Goal: Task Accomplishment & Management: Complete application form

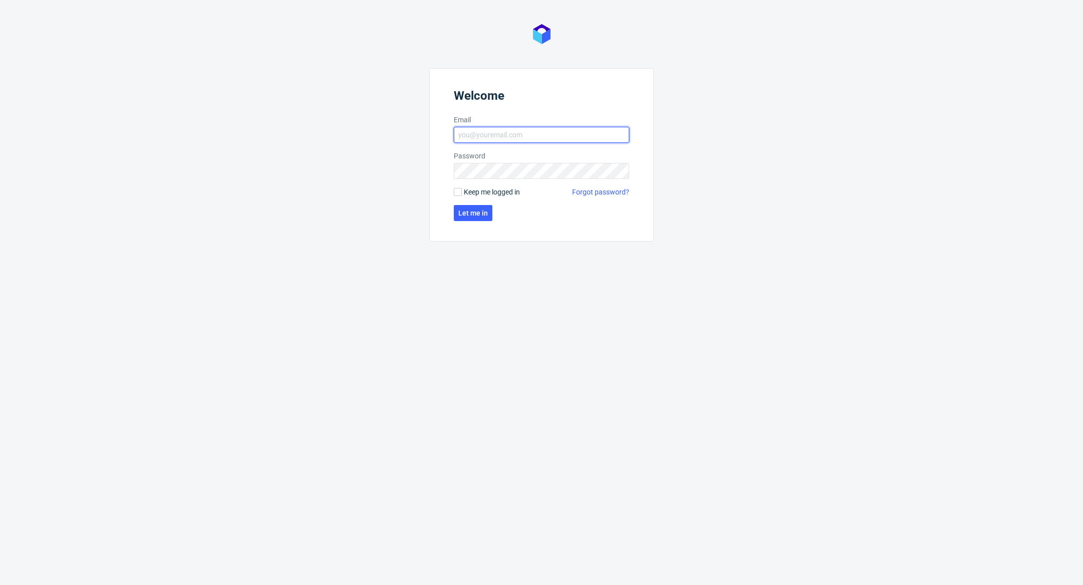
type input "[PERSON_NAME][EMAIL_ADDRESS][DOMAIN_NAME]"
click at [473, 225] on form "Welcome Email [PERSON_NAME][EMAIL_ADDRESS][DOMAIN_NAME] Password Keep me logged…" at bounding box center [541, 154] width 225 height 173
click at [473, 215] on span "Let me in" at bounding box center [473, 213] width 30 height 7
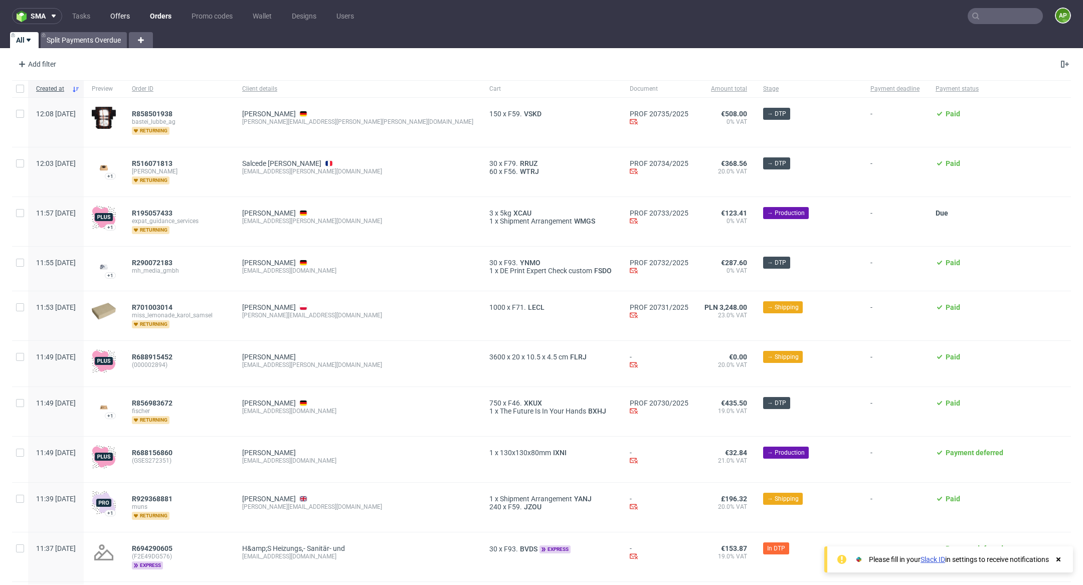
click at [124, 15] on link "Offers" at bounding box center [120, 16] width 32 height 16
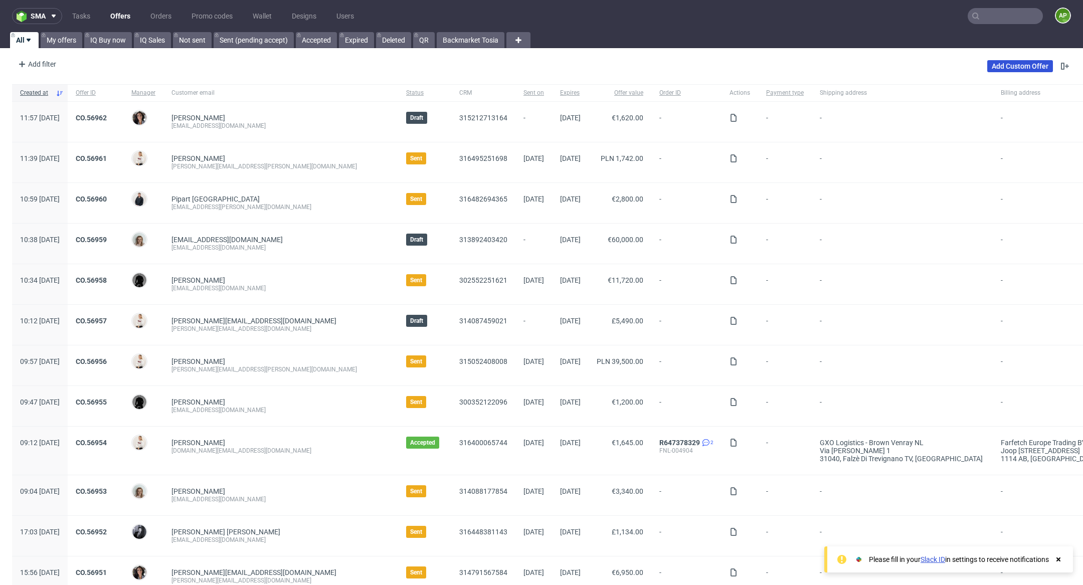
click at [1008, 65] on link "Add Custom Offer" at bounding box center [1020, 66] width 66 height 12
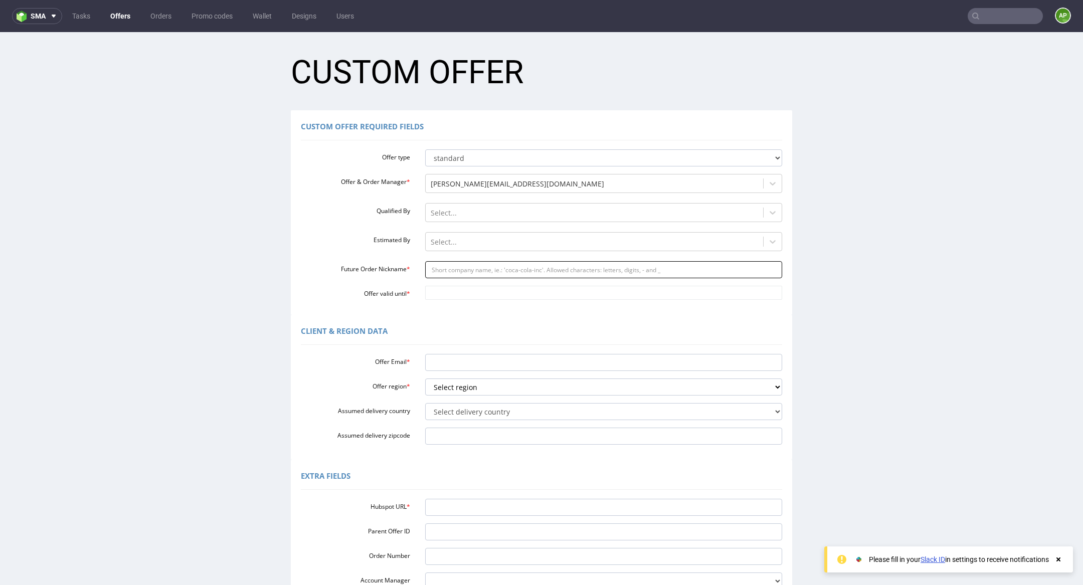
click at [458, 263] on input "Future Order Nickname *" at bounding box center [603, 269] width 357 height 17
click at [429, 510] on input "Hubspot URL *" at bounding box center [603, 507] width 357 height 17
paste input "[URL][DOMAIN_NAME]"
type input "[URL][DOMAIN_NAME]"
click at [484, 265] on input "Future Order Nickname *" at bounding box center [603, 269] width 357 height 17
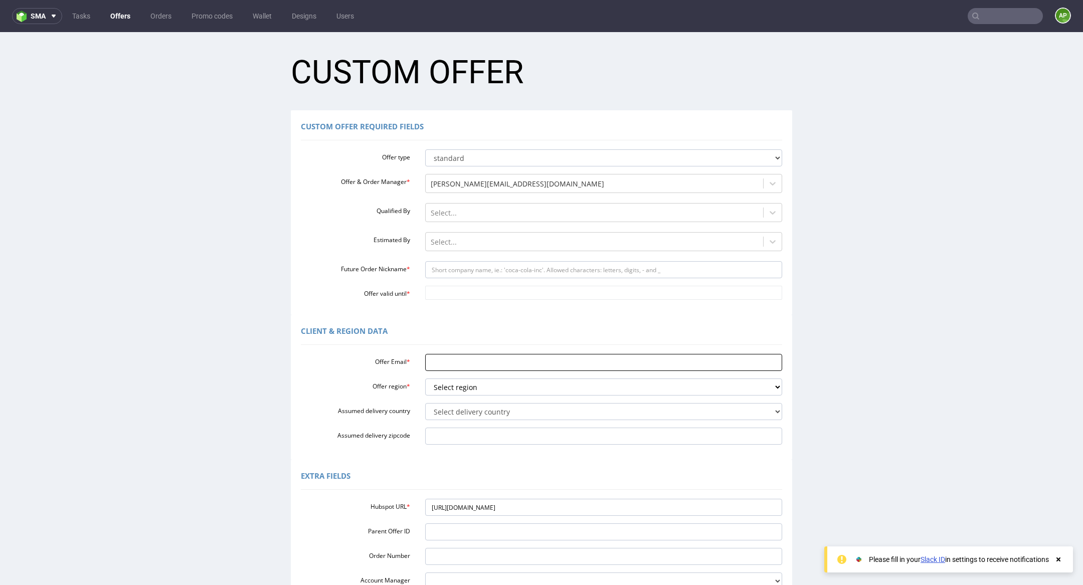
click at [435, 354] on input "Offer Email *" at bounding box center [603, 362] width 357 height 17
paste input "InPost Marketing - SBM deal"
type input "InPost Marketing - SBM deal"
click at [469, 274] on input "Future Order Nickname *" at bounding box center [603, 269] width 357 height 17
paste input "InPost_Marketing_-_SBM_deal"
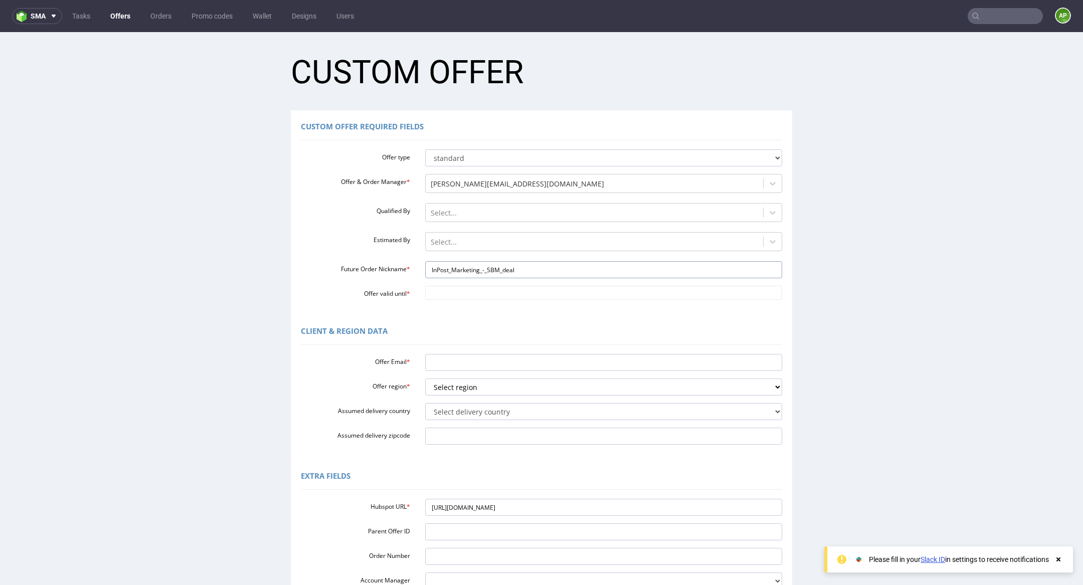
type input "InPost_Marketing_-_SBM_deal"
click at [443, 362] on input "Offer Email *" at bounding box center [603, 362] width 357 height 17
paste input "<kturchan@inpost.pl>"
drag, startPoint x: 429, startPoint y: 362, endPoint x: 402, endPoint y: 362, distance: 27.6
click at [402, 362] on div "Offer Email * <kturchan@inpost.pl>" at bounding box center [541, 362] width 496 height 17
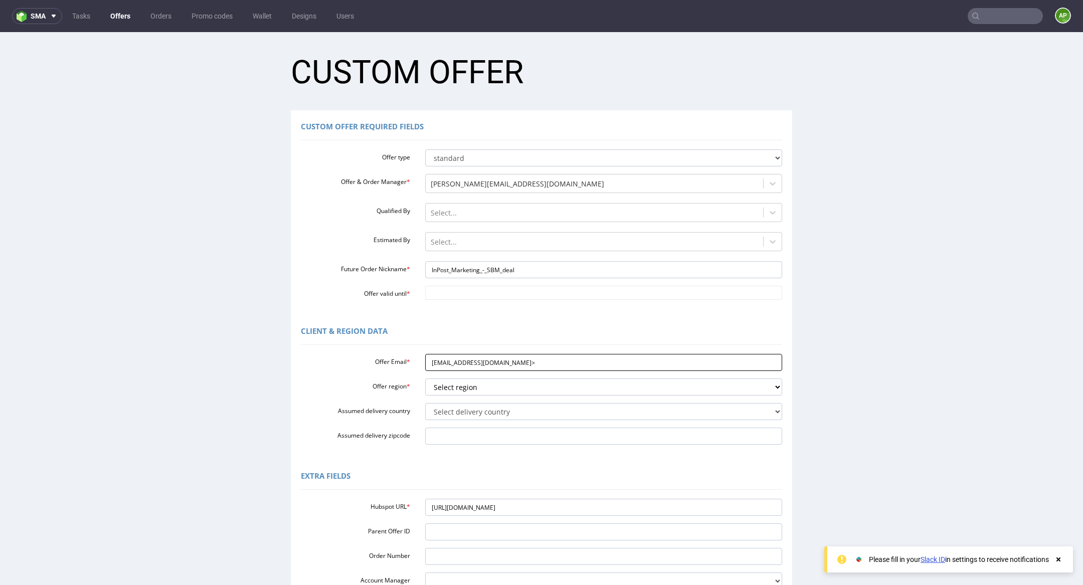
click at [539, 357] on input "kturchan@inpost.pl>" at bounding box center [603, 362] width 357 height 17
click at [521, 367] on input "kturchan@inpost.pl>" at bounding box center [603, 362] width 357 height 17
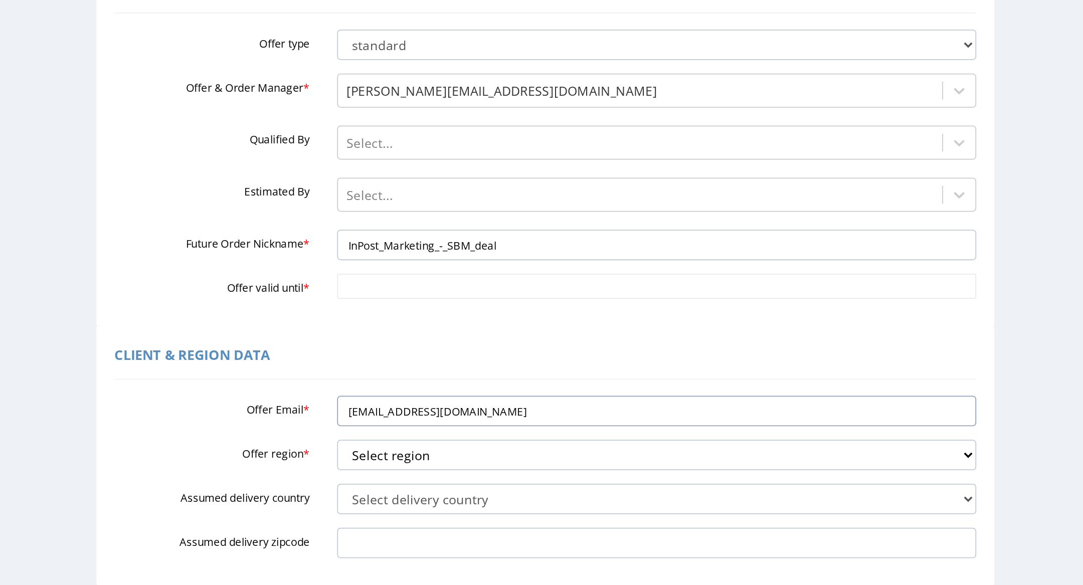
type input "kturchan@inpost.pl"
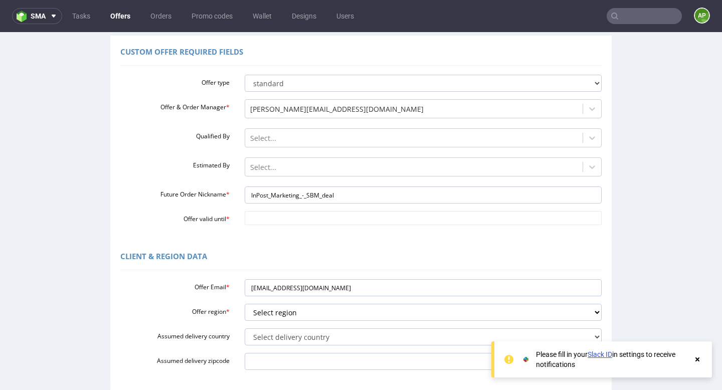
scroll to position [100, 0]
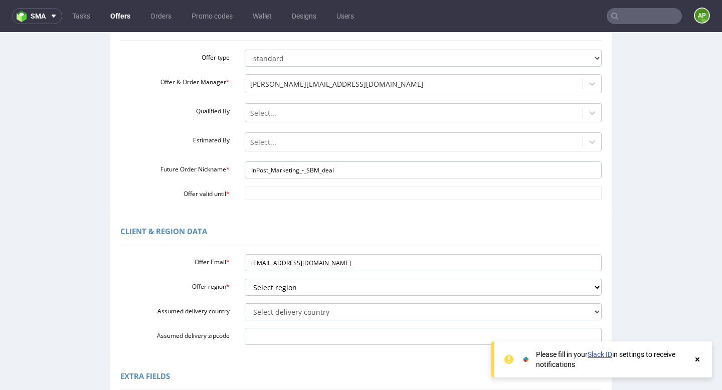
click at [697, 358] on icon at bounding box center [697, 359] width 9 height 8
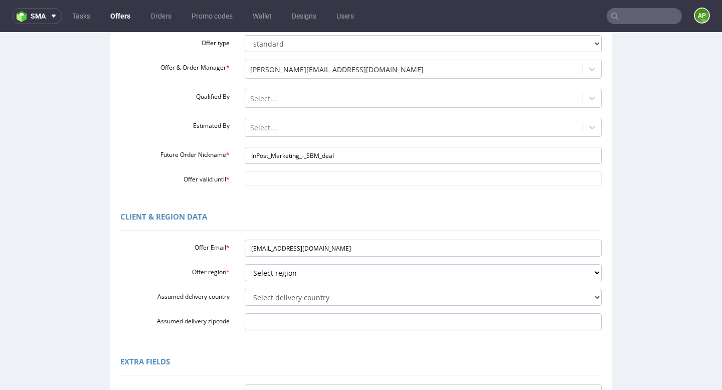
scroll to position [115, 0]
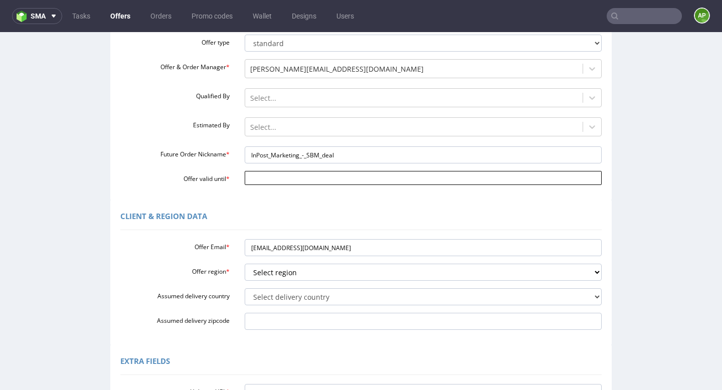
click at [392, 174] on input "Offer valid until *" at bounding box center [423, 178] width 357 height 14
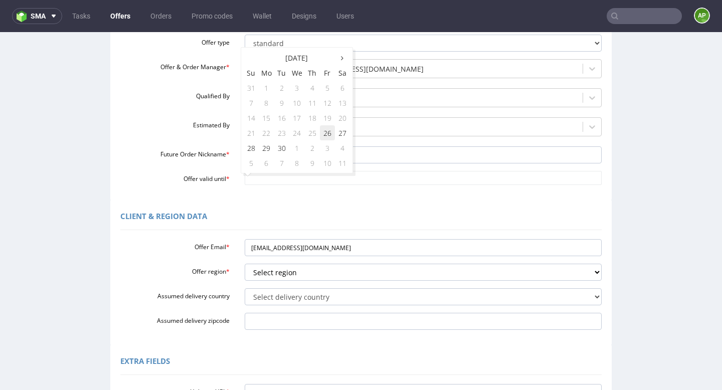
click at [326, 133] on td "26" at bounding box center [327, 132] width 15 height 15
type input "2025-09-26"
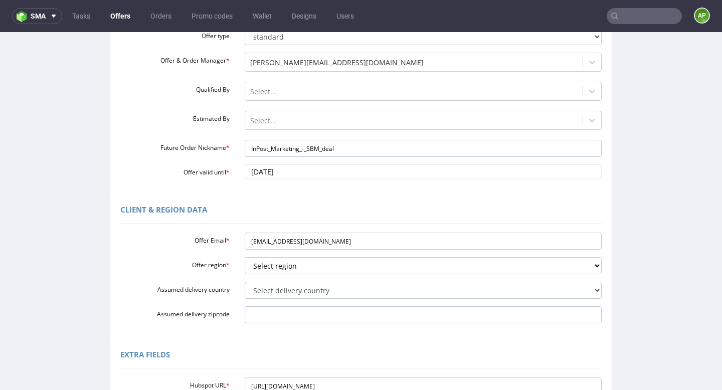
scroll to position [312, 0]
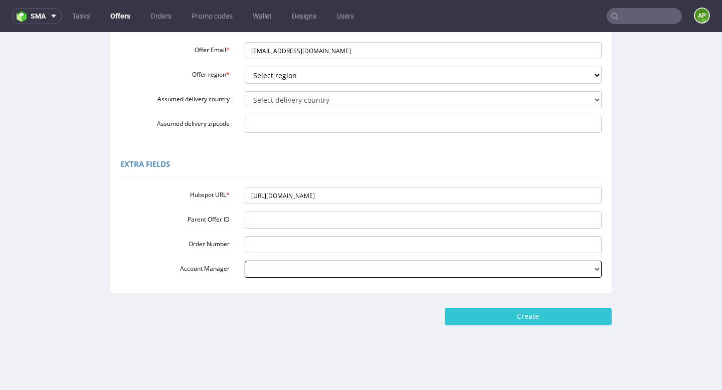
click at [436, 272] on select "adrian.margula@packhelp.com alex.lemee@packhelp.com angelina.marc@packhelp.com …" at bounding box center [423, 269] width 357 height 17
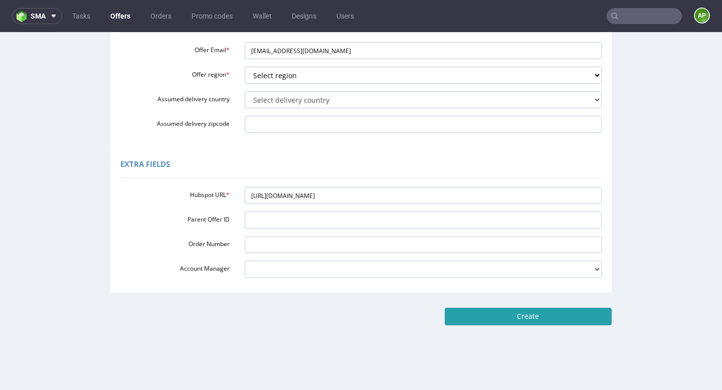
click at [508, 314] on input "Create" at bounding box center [528, 316] width 167 height 17
type input "Please wait..."
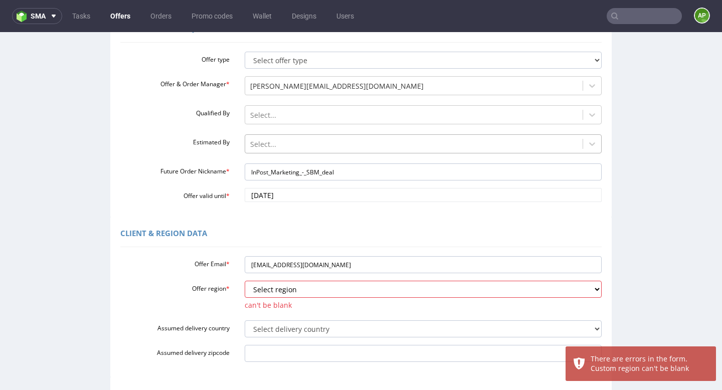
scroll to position [100, 0]
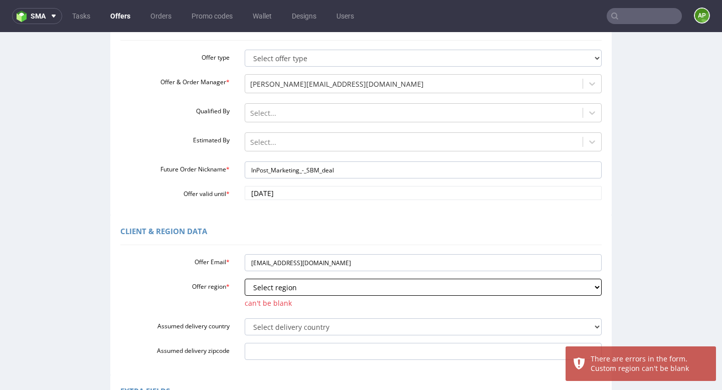
click at [344, 286] on select "Select region eu gb de pl fr it es" at bounding box center [423, 287] width 357 height 17
select select "pl"
click at [245, 279] on select "Select region eu gb de pl fr it es" at bounding box center [423, 287] width 357 height 17
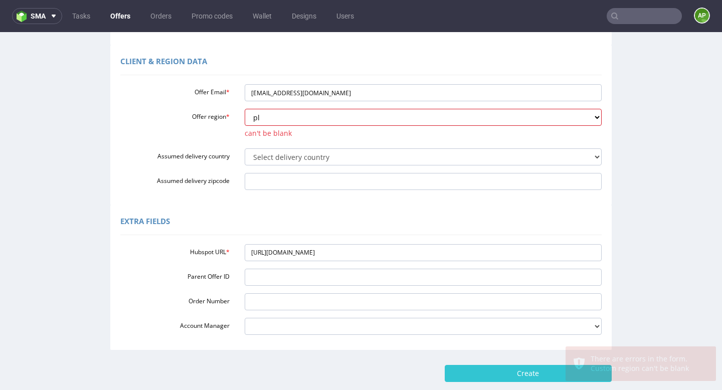
scroll to position [336, 0]
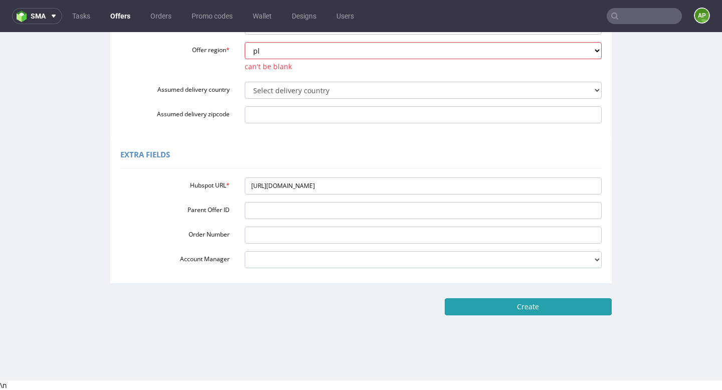
click at [507, 306] on input "Create" at bounding box center [528, 306] width 167 height 17
type input "Please wait..."
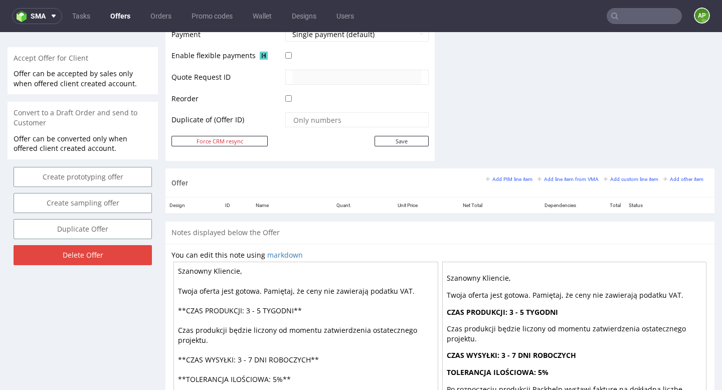
scroll to position [1, 0]
click at [306, 310] on textarea "Szanowny Kliencie, Twoja oferta jest gotowa. Pamiętaj, że ceny nie zawierają po…" at bounding box center [305, 349] width 265 height 175
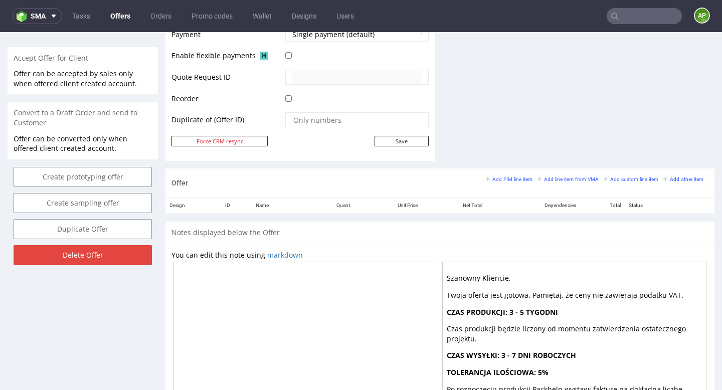
scroll to position [539, 0]
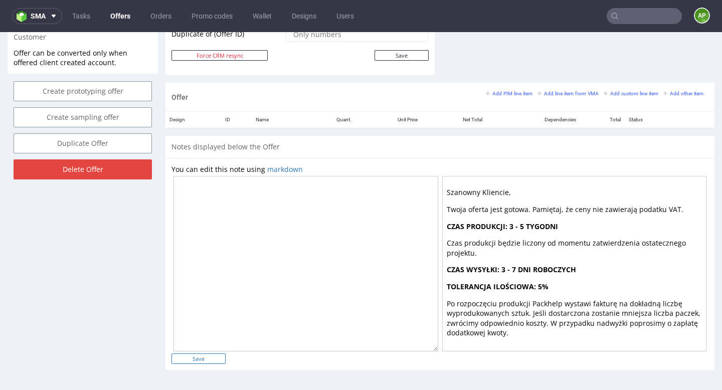
click at [194, 360] on input "Save" at bounding box center [198, 358] width 54 height 11
type input "In progress..."
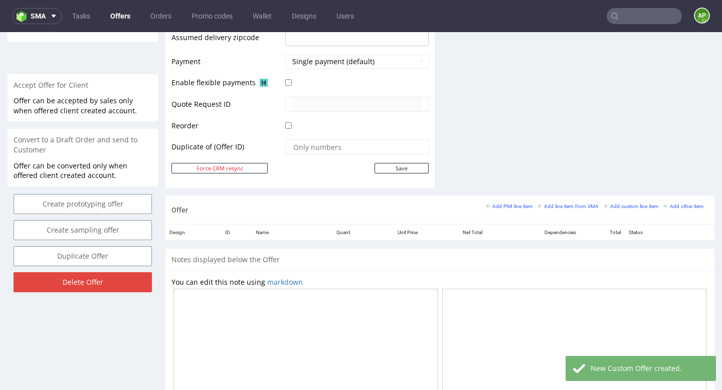
scroll to position [429, 0]
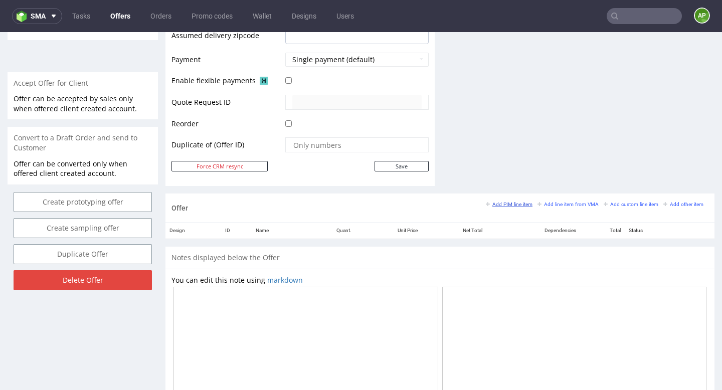
click at [494, 204] on small "Add PIM line item" at bounding box center [509, 205] width 47 height 6
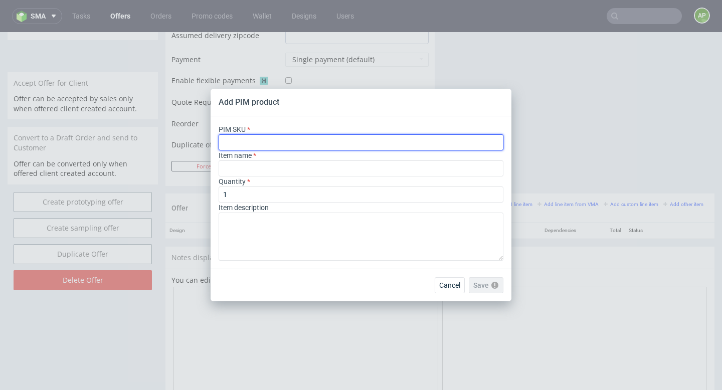
click at [347, 144] on input "text" at bounding box center [361, 142] width 285 height 16
paste input "poly-mailer--bio-poly-mailer--60--foil-white--mono-pantone-two-sides--none"
type input "poly-mailer--bio-poly-mailer--60--foil-white--mono-pantone-two-sides--none"
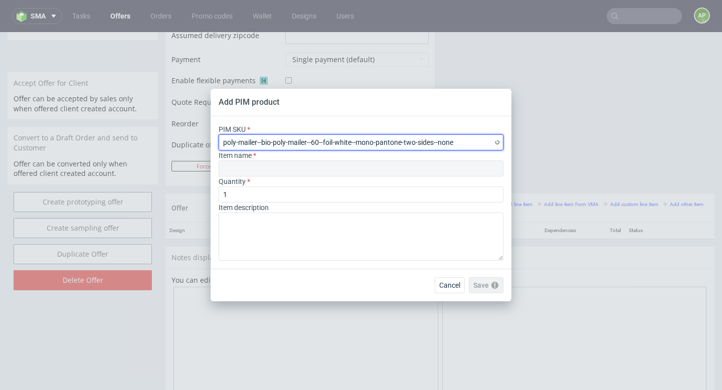
type input "Kompostierbarer Versandbeutel"
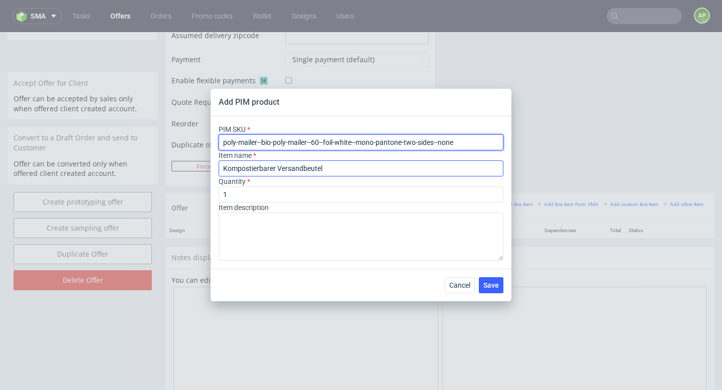
type input "poly-mailer--bio-poly-mailer--60--foil-white--mono-pantone-two-sides--none"
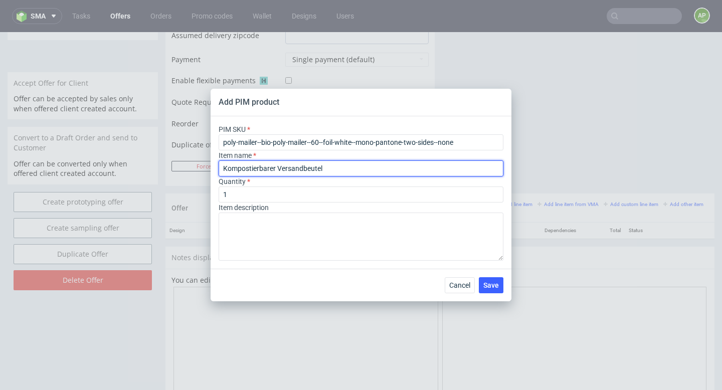
click at [337, 171] on input "Kompostierbarer Versandbeutel" at bounding box center [361, 168] width 285 height 16
drag, startPoint x: 351, startPoint y: 167, endPoint x: 177, endPoint y: 161, distance: 174.1
click at [178, 161] on div "Add PIM product PIM SKU poly-mailer--bio-poly-mailer--60--foil-white--mono-pant…" at bounding box center [361, 195] width 722 height 390
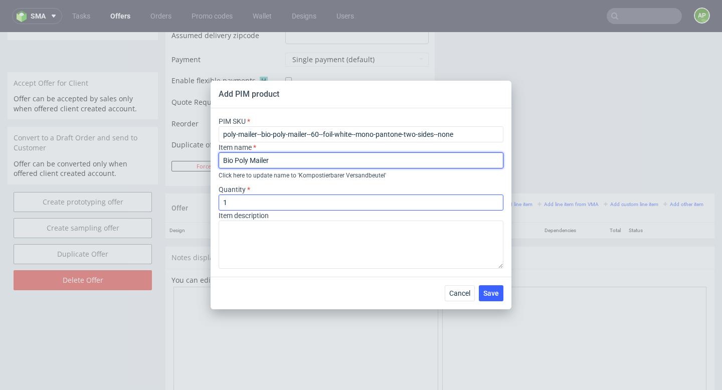
type input "Bio Poly Mailer"
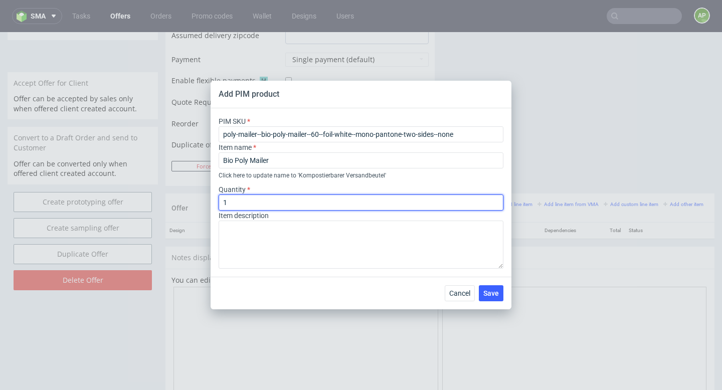
click at [370, 208] on input "1" at bounding box center [361, 203] width 285 height 16
type input "1800"
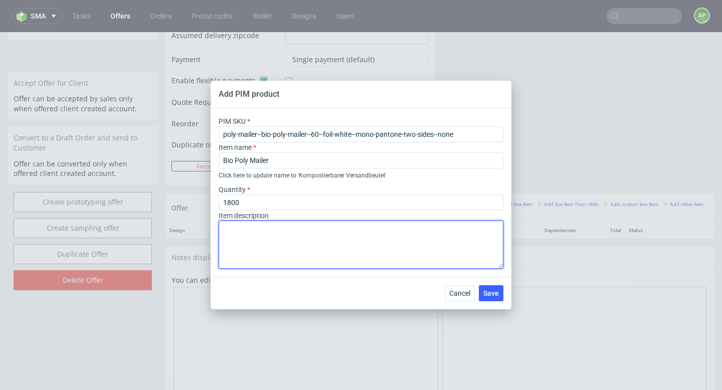
click at [280, 239] on textarea at bounding box center [361, 245] width 285 height 48
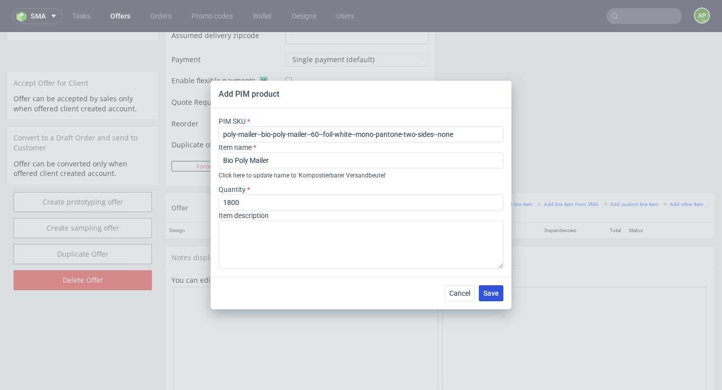
click at [497, 292] on span "Save" at bounding box center [491, 293] width 16 height 7
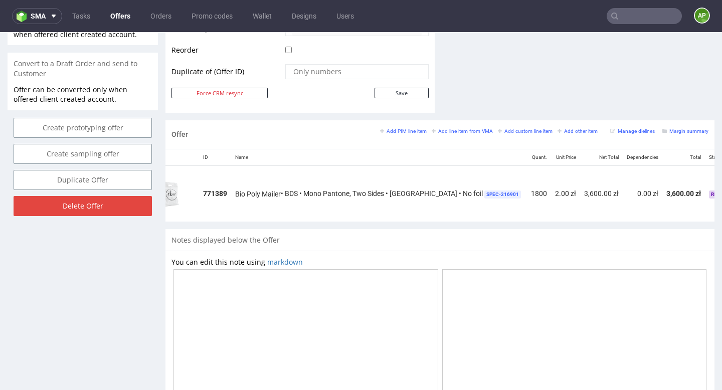
scroll to position [0, 90]
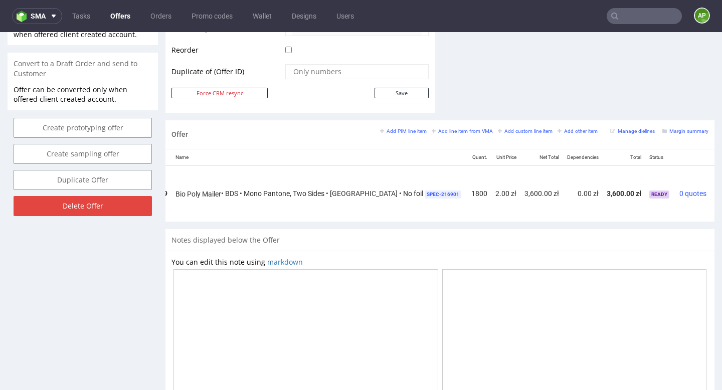
click at [714, 190] on icon at bounding box center [717, 190] width 6 height 7
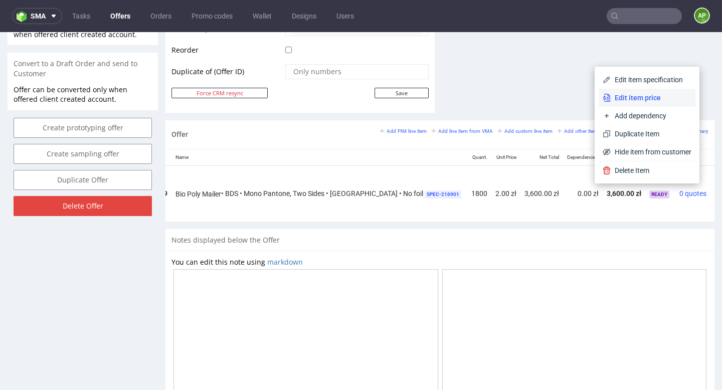
click at [638, 96] on span "Edit item price" at bounding box center [651, 98] width 81 height 10
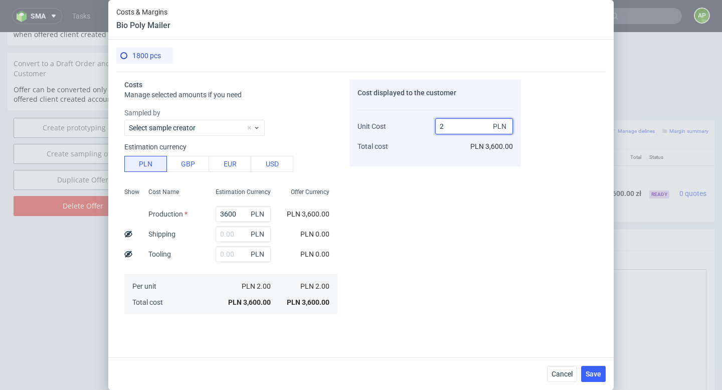
click at [454, 127] on input "2" at bounding box center [474, 126] width 78 height 16
type input "1."
type input "-100"
type input "153"
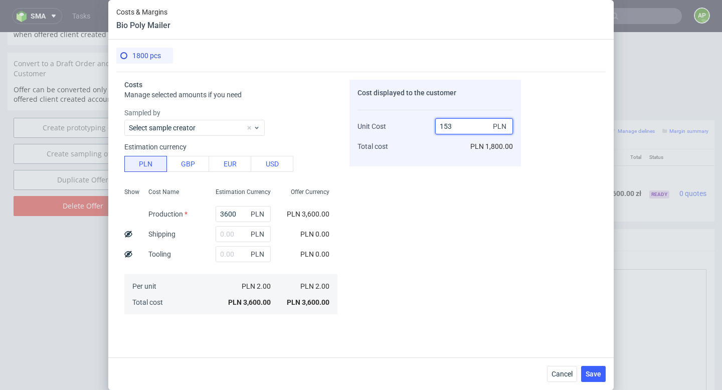
type input "98.69281045751634"
drag, startPoint x: 467, startPoint y: 129, endPoint x: 371, endPoint y: 126, distance: 95.8
click at [373, 126] on div "Unit Cost Total cost 153 PLN PLN 275,400.00" at bounding box center [434, 132] width 155 height 53
type input "-Infinity"
type input "2"
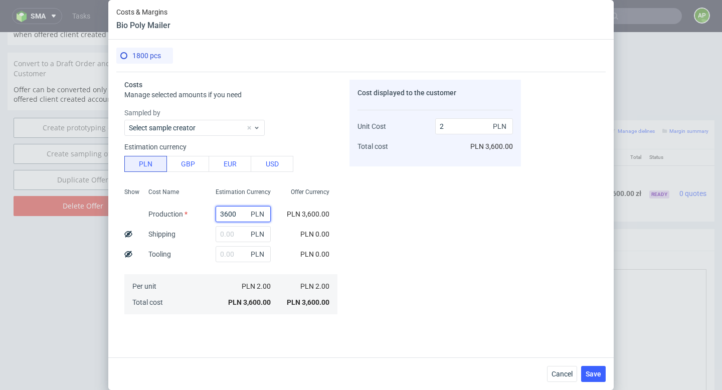
click at [235, 209] on input "3600" at bounding box center [243, 214] width 55 height 16
type input "0"
type input "17"
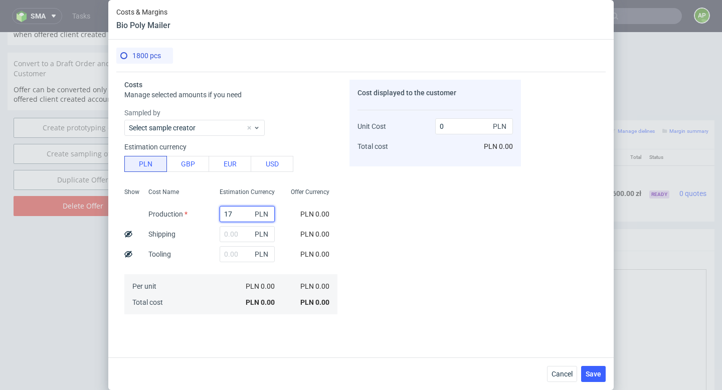
type input "0.01"
type input "1728"
type input "0.96"
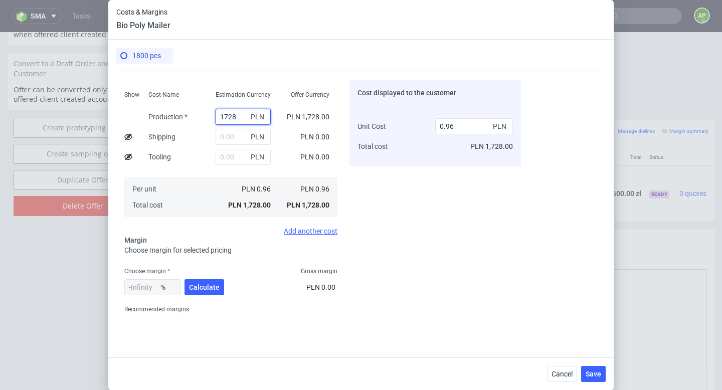
scroll to position [129, 0]
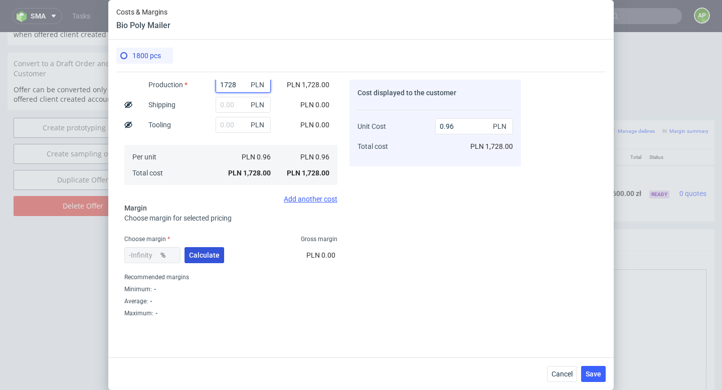
type input "1728"
click at [196, 257] on span "Calculate" at bounding box center [204, 255] width 31 height 7
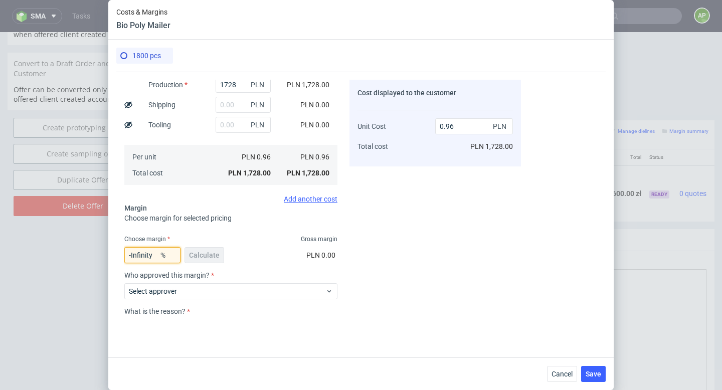
click at [149, 258] on input "-Infinity" at bounding box center [152, 255] width 56 height 16
drag, startPoint x: 155, startPoint y: 253, endPoint x: 113, endPoint y: 254, distance: 42.1
click at [113, 254] on div "1800 pcs Costs Manage selected amounts if you need Sampled by Select sample cre…" at bounding box center [360, 199] width 505 height 318
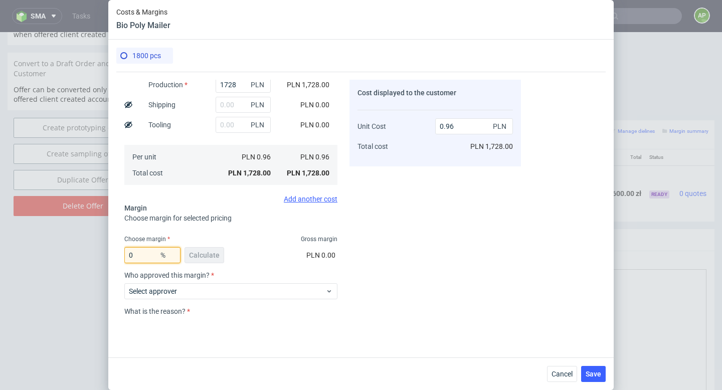
paste input "37.25%"
type input "37"
type input "1.52"
type input "37.2"
type input "1.53"
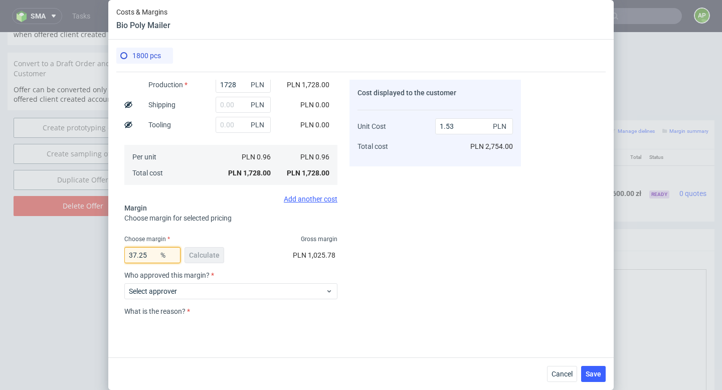
type input "37.25"
click at [202, 258] on div "37.25 % Calculate" at bounding box center [175, 257] width 102 height 28
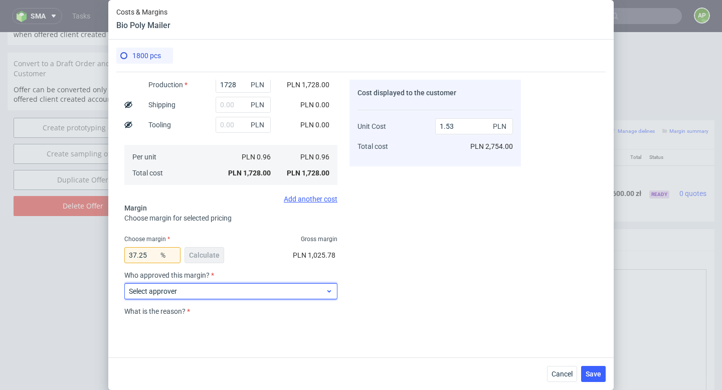
click at [201, 286] on span "Select approver" at bounding box center [227, 291] width 197 height 10
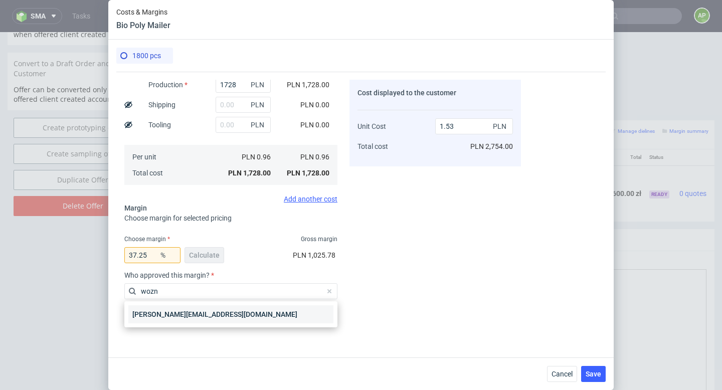
type input "wozn"
click at [203, 314] on div "[PERSON_NAME][EMAIL_ADDRESS][DOMAIN_NAME]" at bounding box center [230, 314] width 205 height 18
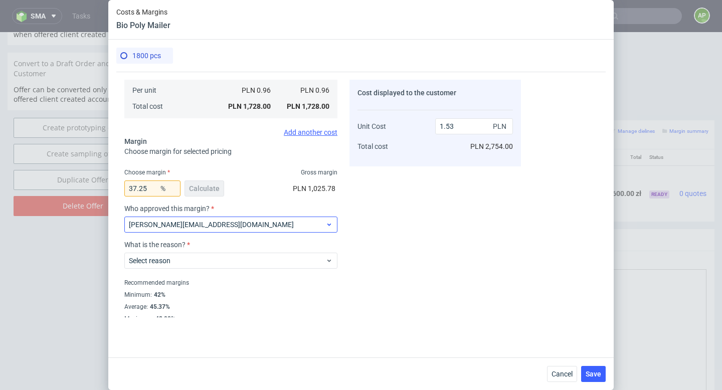
scroll to position [202, 0]
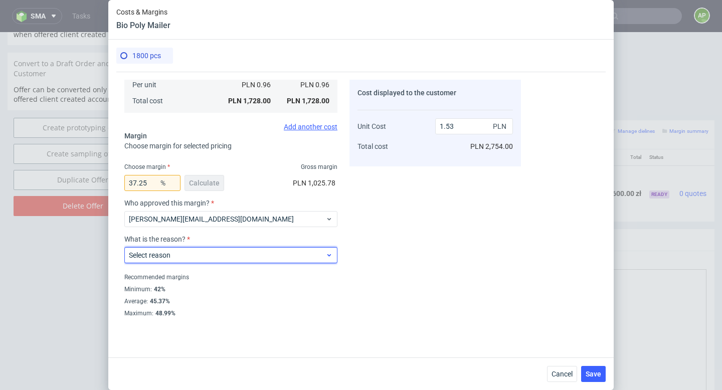
click at [211, 250] on div "Select reason" at bounding box center [230, 255] width 213 height 16
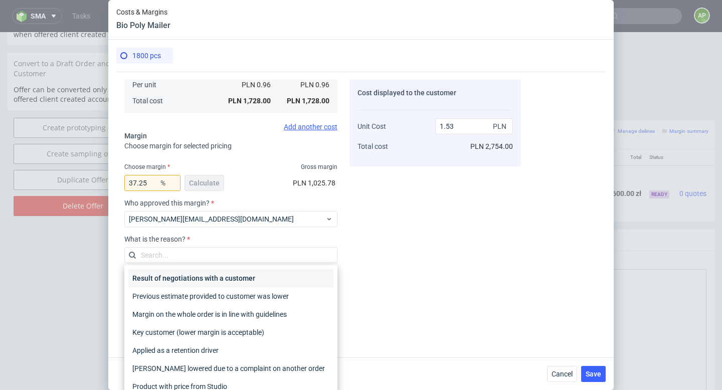
click at [215, 280] on div "Result of negotiations with a customer" at bounding box center [230, 278] width 205 height 18
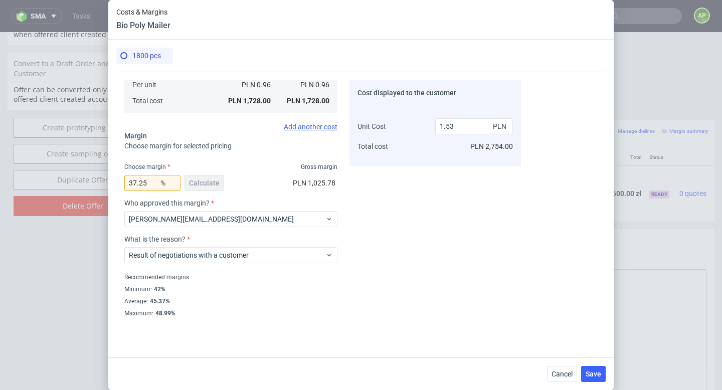
click at [396, 241] on div "Cost displayed to the customer Unit Cost Total cost 1.53 PLN PLN 2,754.00" at bounding box center [434, 199] width 171 height 238
click at [211, 176] on div "37.25 % Calculate" at bounding box center [175, 185] width 102 height 28
click at [412, 242] on div "Cost displayed to the customer Unit Cost Total cost 1.53 PLN PLN 2,754.00" at bounding box center [434, 199] width 171 height 238
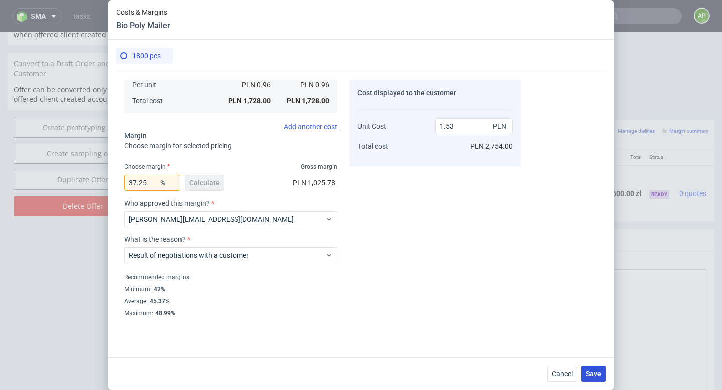
click at [596, 375] on span "Save" at bounding box center [594, 373] width 16 height 7
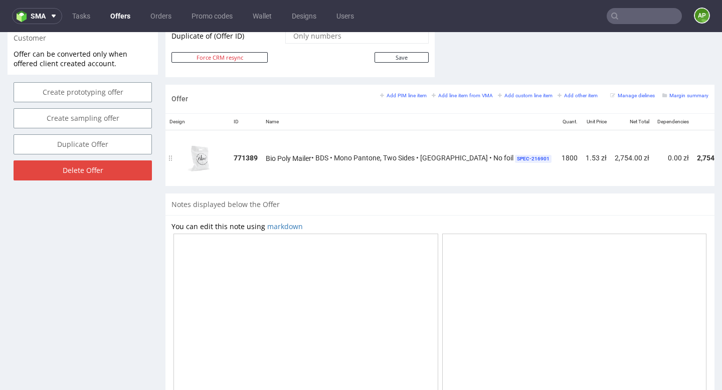
scroll to position [0, 90]
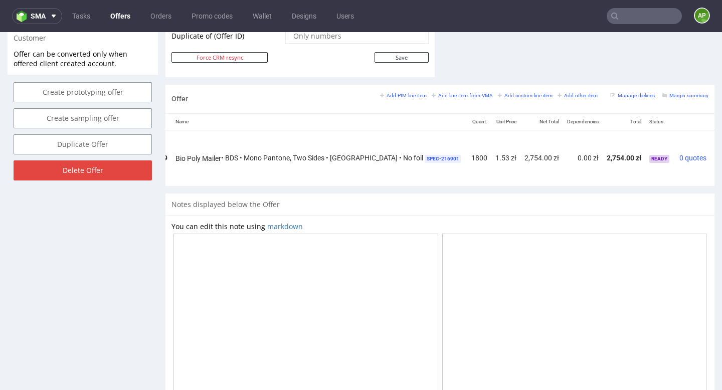
click at [714, 153] on icon at bounding box center [717, 154] width 6 height 7
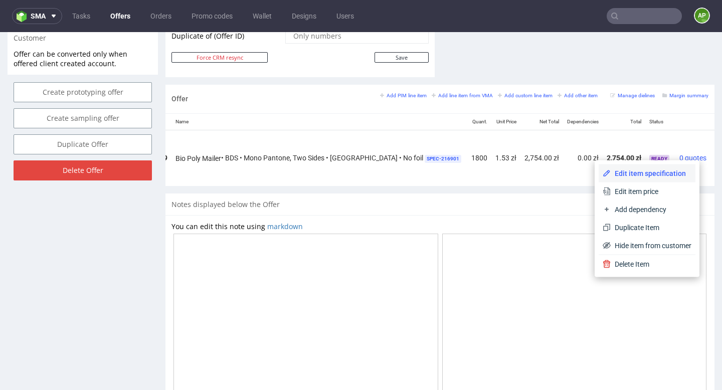
click at [667, 171] on span "Edit item specification" at bounding box center [651, 173] width 81 height 10
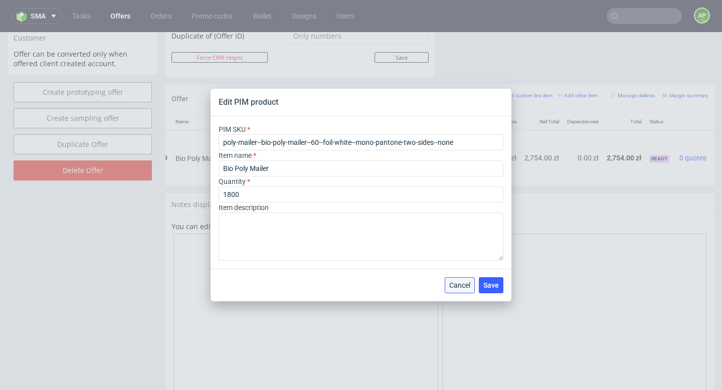
click at [453, 290] on button "Cancel" at bounding box center [460, 285] width 30 height 16
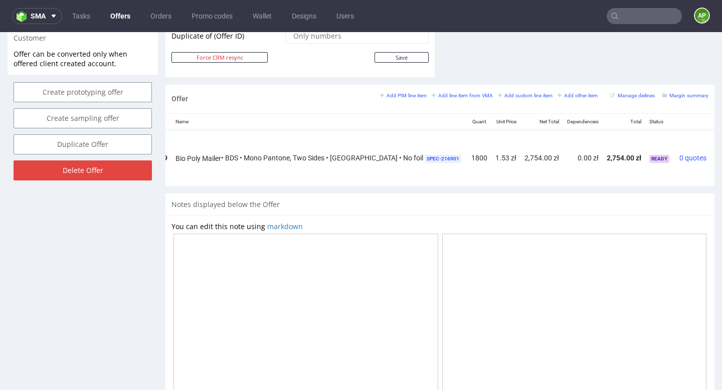
click at [714, 154] on icon at bounding box center [717, 154] width 6 height 7
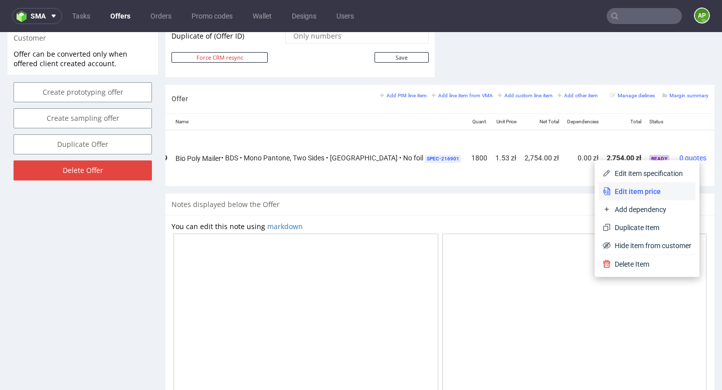
click at [675, 190] on span "Edit item price" at bounding box center [651, 192] width 81 height 10
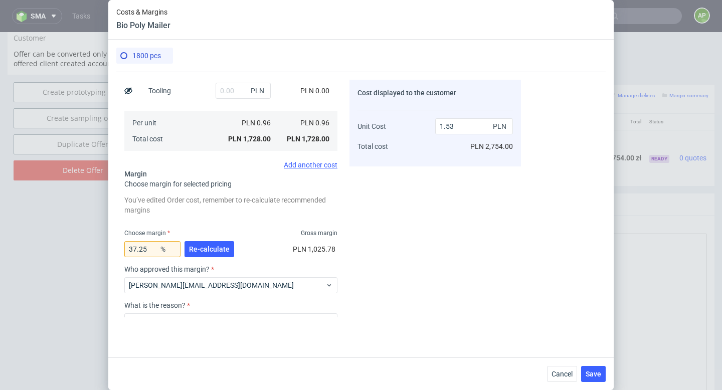
scroll to position [164, 0]
click at [197, 246] on span "Re-calculate" at bounding box center [209, 248] width 41 height 7
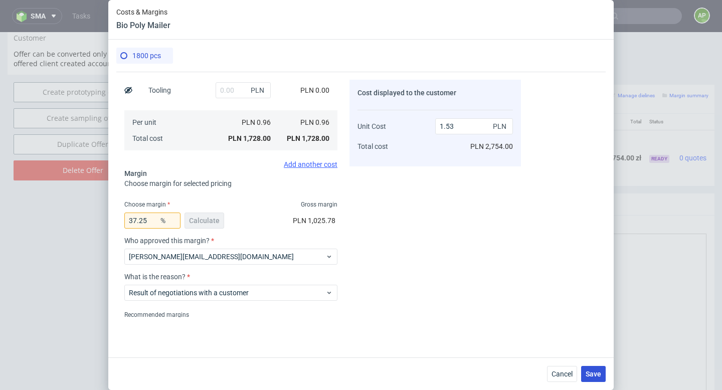
click at [594, 374] on span "Save" at bounding box center [594, 373] width 16 height 7
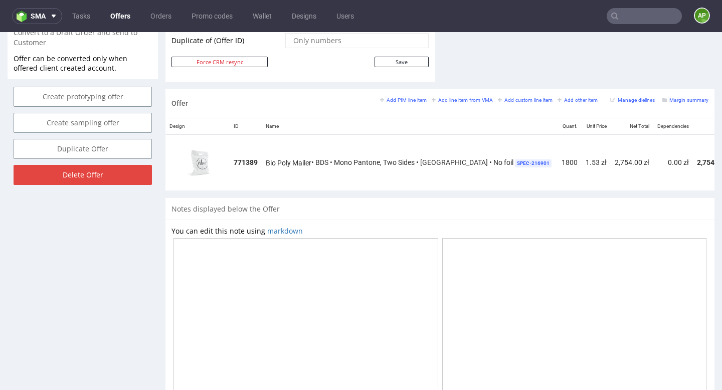
scroll to position [532, 0]
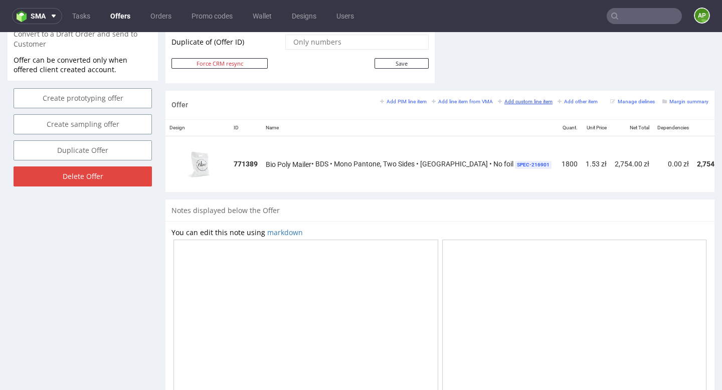
click at [519, 100] on small "Add custom line item" at bounding box center [525, 102] width 55 height 6
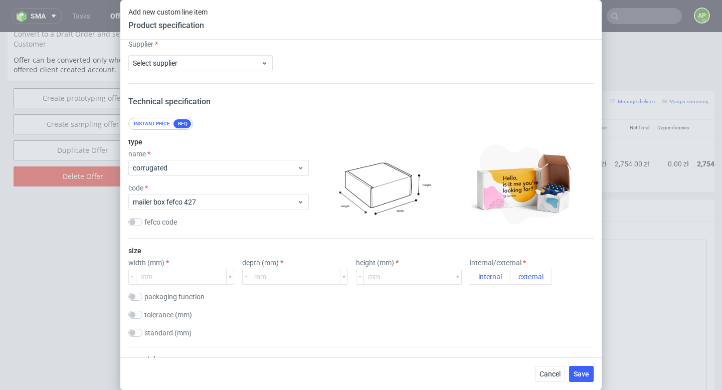
scroll to position [0, 0]
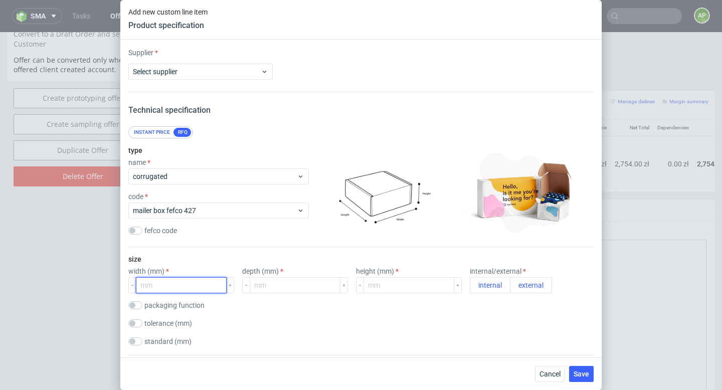
click at [180, 286] on input "number" at bounding box center [181, 285] width 91 height 16
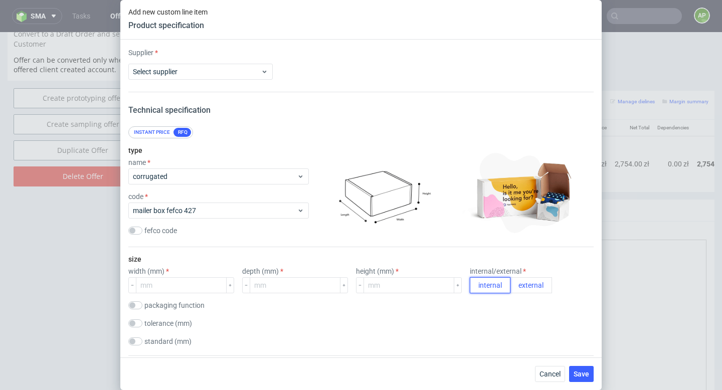
click at [470, 286] on button "internal" at bounding box center [490, 285] width 41 height 16
click at [510, 286] on button "external" at bounding box center [531, 285] width 42 height 16
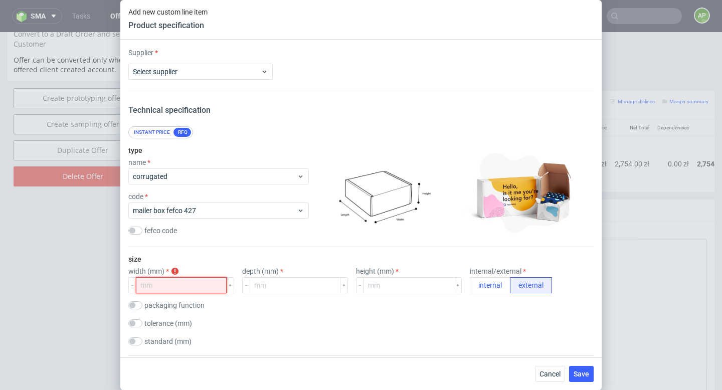
click at [172, 287] on input "number" at bounding box center [181, 285] width 91 height 16
paste input "265225140"
drag, startPoint x: 152, startPoint y: 284, endPoint x: 207, endPoint y: 284, distance: 55.2
click at [207, 284] on input "265225140" at bounding box center [181, 285] width 91 height 16
type input "265"
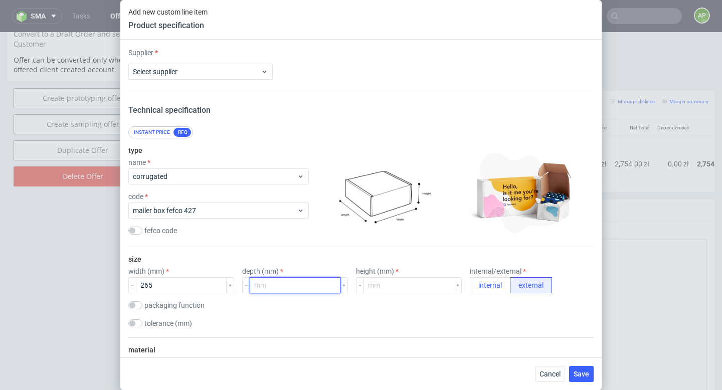
click at [254, 289] on input "number" at bounding box center [295, 285] width 91 height 16
paste input "225140"
drag, startPoint x: 257, startPoint y: 284, endPoint x: 302, endPoint y: 284, distance: 45.1
click at [302, 284] on input "225140" at bounding box center [295, 285] width 91 height 16
type input "225"
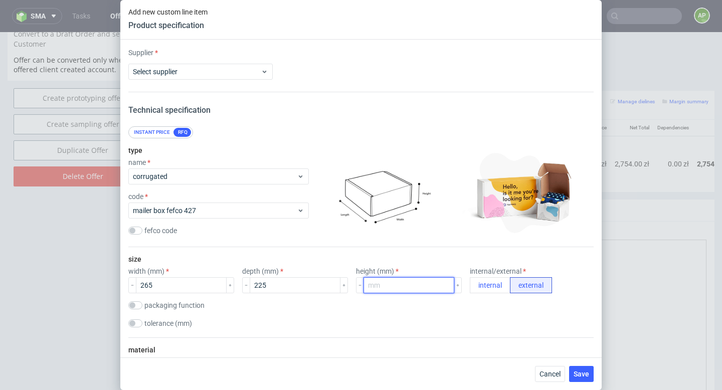
click at [397, 280] on input "number" at bounding box center [408, 285] width 91 height 16
paste input "140"
type input "140"
click at [404, 304] on div "packaging function product packaging shipping packaging" at bounding box center [360, 306] width 465 height 10
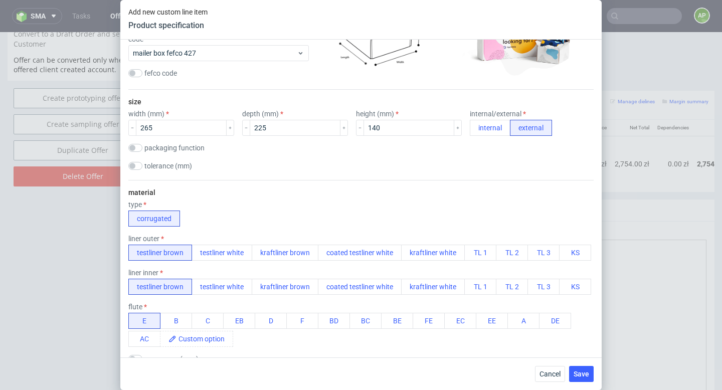
scroll to position [161, 0]
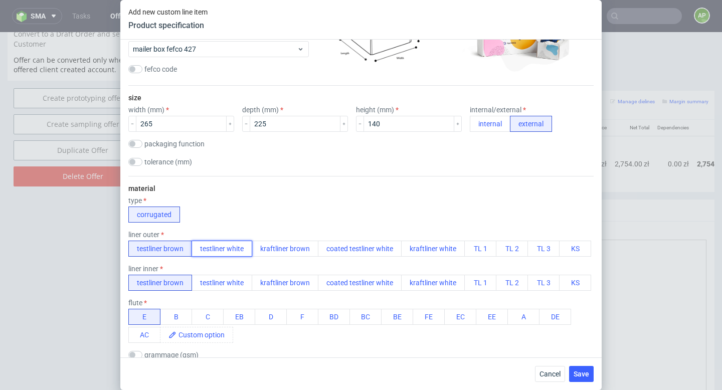
click at [228, 251] on button "testliner white" at bounding box center [222, 249] width 61 height 16
click at [228, 285] on button "testliner white" at bounding box center [222, 283] width 61 height 16
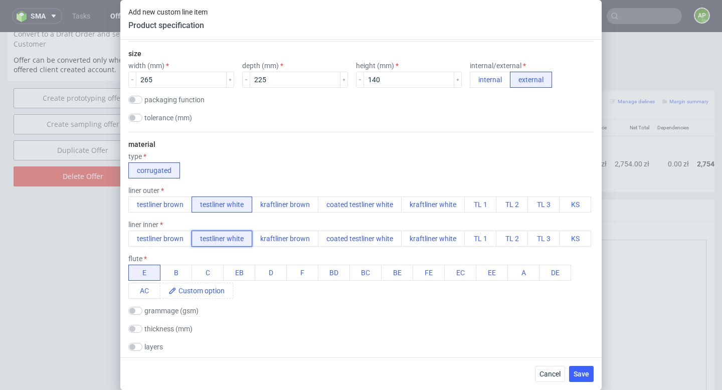
scroll to position [211, 0]
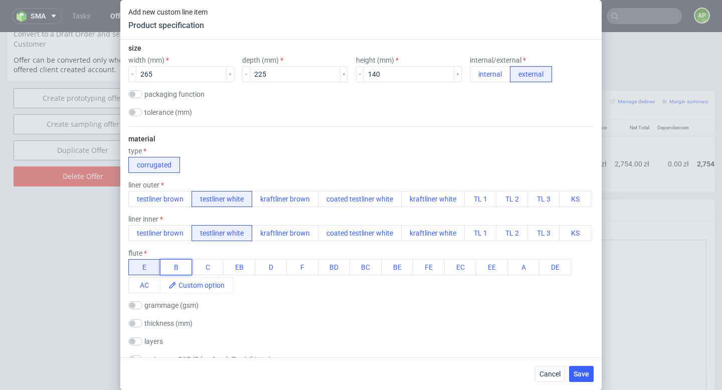
click at [182, 268] on button "B" at bounding box center [176, 267] width 32 height 16
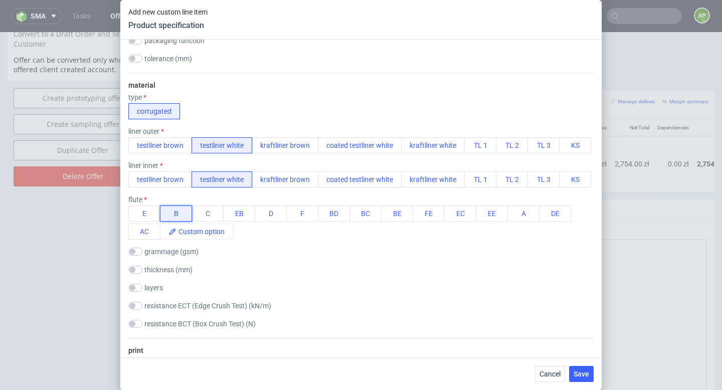
scroll to position [269, 0]
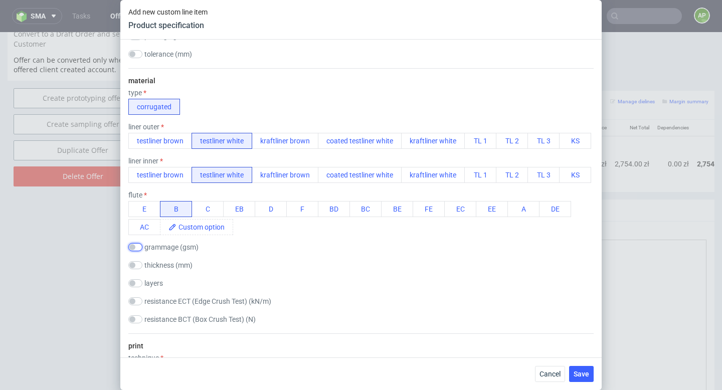
click at [135, 244] on input "checkbox" at bounding box center [135, 247] width 14 height 8
checkbox input "true"
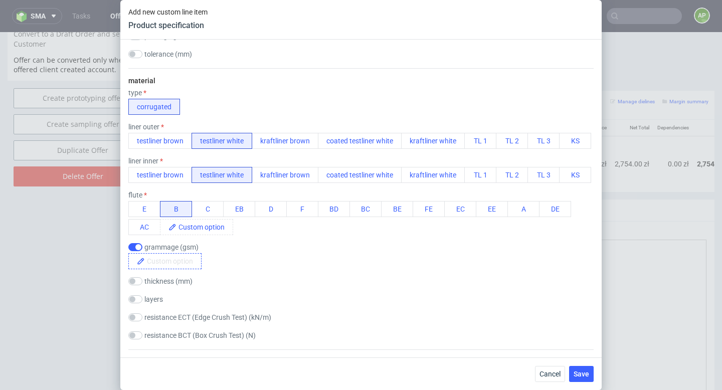
click at [174, 262] on span at bounding box center [173, 261] width 56 height 15
click at [257, 270] on div "material type corrugated liner outer testliner brown testliner white kraftliner…" at bounding box center [360, 208] width 465 height 281
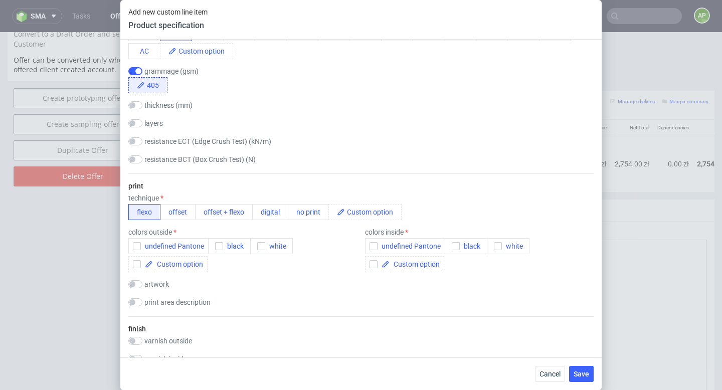
scroll to position [447, 0]
click at [219, 244] on use "button" at bounding box center [219, 245] width 5 height 4
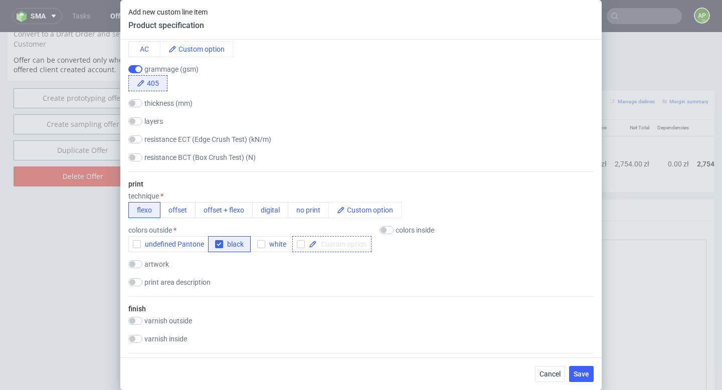
click at [360, 251] on div at bounding box center [331, 244] width 79 height 16
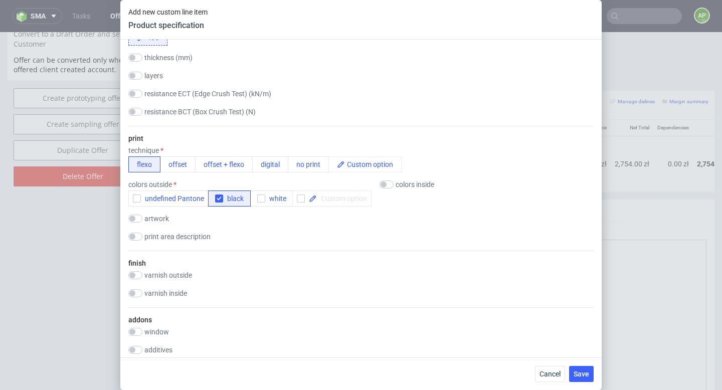
scroll to position [493, 0]
click at [385, 183] on input "checkbox" at bounding box center [387, 184] width 14 height 8
checkbox input "true"
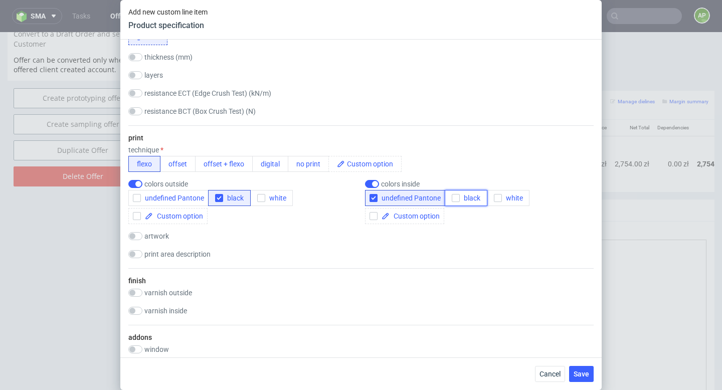
click at [452, 200] on icon "button" at bounding box center [455, 198] width 7 height 7
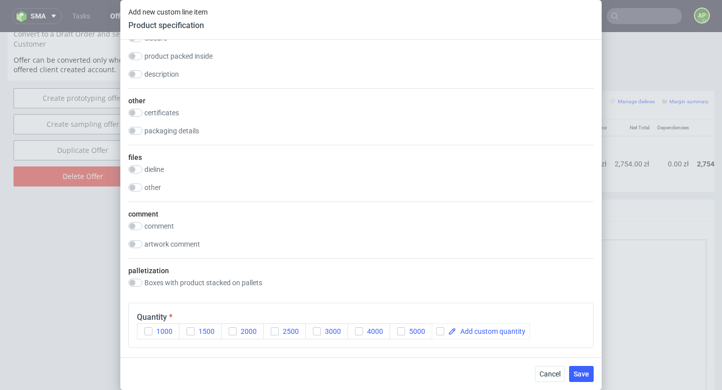
scroll to position [886, 0]
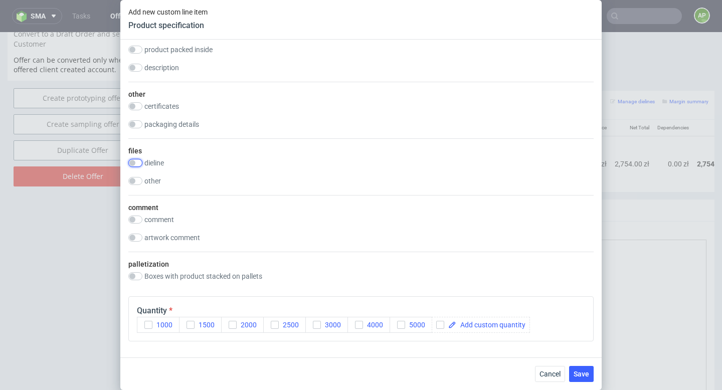
click at [134, 162] on input "checkbox" at bounding box center [135, 163] width 14 height 8
checkbox input "true"
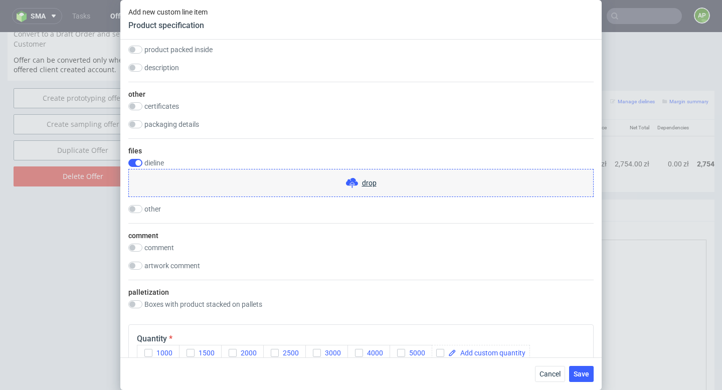
click at [368, 184] on span "drop" at bounding box center [369, 183] width 15 height 10
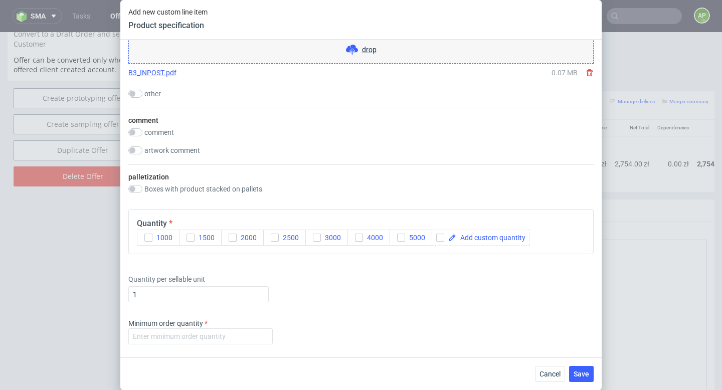
scroll to position [1020, 0]
click at [229, 235] on div "button" at bounding box center [233, 237] width 8 height 8
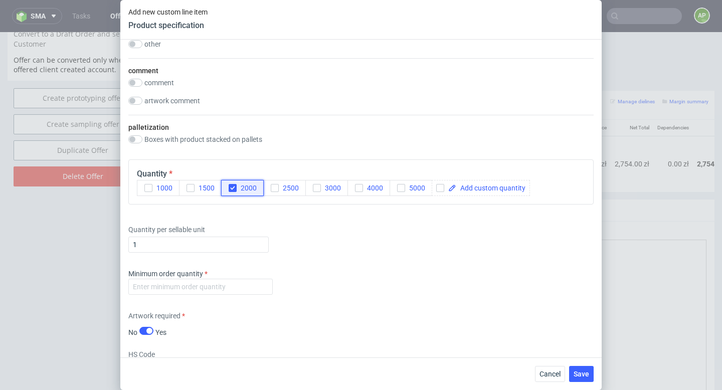
scroll to position [1071, 0]
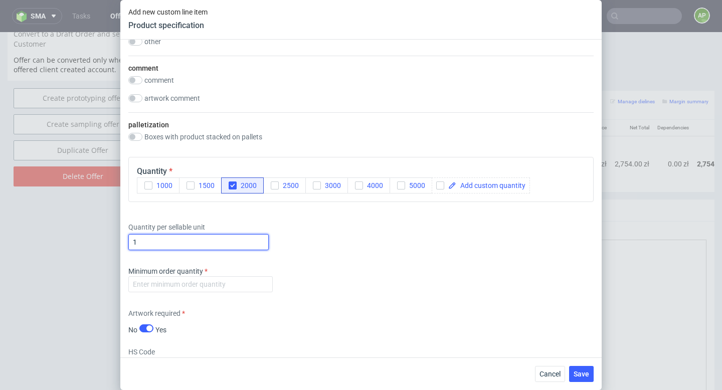
drag, startPoint x: 208, startPoint y: 241, endPoint x: 88, endPoint y: 242, distance: 119.8
click at [88, 242] on div "Add new custom line item Product specification Supplier Select supplier Technic…" at bounding box center [361, 195] width 722 height 390
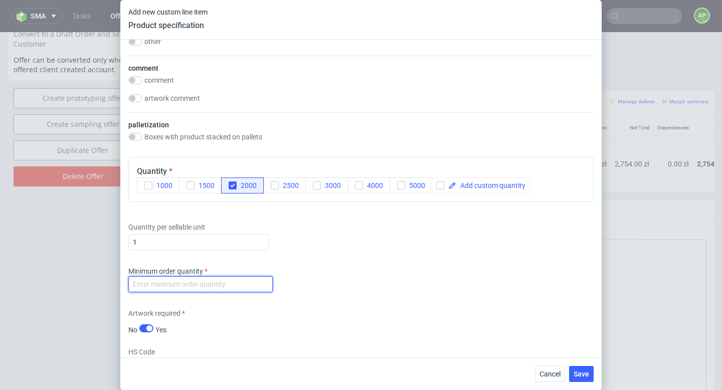
click at [171, 282] on input "number" at bounding box center [200, 284] width 144 height 16
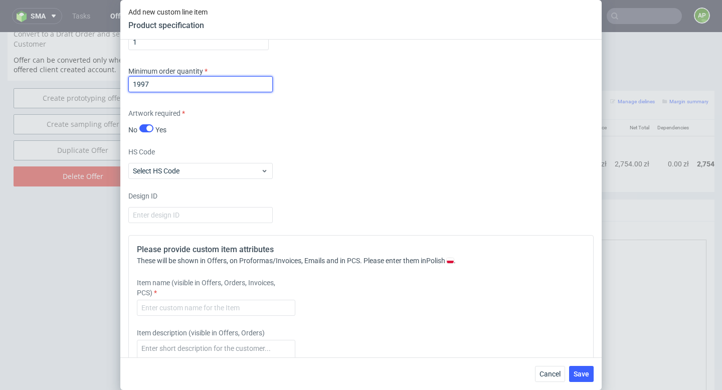
scroll to position [1287, 0]
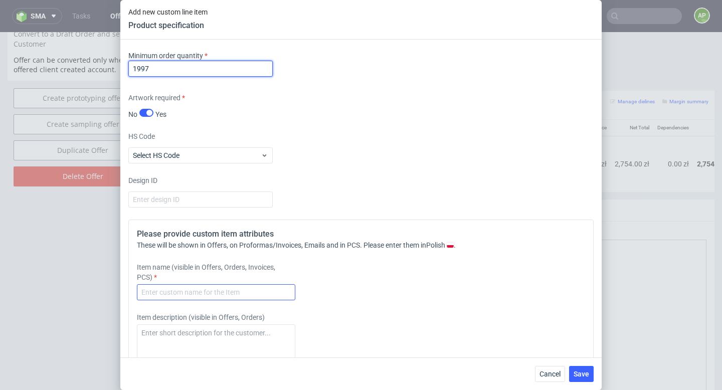
type input "1997"
click at [222, 295] on input "text" at bounding box center [216, 292] width 158 height 16
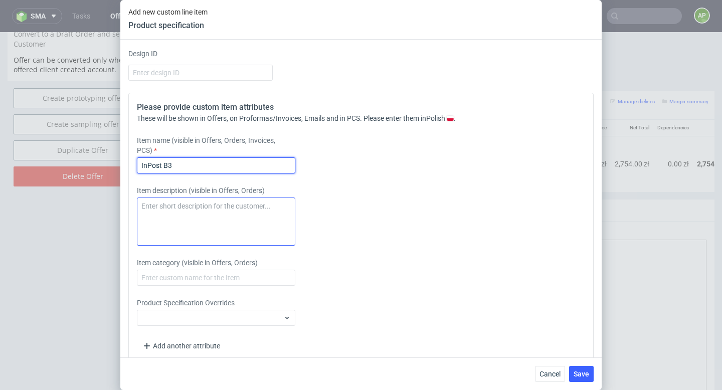
scroll to position [1428, 0]
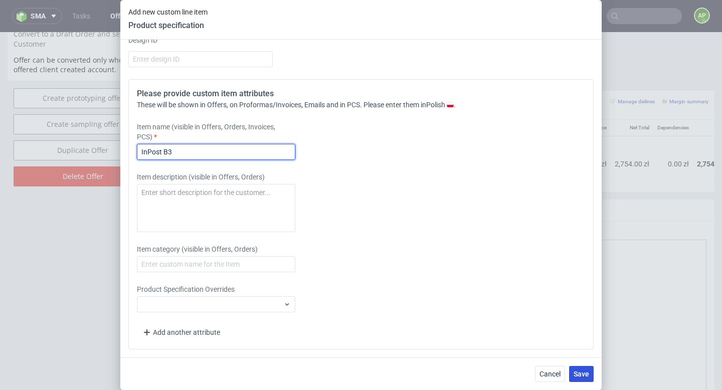
type input "InPost B3"
click at [579, 375] on span "Save" at bounding box center [582, 373] width 16 height 7
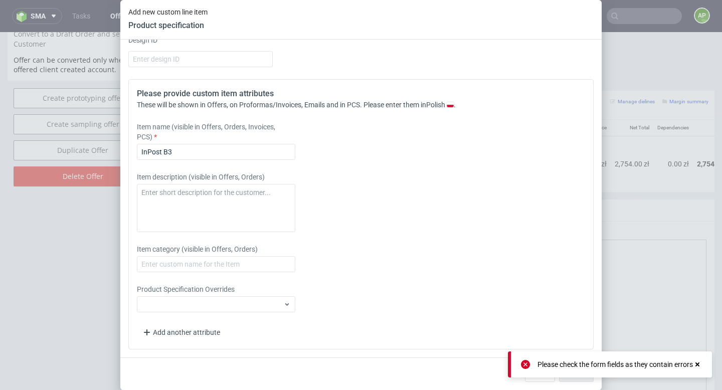
click at [701, 364] on icon at bounding box center [697, 364] width 9 height 8
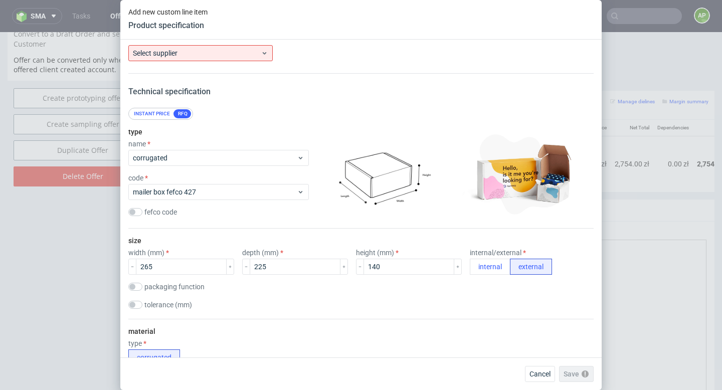
scroll to position [0, 0]
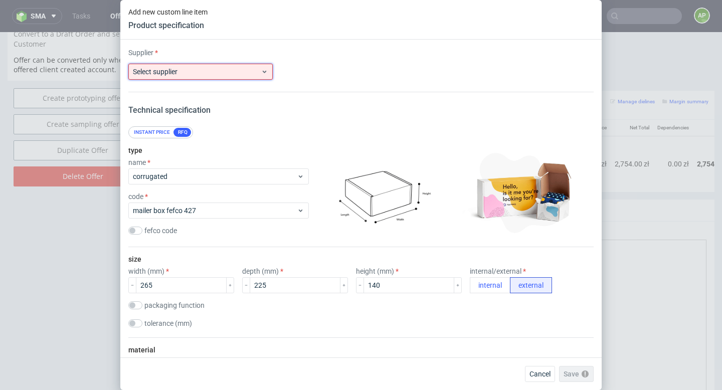
click at [207, 73] on span "Select supplier" at bounding box center [197, 72] width 128 height 10
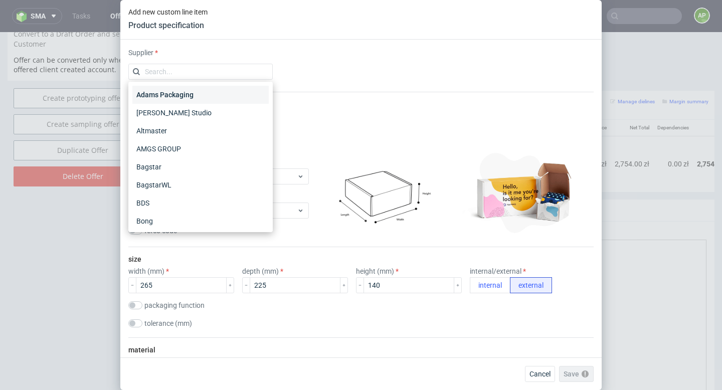
click at [199, 92] on div "Adams Packaging" at bounding box center [200, 95] width 136 height 18
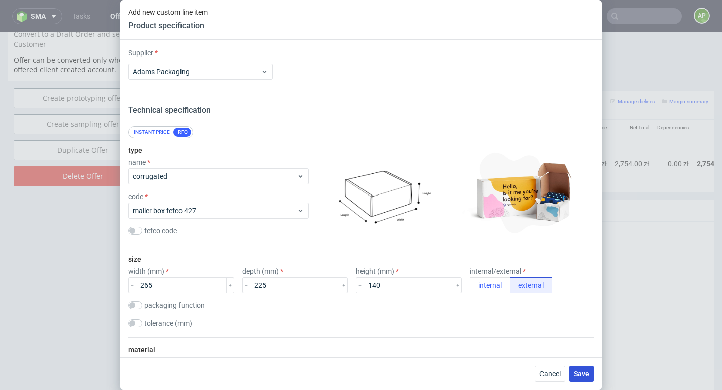
click at [584, 373] on span "Save" at bounding box center [582, 373] width 16 height 7
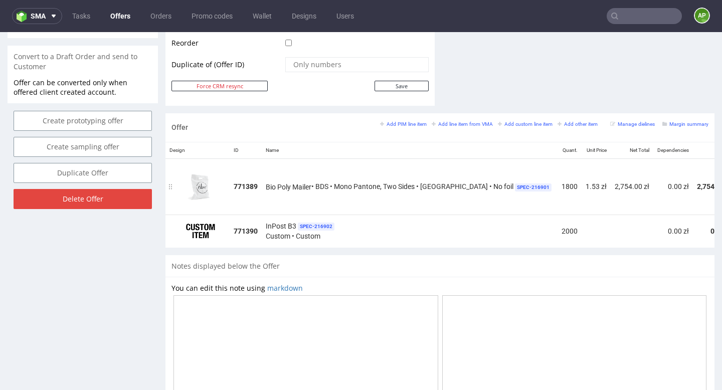
scroll to position [0, 21]
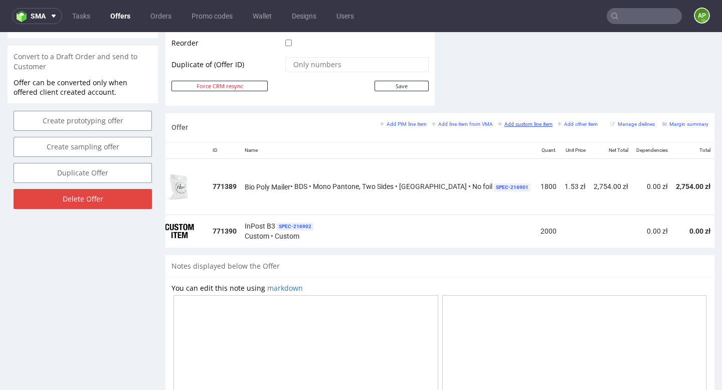
click at [519, 125] on small "Add custom line item" at bounding box center [525, 124] width 55 height 6
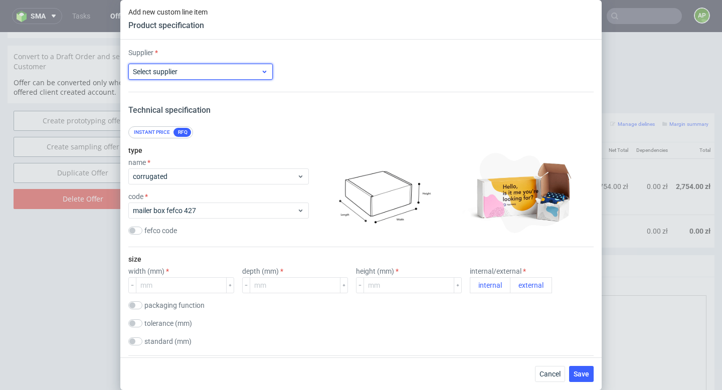
click at [224, 74] on span "Select supplier" at bounding box center [197, 72] width 128 height 10
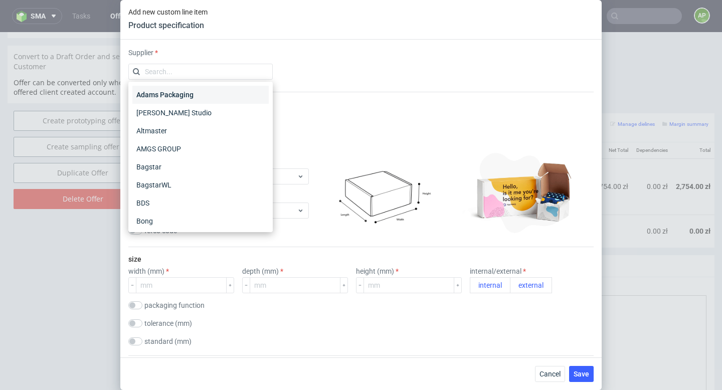
click at [216, 98] on div "Adams Packaging" at bounding box center [200, 95] width 136 height 18
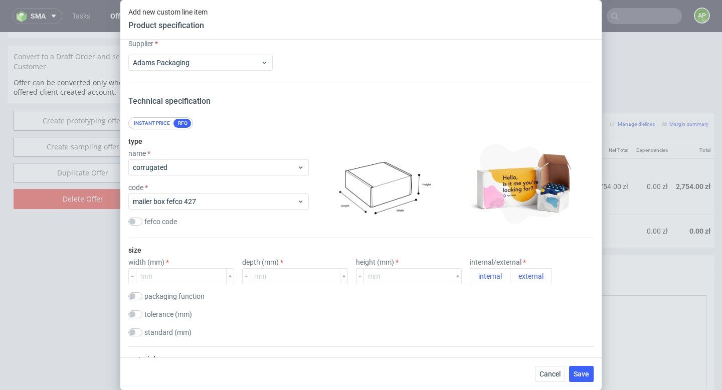
scroll to position [0, 0]
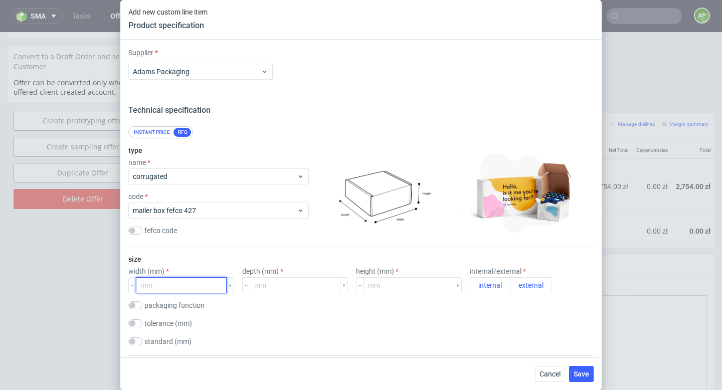
click at [166, 284] on input "number" at bounding box center [181, 285] width 91 height 16
paste input "220158120"
drag, startPoint x: 153, startPoint y: 285, endPoint x: 213, endPoint y: 285, distance: 59.7
click at [213, 285] on input "220158120" at bounding box center [181, 285] width 91 height 16
type input "220"
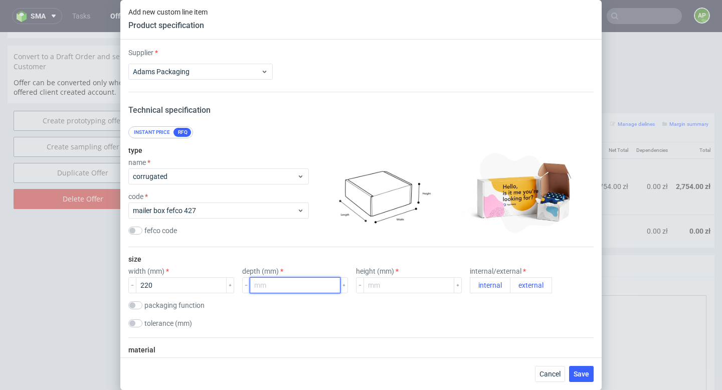
click at [272, 283] on input "number" at bounding box center [295, 285] width 91 height 16
paste input "158120"
drag, startPoint x: 256, startPoint y: 285, endPoint x: 309, endPoint y: 285, distance: 53.1
click at [309, 285] on input "158120" at bounding box center [295, 285] width 91 height 16
type input "158"
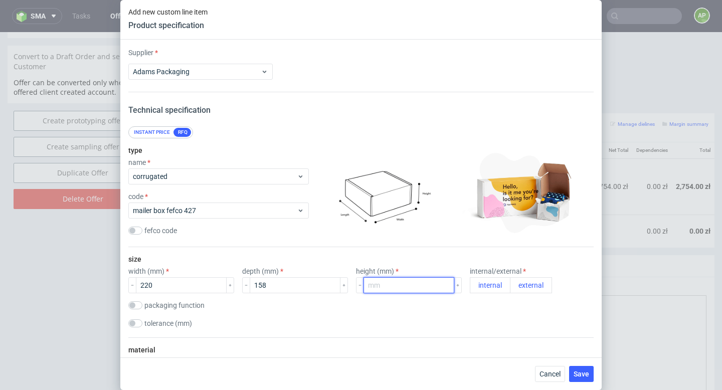
click at [384, 283] on input "number" at bounding box center [408, 285] width 91 height 16
paste input "120"
type input "120"
click at [512, 284] on button "external" at bounding box center [531, 285] width 42 height 16
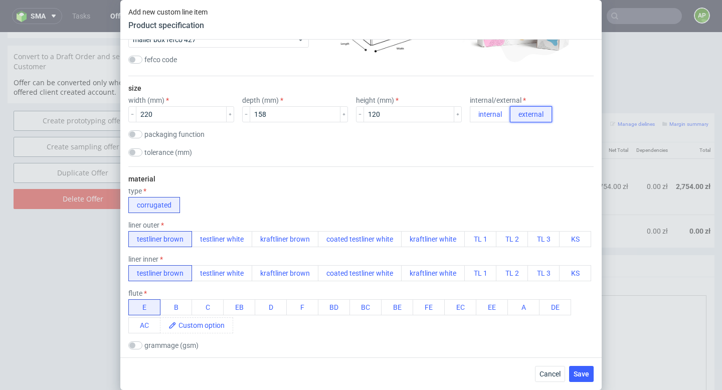
scroll to position [172, 0]
click at [225, 240] on button "testliner white" at bounding box center [222, 238] width 61 height 16
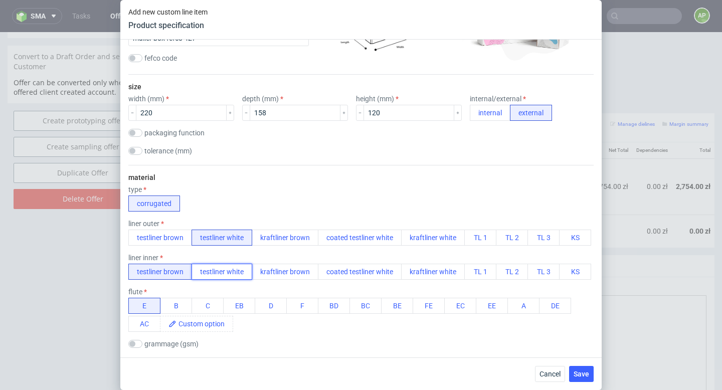
click at [225, 273] on button "testliner white" at bounding box center [222, 272] width 61 height 16
click at [180, 306] on button "B" at bounding box center [176, 306] width 32 height 16
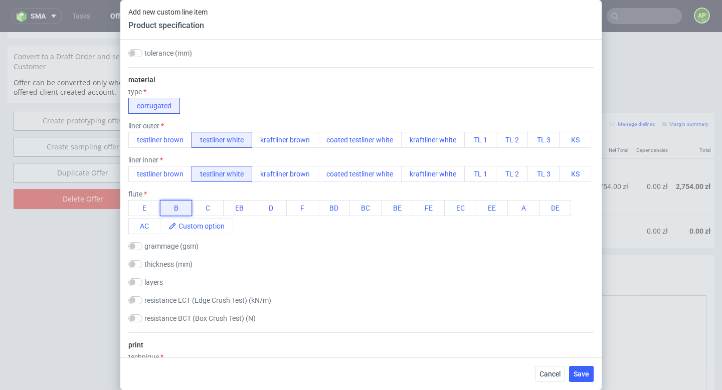
scroll to position [274, 0]
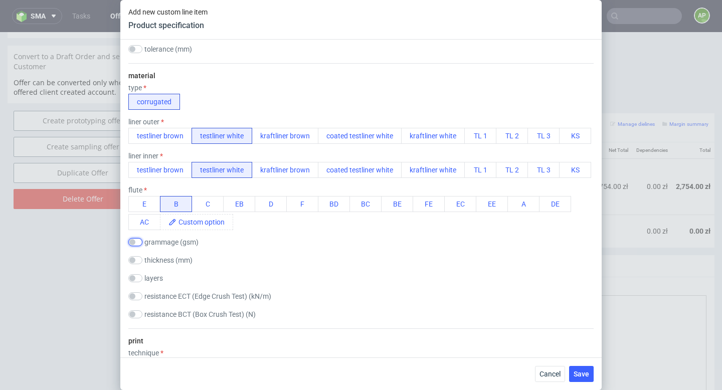
click at [136, 243] on input "checkbox" at bounding box center [135, 242] width 14 height 8
checkbox input "true"
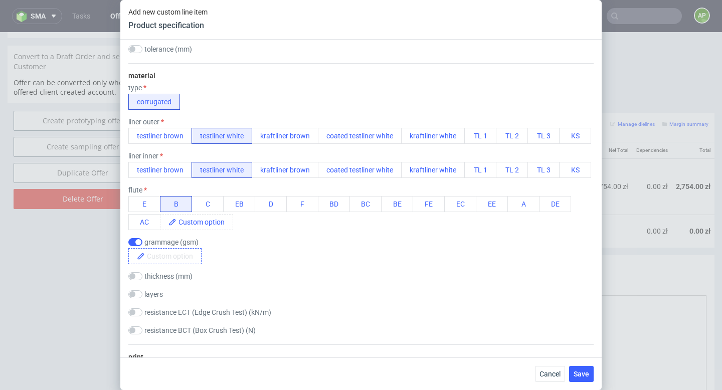
click at [170, 259] on span at bounding box center [173, 256] width 56 height 15
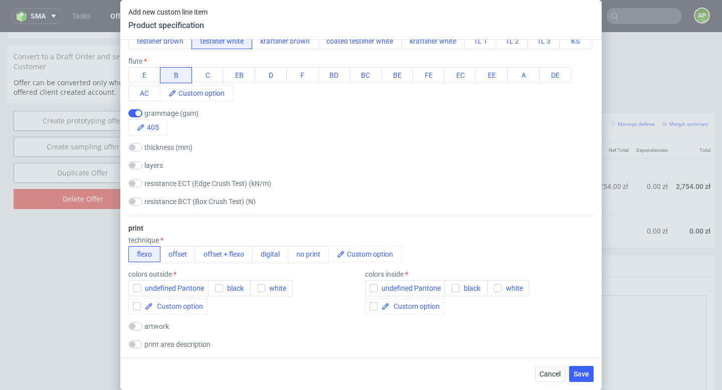
scroll to position [451, 0]
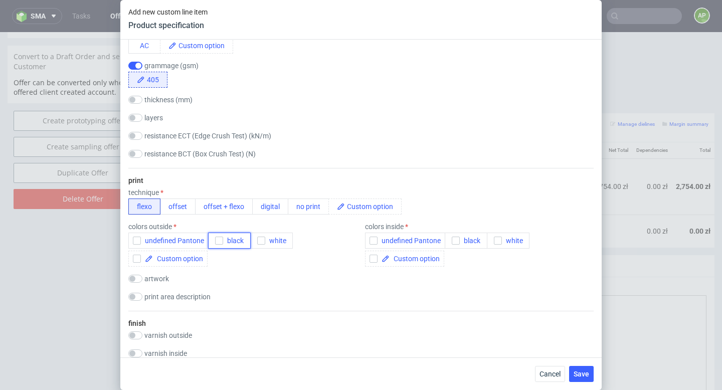
click at [216, 241] on icon "button" at bounding box center [219, 240] width 7 height 7
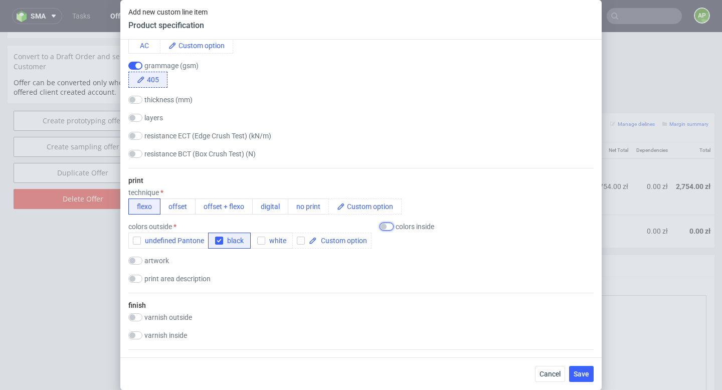
click at [383, 227] on input "checkbox" at bounding box center [387, 227] width 14 height 8
checkbox input "true"
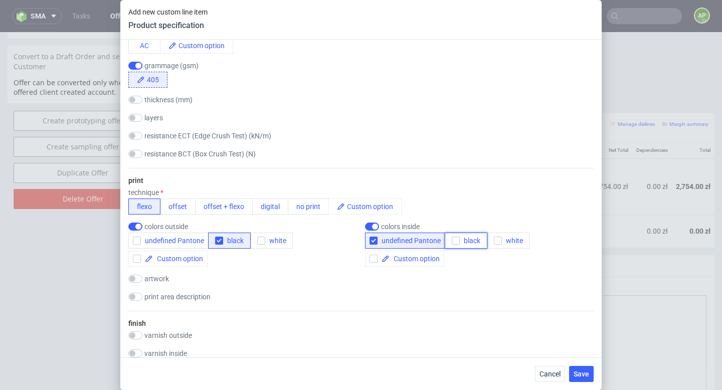
click at [470, 237] on span "black" at bounding box center [470, 241] width 21 height 8
click at [377, 242] on div "button" at bounding box center [373, 241] width 8 height 8
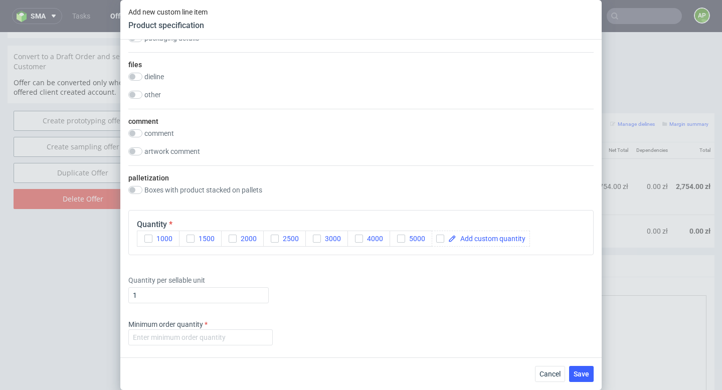
scroll to position [982, 0]
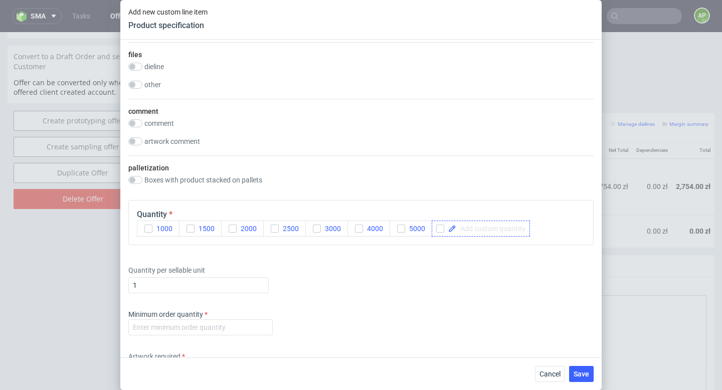
click at [483, 230] on span at bounding box center [490, 228] width 69 height 7
click at [440, 226] on input "checkbox" at bounding box center [440, 229] width 8 height 8
click at [462, 233] on div at bounding box center [481, 229] width 98 height 16
click at [439, 228] on input "checkbox" at bounding box center [440, 229] width 8 height 8
click at [464, 230] on span at bounding box center [490, 228] width 69 height 7
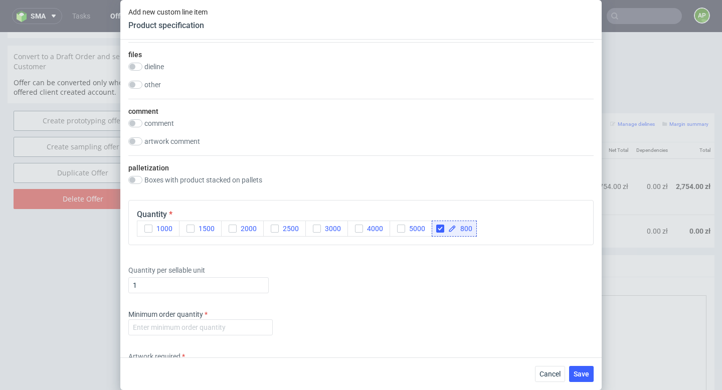
checkbox input "true"
click at [475, 255] on div "Supplier Adams Packaging Technical specification Instant price RFQ type name co…" at bounding box center [360, 199] width 481 height 318
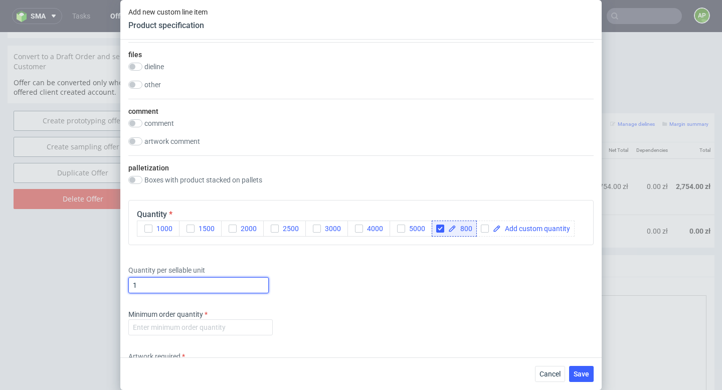
click at [163, 287] on input "1" at bounding box center [198, 285] width 140 height 16
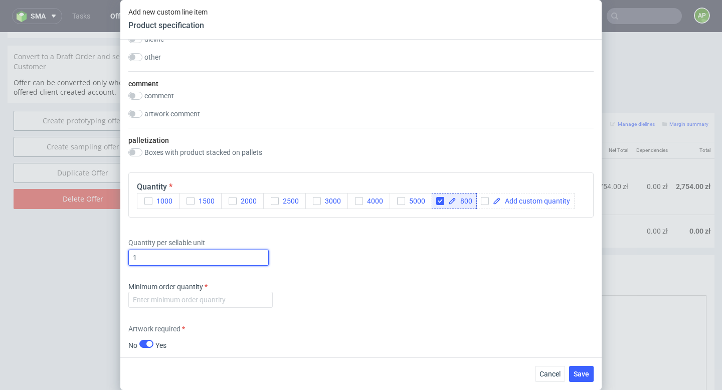
scroll to position [1014, 0]
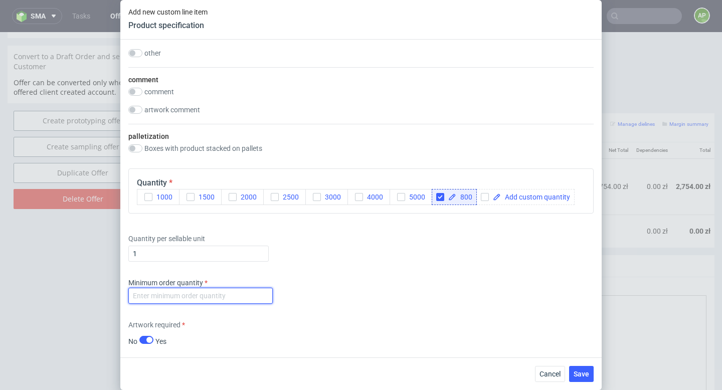
click at [233, 293] on input "number" at bounding box center [200, 296] width 144 height 16
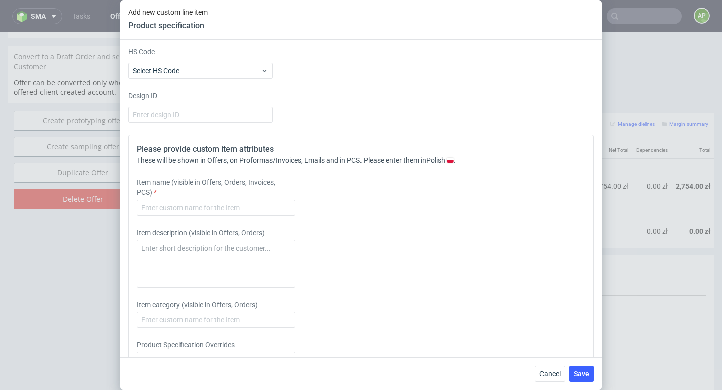
scroll to position [1327, 0]
type input "800"
click at [180, 211] on input "text" at bounding box center [216, 206] width 158 height 16
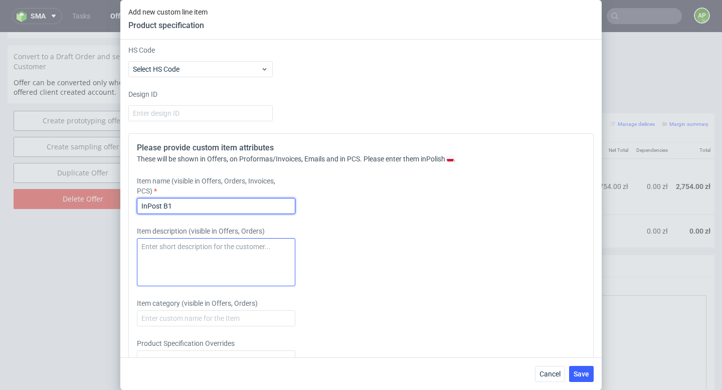
type input "InPost B1"
click at [177, 282] on textarea at bounding box center [216, 262] width 158 height 48
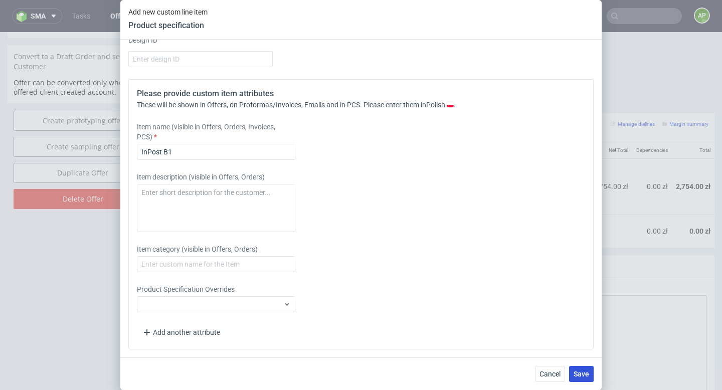
click at [582, 377] on span "Save" at bounding box center [582, 373] width 16 height 7
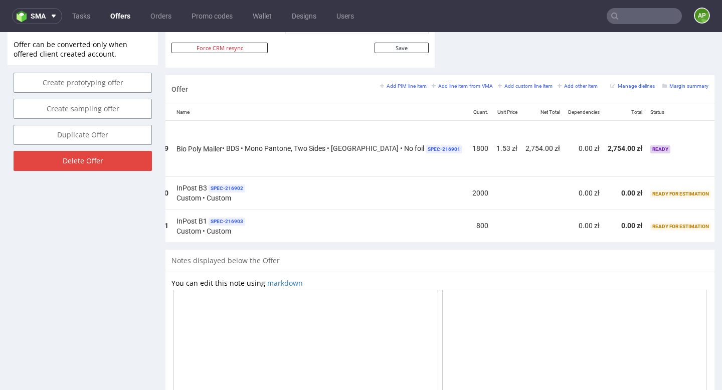
scroll to position [0, 131]
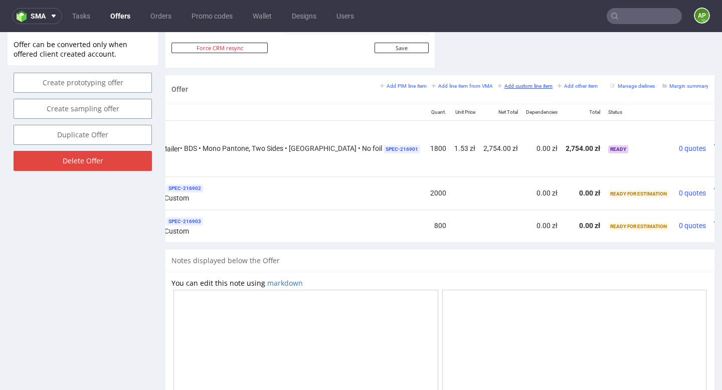
click at [526, 86] on small "Add custom line item" at bounding box center [525, 86] width 55 height 6
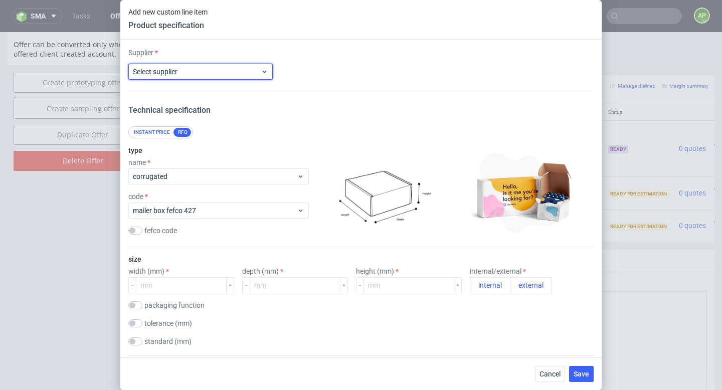
click at [220, 69] on span "Select supplier" at bounding box center [197, 72] width 128 height 10
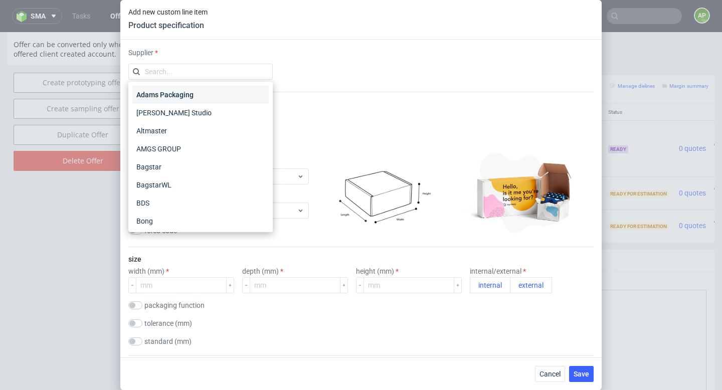
click at [222, 89] on div "Adams Packaging" at bounding box center [200, 95] width 136 height 18
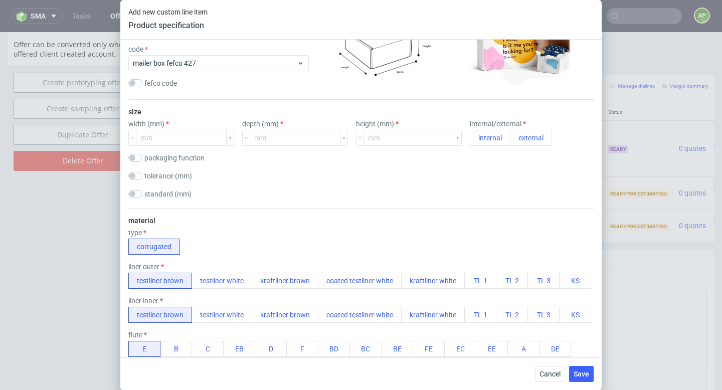
scroll to position [149, 0]
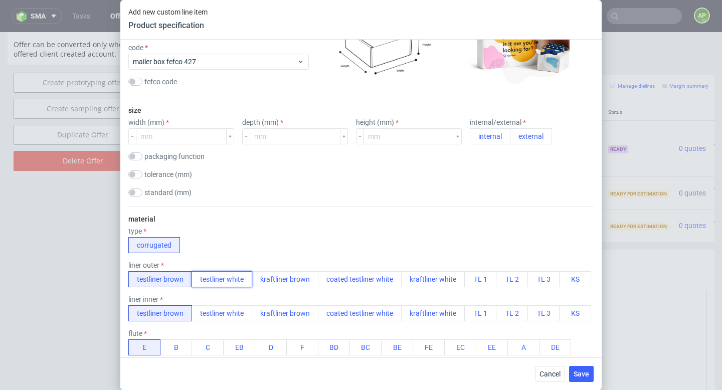
click at [233, 283] on button "testliner white" at bounding box center [222, 279] width 61 height 16
click at [231, 299] on div "liner inner" at bounding box center [359, 299] width 463 height 8
click at [231, 309] on button "testliner white" at bounding box center [222, 313] width 61 height 16
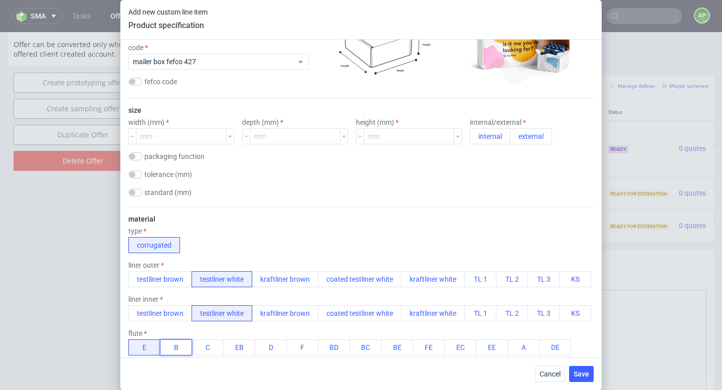
click at [179, 346] on button "B" at bounding box center [176, 347] width 32 height 16
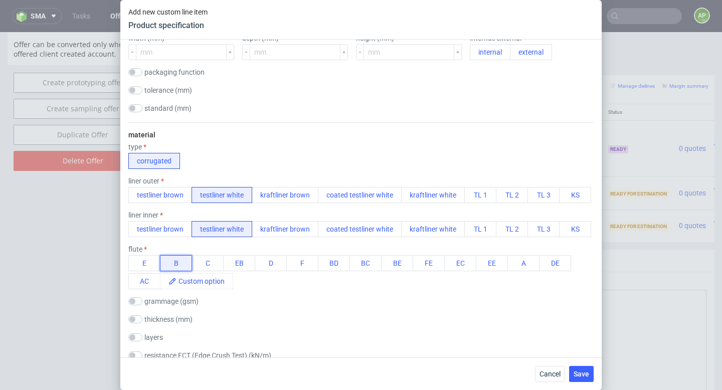
scroll to position [236, 0]
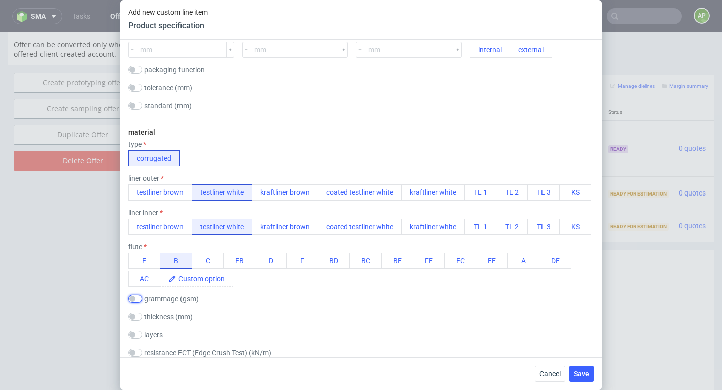
click at [137, 299] on input "checkbox" at bounding box center [135, 299] width 14 height 8
checkbox input "true"
click at [167, 312] on span at bounding box center [173, 312] width 56 height 15
click at [244, 316] on div "grammage (gsm) 405" at bounding box center [360, 308] width 465 height 26
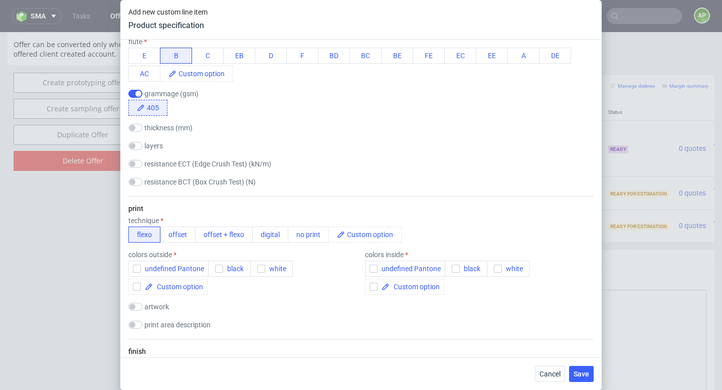
scroll to position [441, 0]
click at [281, 236] on button "digital" at bounding box center [270, 234] width 36 height 16
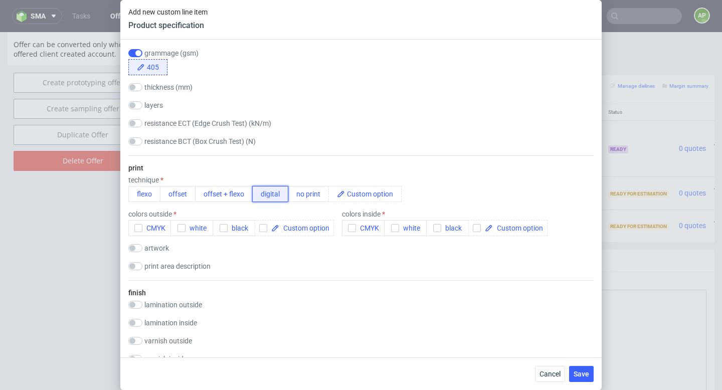
scroll to position [518, 0]
click at [221, 228] on icon "button" at bounding box center [223, 227] width 7 height 7
click at [364, 210] on label "colors inside" at bounding box center [377, 213] width 39 height 8
checkbox input "true"
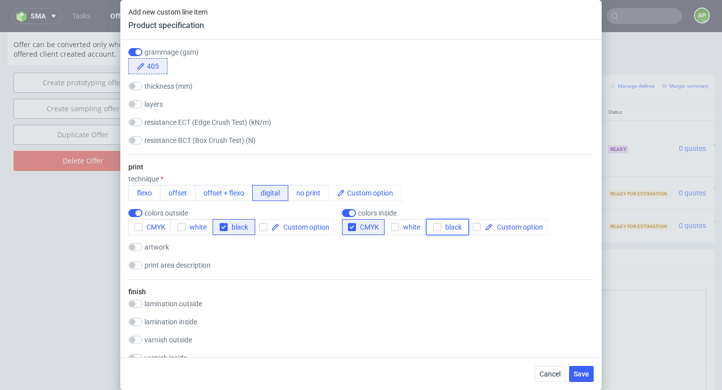
click at [453, 230] on span "black" at bounding box center [451, 227] width 21 height 8
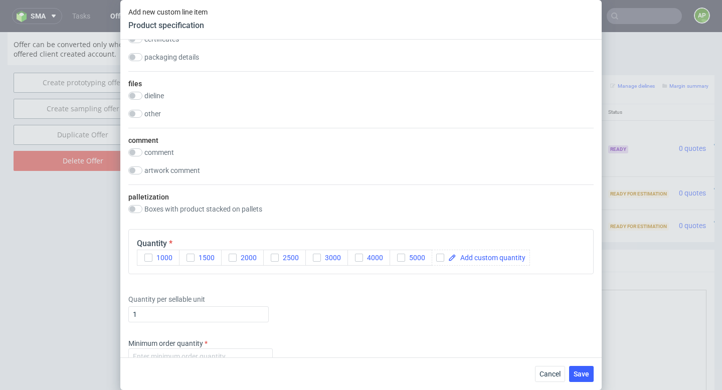
scroll to position [1169, 0]
click at [465, 259] on span at bounding box center [490, 256] width 69 height 7
click at [440, 254] on input "checkbox" at bounding box center [440, 256] width 8 height 8
click at [442, 256] on input "checkbox" at bounding box center [440, 256] width 8 height 8
click at [476, 256] on span at bounding box center [490, 256] width 69 height 7
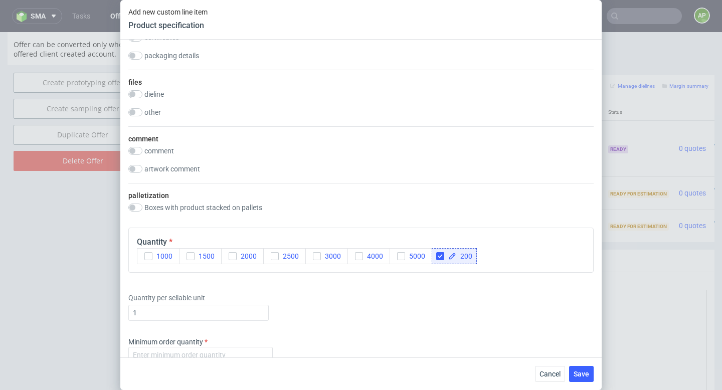
checkbox input "true"
click at [458, 306] on div "Quantity per sellable unit 1" at bounding box center [360, 305] width 465 height 40
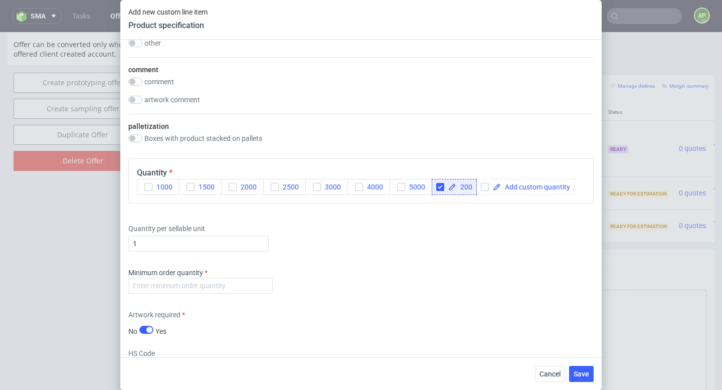
scroll to position [1239, 0]
click at [211, 284] on input "number" at bounding box center [200, 285] width 144 height 16
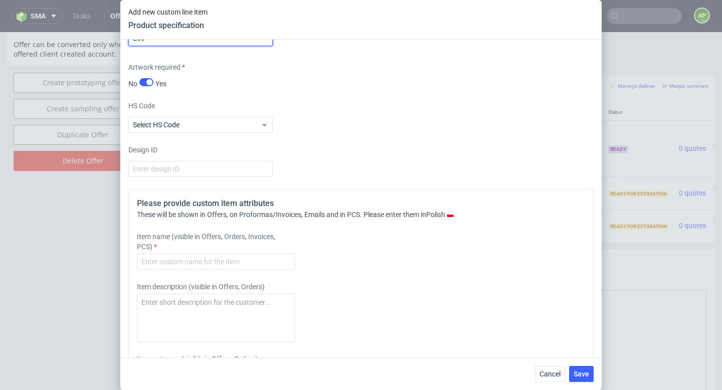
scroll to position [1490, 0]
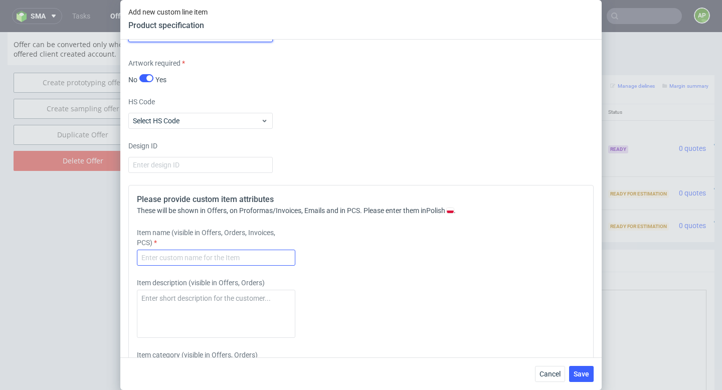
type input "200"
click at [217, 254] on input "text" at bounding box center [216, 258] width 158 height 16
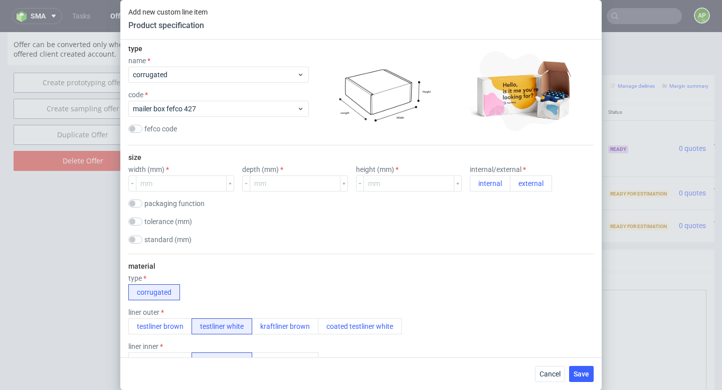
scroll to position [0, 0]
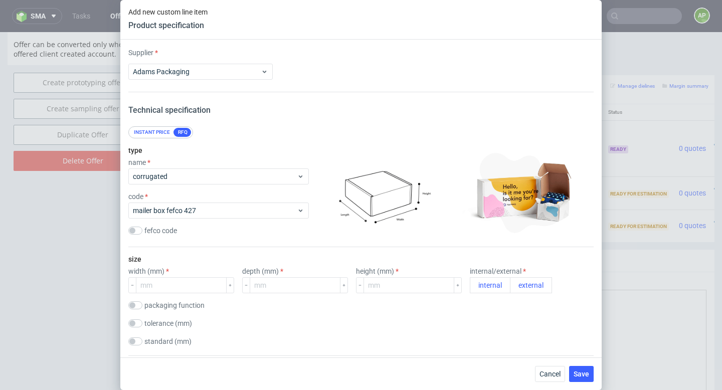
type input "InPost B6"
click at [150, 285] on input "number" at bounding box center [181, 285] width 91 height 16
type input "200"
click at [280, 279] on input "number" at bounding box center [295, 285] width 91 height 16
type input "200"
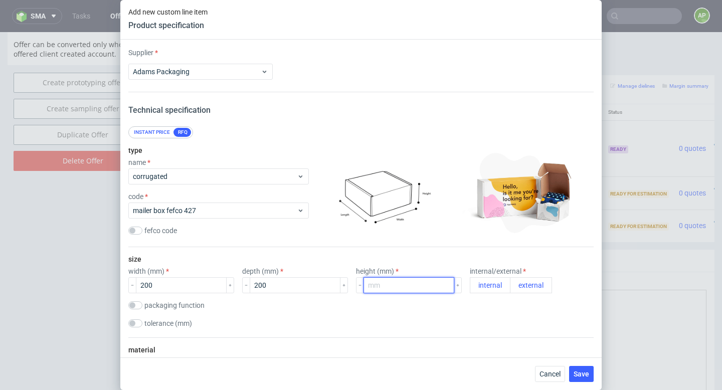
click at [368, 284] on input "number" at bounding box center [408, 285] width 91 height 16
type input "200"
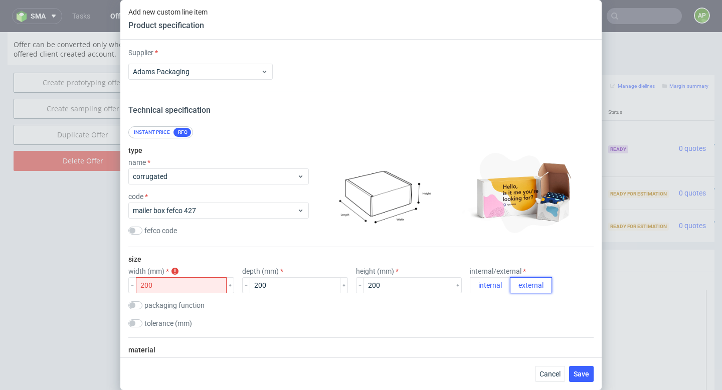
click at [510, 279] on button "external" at bounding box center [531, 285] width 42 height 16
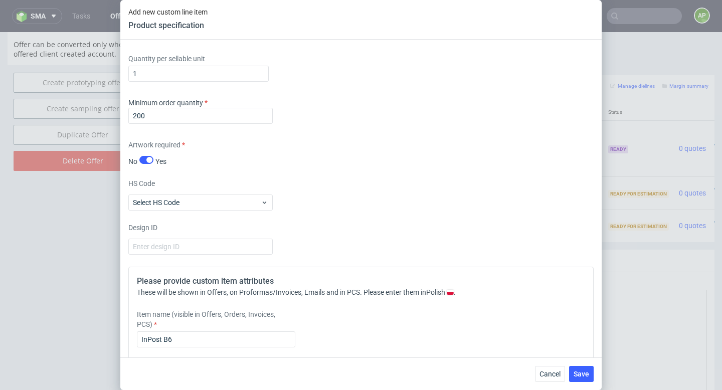
scroll to position [1443, 0]
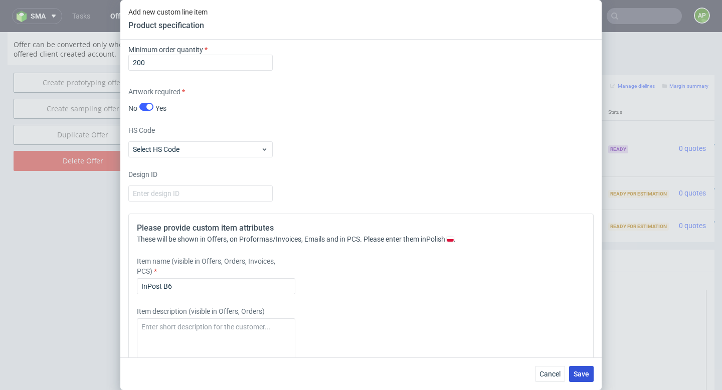
click at [586, 374] on span "Save" at bounding box center [582, 373] width 16 height 7
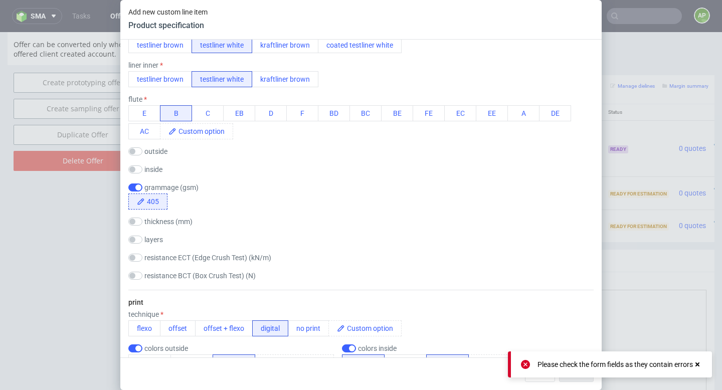
scroll to position [0, 0]
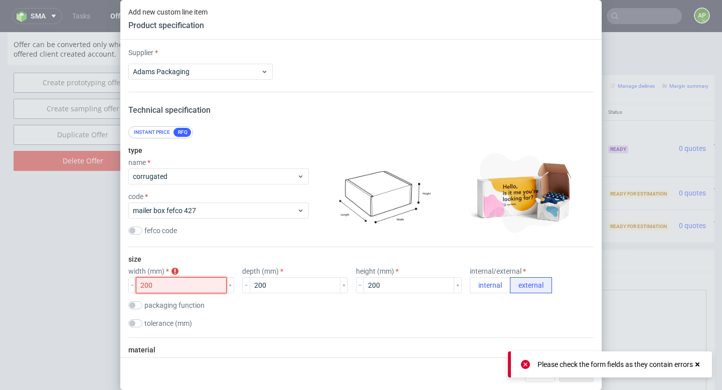
click at [183, 289] on input "200" at bounding box center [181, 285] width 91 height 16
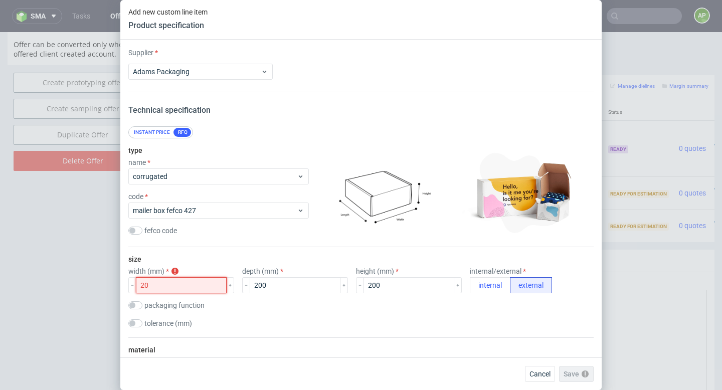
type input "2"
type input "1"
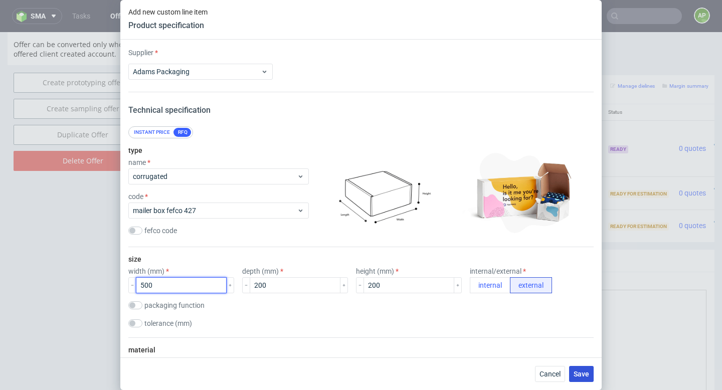
type input "500"
click at [578, 371] on span "Save" at bounding box center [582, 373] width 16 height 7
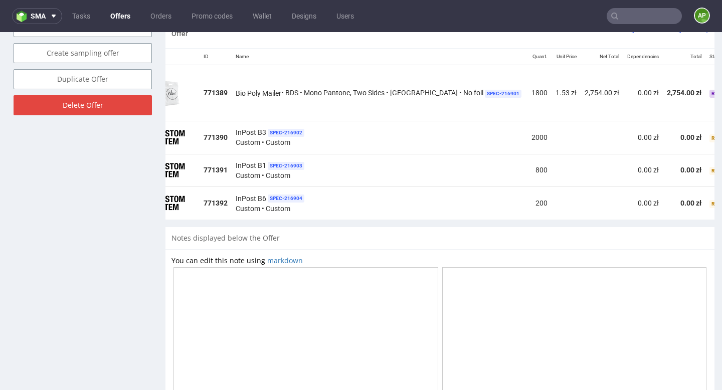
scroll to position [0, 131]
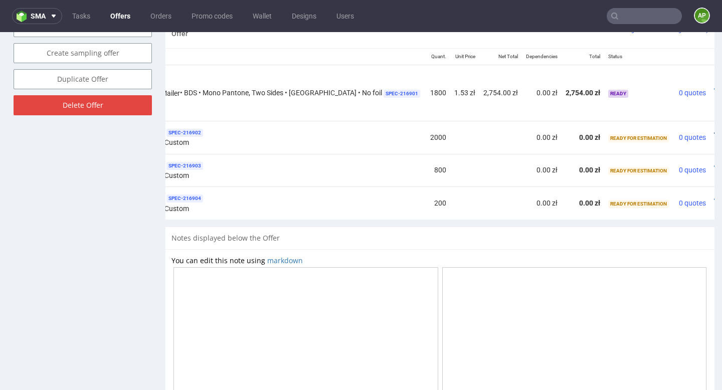
click at [714, 130] on icon at bounding box center [717, 133] width 6 height 7
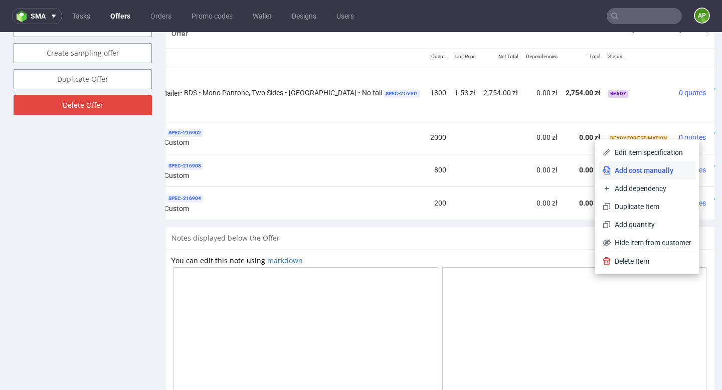
click at [661, 169] on span "Add cost manually" at bounding box center [651, 170] width 81 height 10
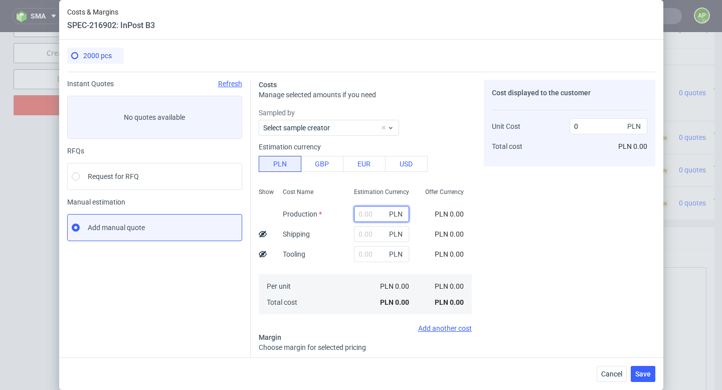
click at [360, 215] on input "text" at bounding box center [381, 214] width 55 height 16
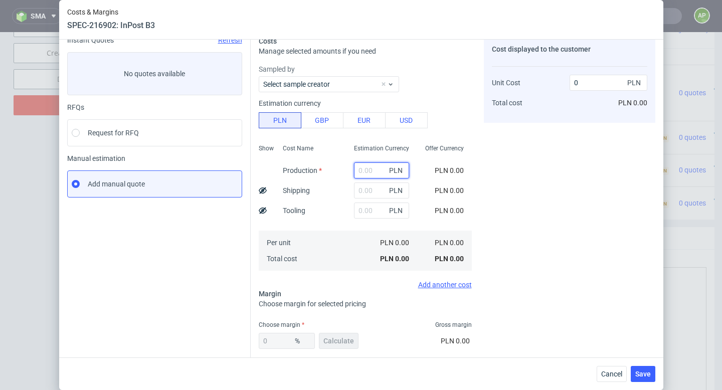
scroll to position [0, 0]
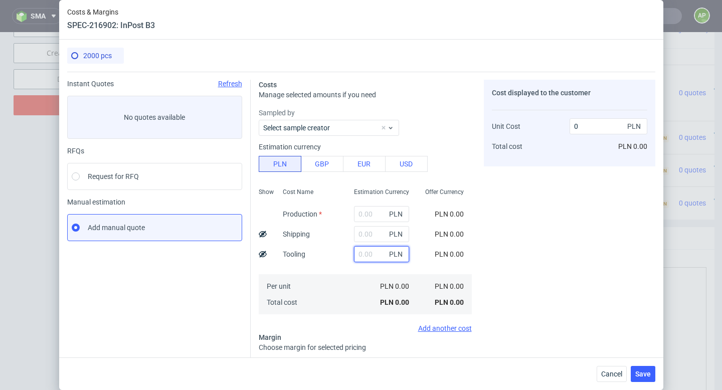
click at [361, 257] on input "text" at bounding box center [381, 254] width 55 height 16
type input "3990"
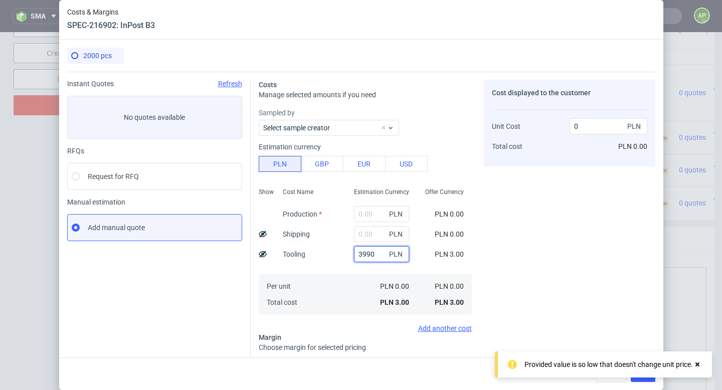
type input "2"
type input "3990"
click at [358, 217] on input "text" at bounding box center [377, 214] width 55 height 16
type input "734"
type input "2.37"
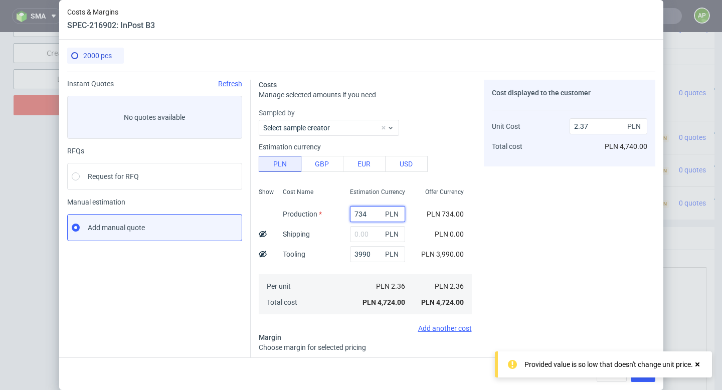
type input "7340"
type input "5.67"
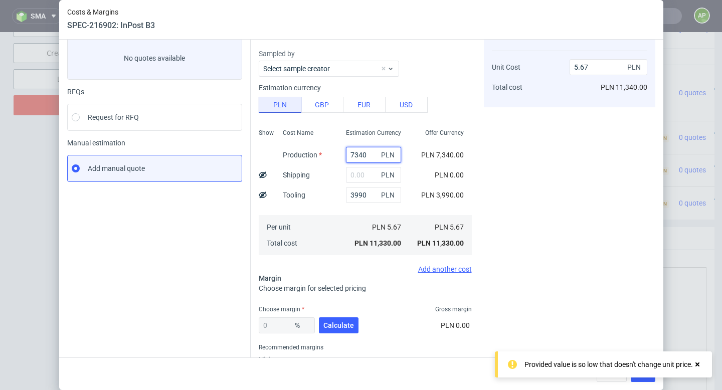
scroll to position [97, 0]
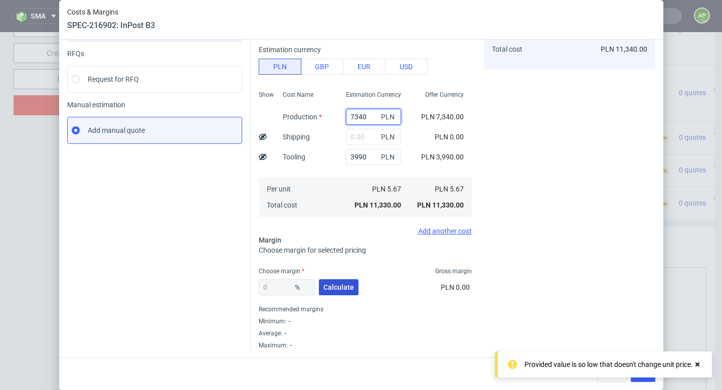
type input "7340"
click at [324, 289] on span "Calculate" at bounding box center [338, 287] width 31 height 7
type input "32.84"
type input "8.44"
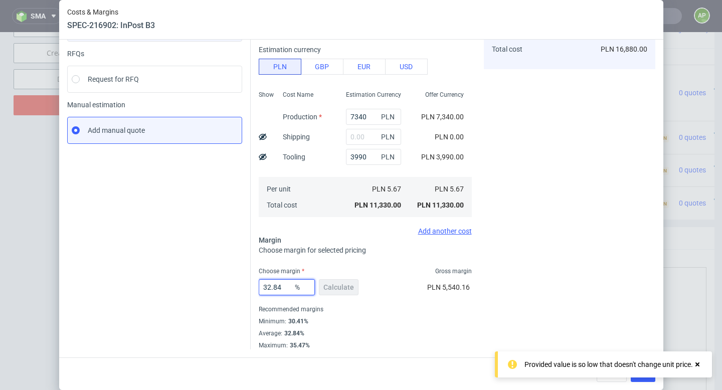
click at [278, 290] on input "32.84" at bounding box center [287, 287] width 56 height 16
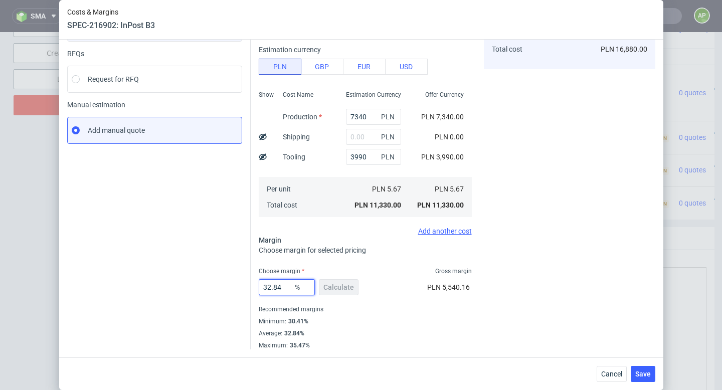
type input "1"
type input "5.73"
type input "1"
click at [373, 266] on fieldset "Costs Manage selected amounts if you need Sampled by Select sample creator Esti…" at bounding box center [365, 201] width 213 height 439
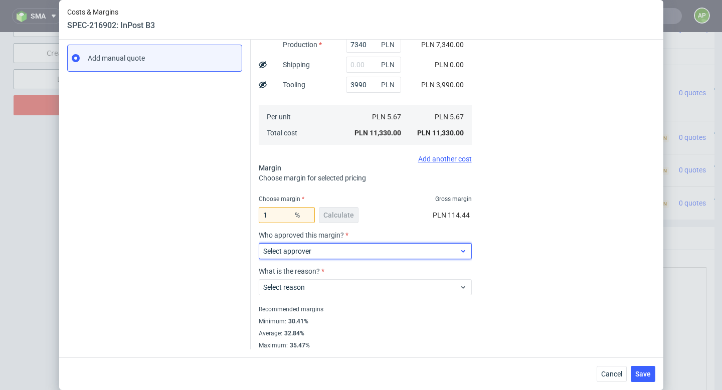
click at [359, 250] on span "Select approver" at bounding box center [361, 251] width 197 height 10
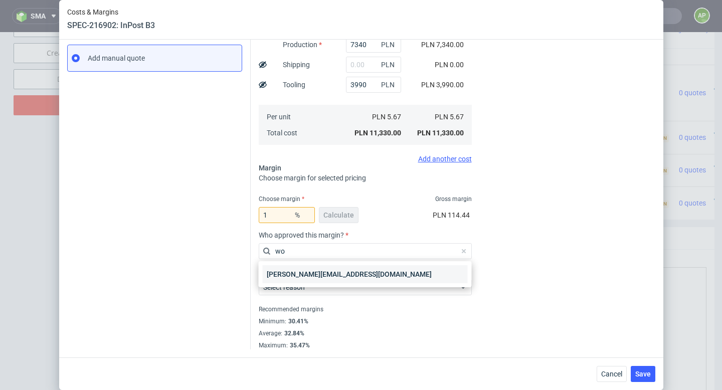
type input "wo"
click at [331, 271] on div "[PERSON_NAME][EMAIL_ADDRESS][DOMAIN_NAME]" at bounding box center [365, 274] width 205 height 18
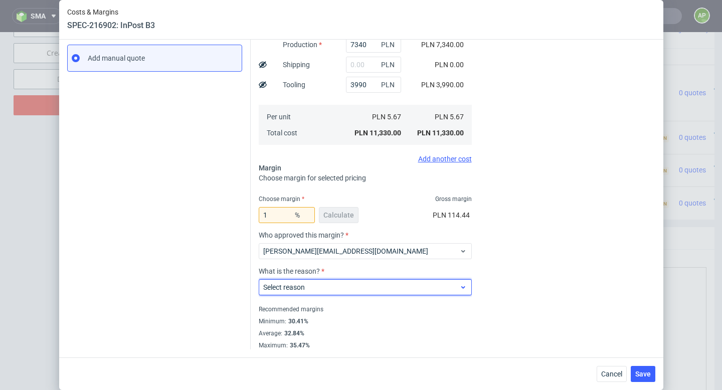
click at [315, 288] on span "Select reason" at bounding box center [361, 287] width 197 height 10
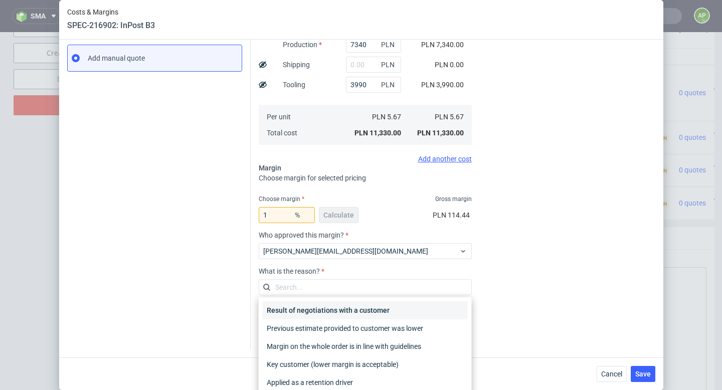
click at [329, 309] on div "Result of negotiations with a customer" at bounding box center [365, 310] width 205 height 18
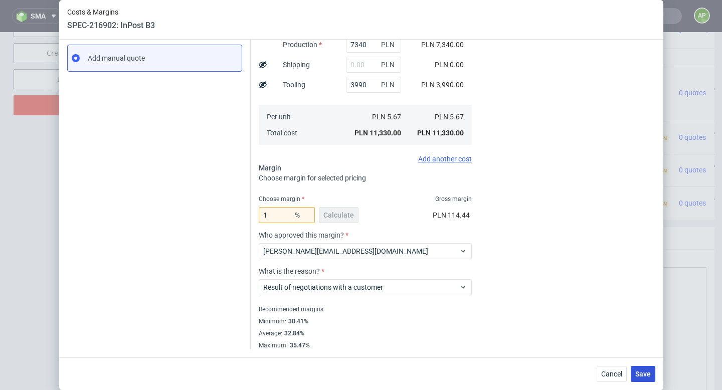
click at [648, 374] on span "Save" at bounding box center [643, 373] width 16 height 7
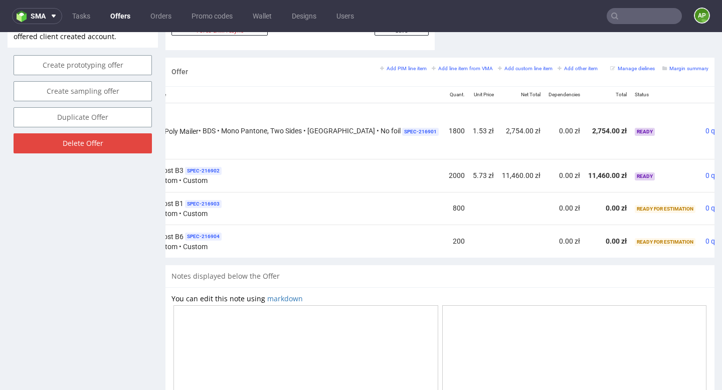
scroll to position [0, 139]
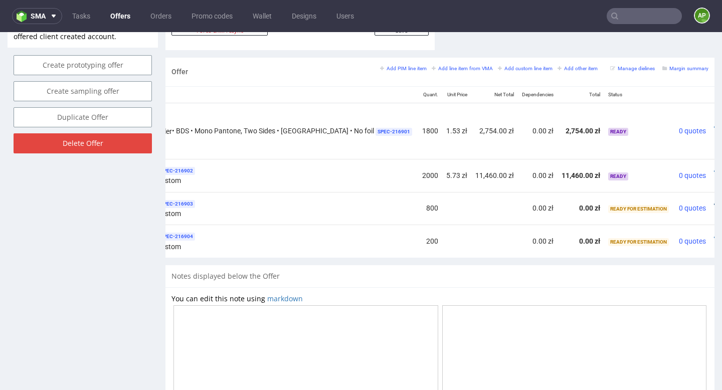
click at [714, 201] on icon at bounding box center [717, 204] width 6 height 7
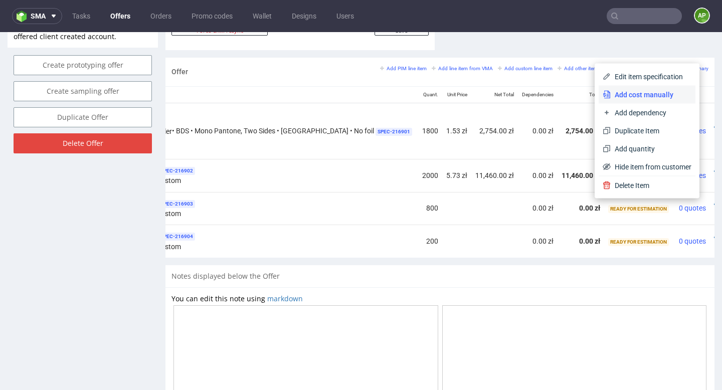
click at [655, 100] on li "Add cost manually" at bounding box center [647, 95] width 97 height 18
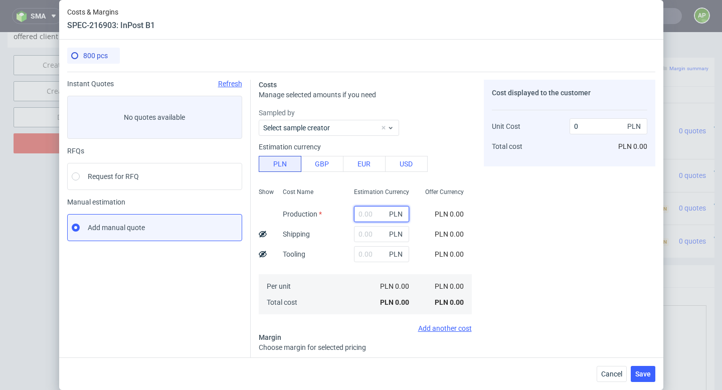
click at [373, 219] on input "text" at bounding box center [381, 214] width 55 height 16
click at [367, 257] on input "text" at bounding box center [381, 254] width 55 height 16
type input "5"
type input "0.01"
type input "45"
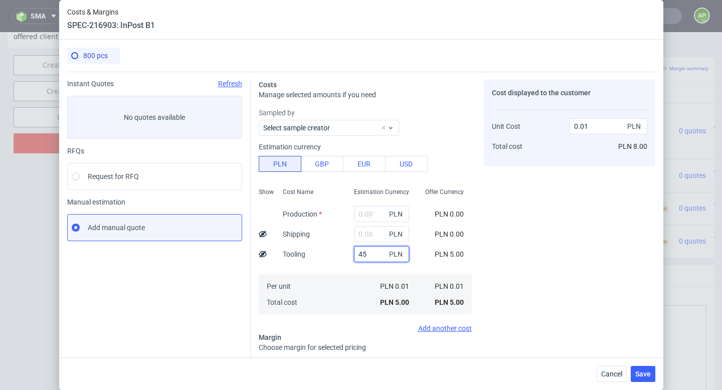
type input "0.06"
type input "4510"
type input "5.64"
type input "4510"
click at [367, 210] on input "text" at bounding box center [377, 214] width 55 height 16
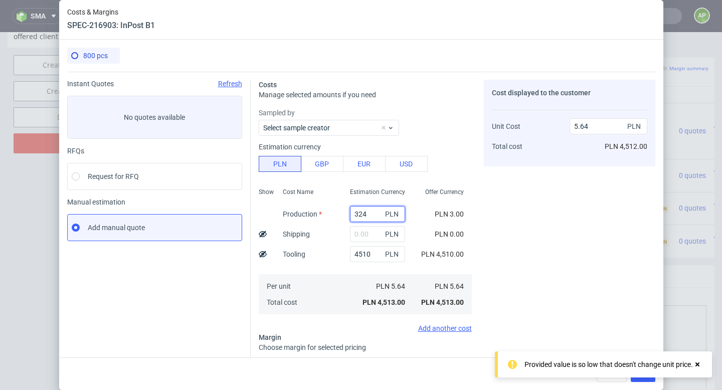
type input "3240"
type input "9.69"
type input "3240"
click at [698, 362] on icon at bounding box center [697, 364] width 9 height 8
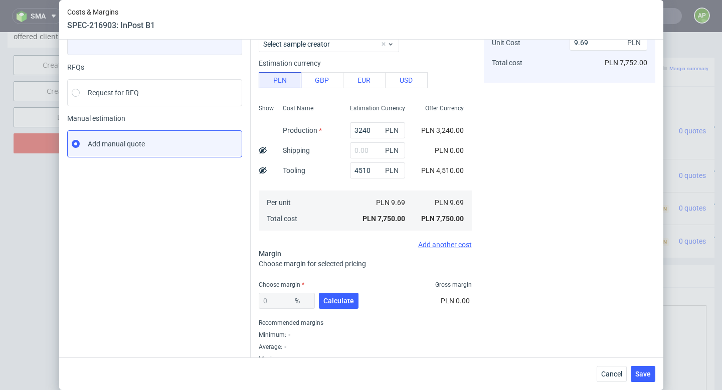
scroll to position [97, 0]
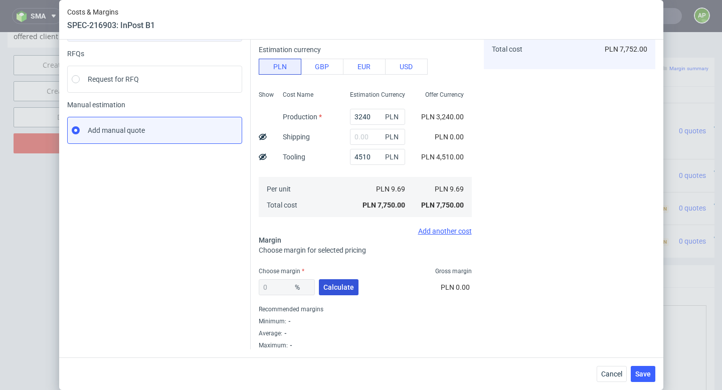
click at [325, 287] on span "Calculate" at bounding box center [338, 287] width 31 height 7
type input "35.37"
type input "14.99"
click at [280, 290] on input "35.37" at bounding box center [287, 287] width 56 height 16
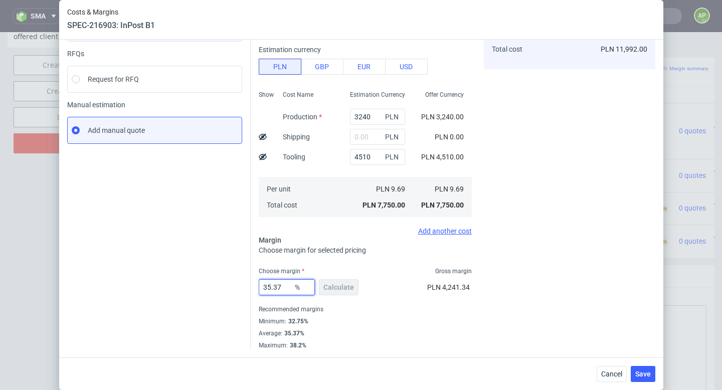
click at [280, 290] on input "35.37" at bounding box center [287, 287] width 56 height 16
type input "1"
type input "9.79"
type input "1"
click at [368, 281] on div "1 % Calculate PLN 78.28" at bounding box center [365, 289] width 213 height 28
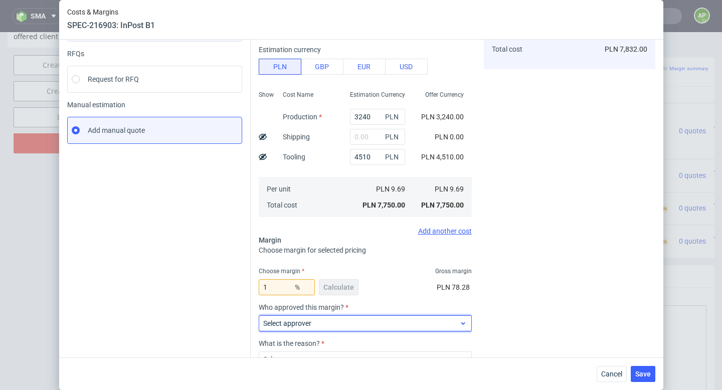
click at [358, 319] on span "Select approver" at bounding box center [361, 323] width 197 height 10
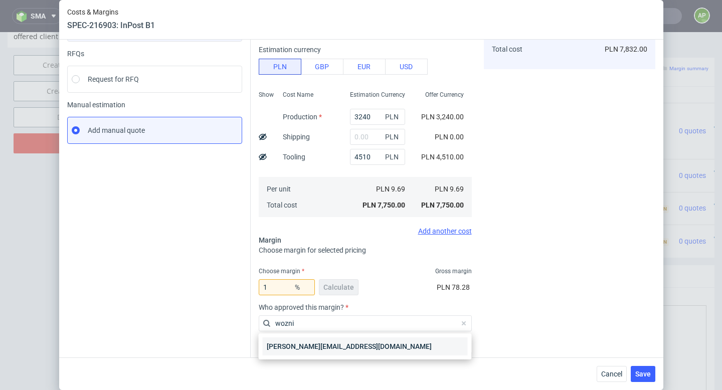
type input "wozni"
click at [348, 347] on div "[PERSON_NAME][EMAIL_ADDRESS][DOMAIN_NAME]" at bounding box center [365, 346] width 205 height 18
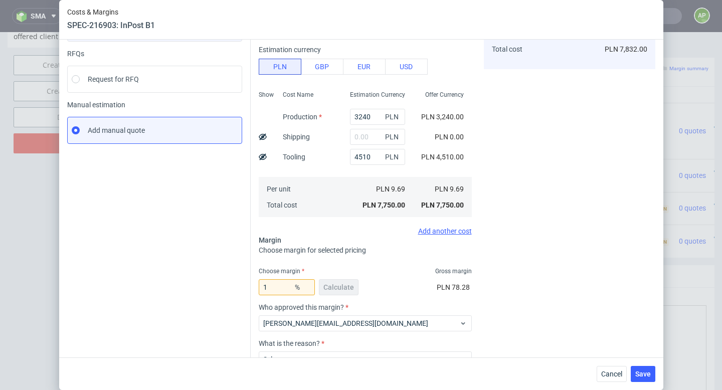
scroll to position [169, 0]
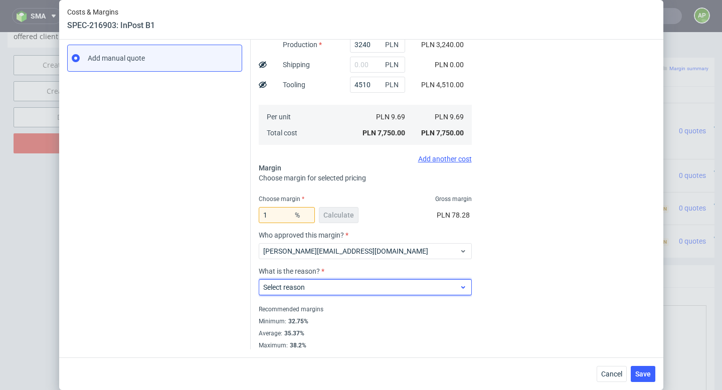
click at [344, 285] on span "Select reason" at bounding box center [361, 287] width 197 height 10
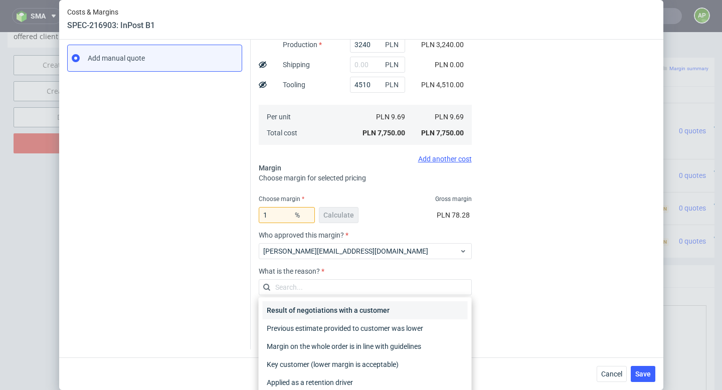
click at [350, 309] on div "Result of negotiations with a customer" at bounding box center [365, 310] width 205 height 18
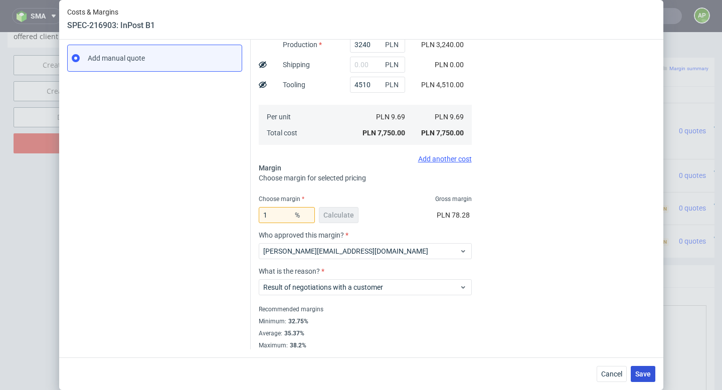
click at [646, 374] on span "Save" at bounding box center [643, 373] width 16 height 7
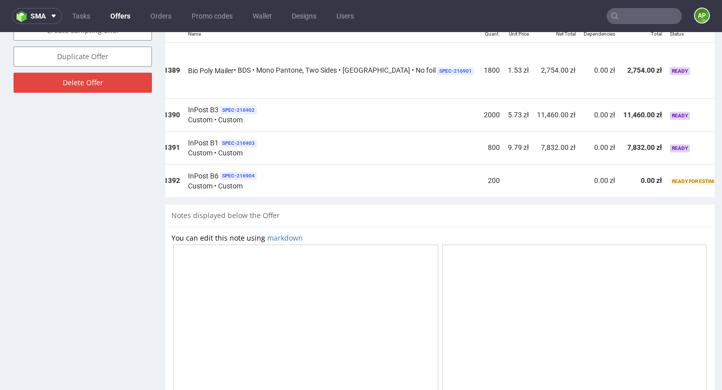
scroll to position [0, 139]
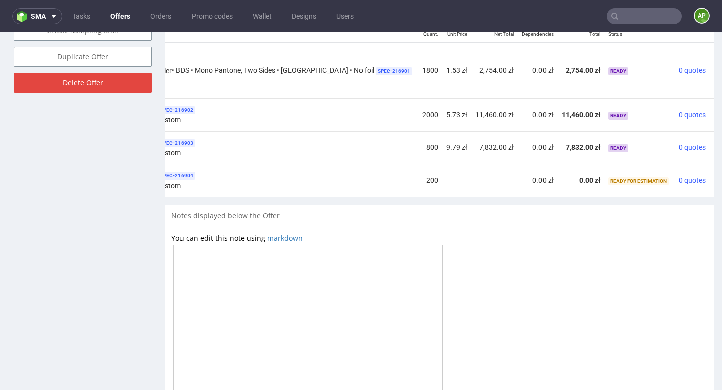
click at [714, 174] on icon at bounding box center [717, 176] width 6 height 7
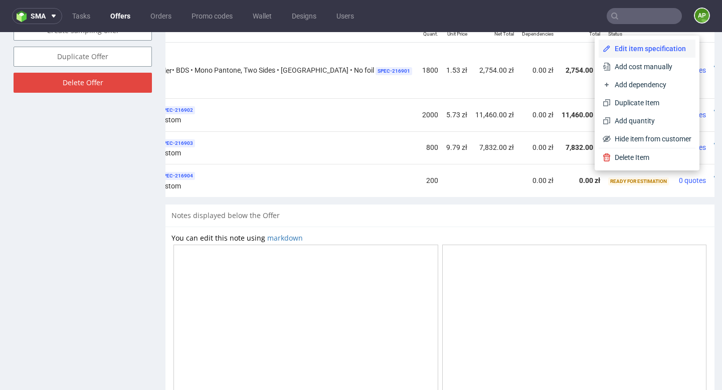
click at [643, 45] on span "Edit item specification" at bounding box center [651, 49] width 81 height 10
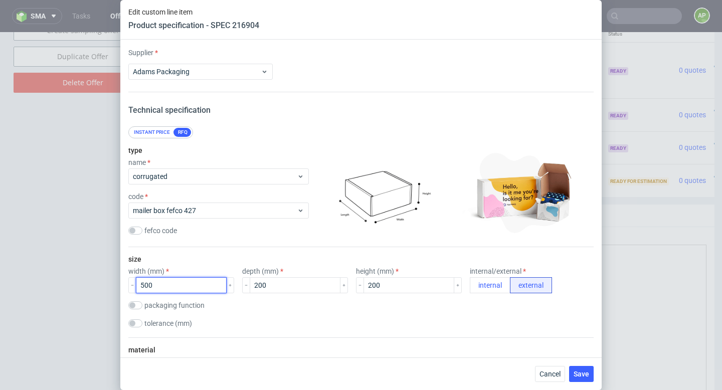
click at [172, 288] on input "500" at bounding box center [181, 285] width 91 height 16
paste input "403383190"
drag, startPoint x: 142, startPoint y: 284, endPoint x: 234, endPoint y: 284, distance: 91.7
click at [234, 284] on div "width (mm) 500403383190 depth (mm) 200 height (mm) 200 internal/external intern…" at bounding box center [360, 280] width 465 height 26
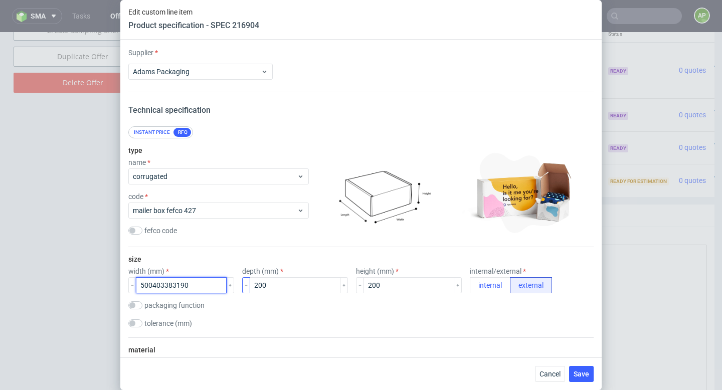
paste input "number"
drag, startPoint x: 152, startPoint y: 285, endPoint x: 201, endPoint y: 285, distance: 48.1
click at [200, 285] on input "403383190" at bounding box center [181, 285] width 91 height 16
type input "403"
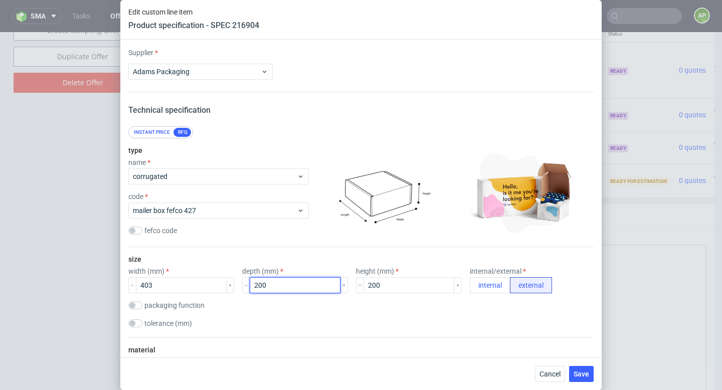
click at [251, 285] on input "200" at bounding box center [295, 285] width 91 height 16
paste input "38319"
drag, startPoint x: 256, startPoint y: 286, endPoint x: 297, endPoint y: 286, distance: 41.1
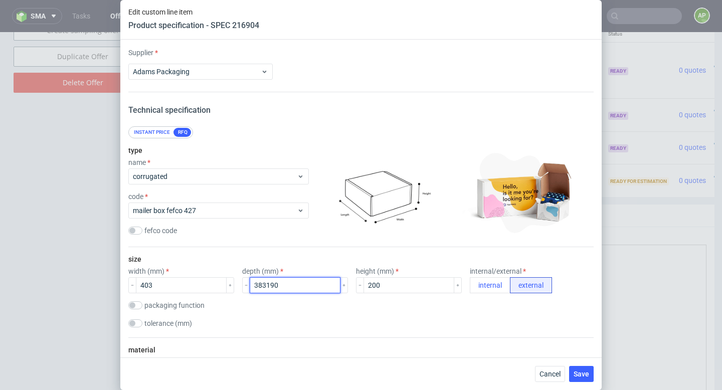
click at [297, 286] on input "383190" at bounding box center [295, 285] width 91 height 16
type input "383190"
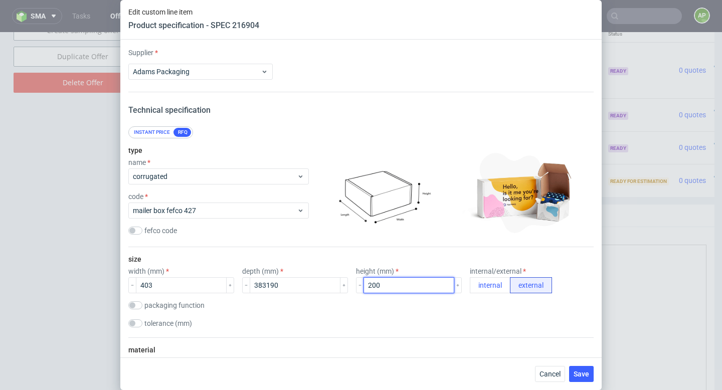
click at [363, 287] on input "200" at bounding box center [408, 285] width 91 height 16
paste input "19"
type input "190"
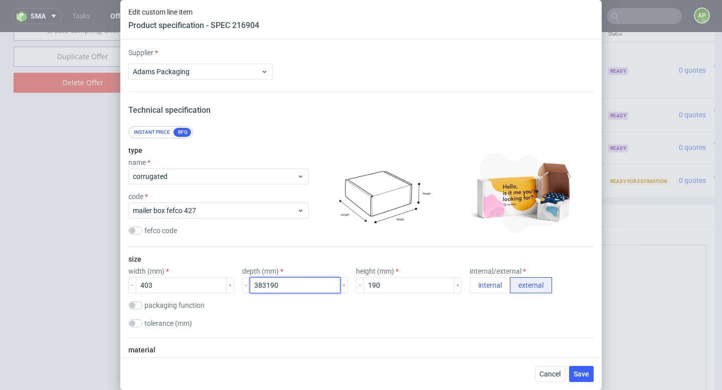
click at [276, 288] on input "383190" at bounding box center [295, 285] width 91 height 16
type input "383"
click at [581, 373] on span "Save" at bounding box center [582, 373] width 16 height 7
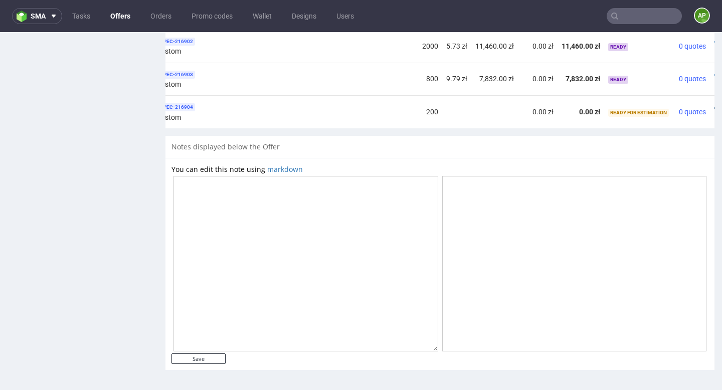
click at [714, 107] on icon at bounding box center [717, 108] width 6 height 7
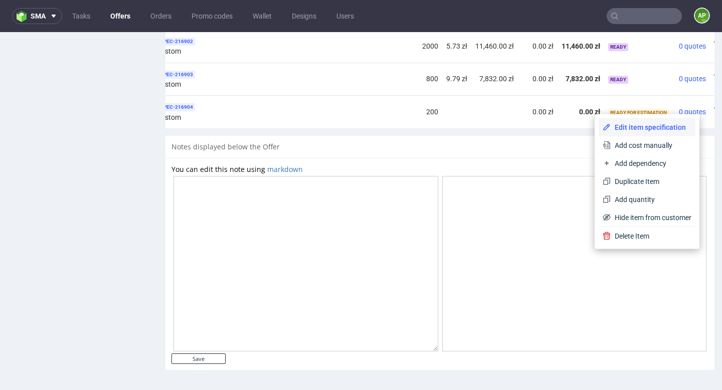
click at [656, 131] on span "Edit item specification" at bounding box center [651, 127] width 81 height 10
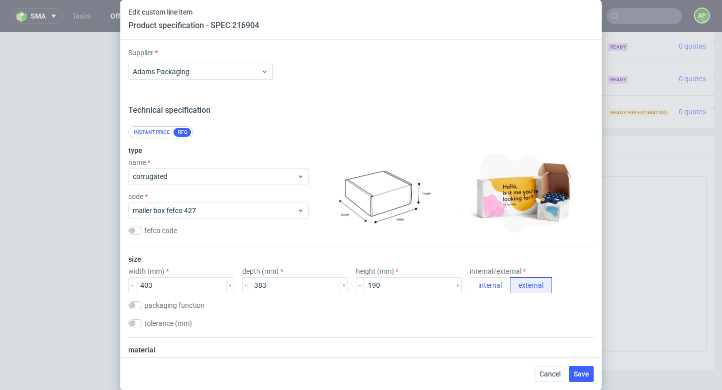
click at [662, 191] on div "Edit custom line item Product specification - SPEC 216904 Supplier Adams Packag…" at bounding box center [361, 195] width 722 height 390
drag, startPoint x: 542, startPoint y: 375, endPoint x: 698, endPoint y: 80, distance: 333.9
click at [542, 375] on span "Cancel" at bounding box center [549, 373] width 21 height 7
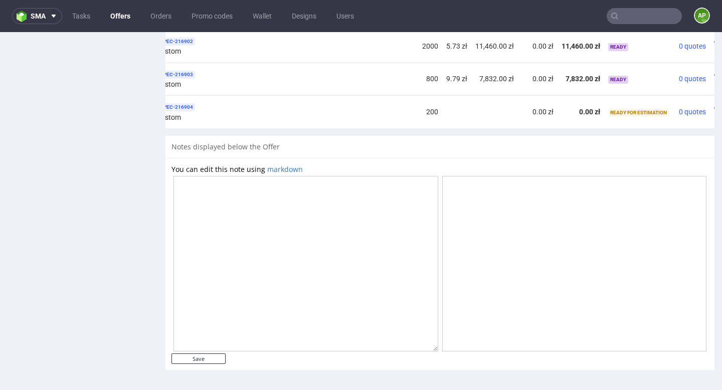
click at [714, 108] on div at bounding box center [719, 108] width 11 height 10
click at [714, 108] on icon at bounding box center [717, 108] width 6 height 7
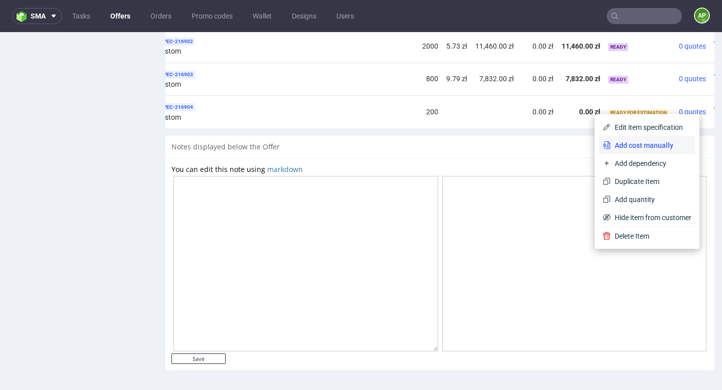
click at [648, 144] on span "Add cost manually" at bounding box center [651, 145] width 81 height 10
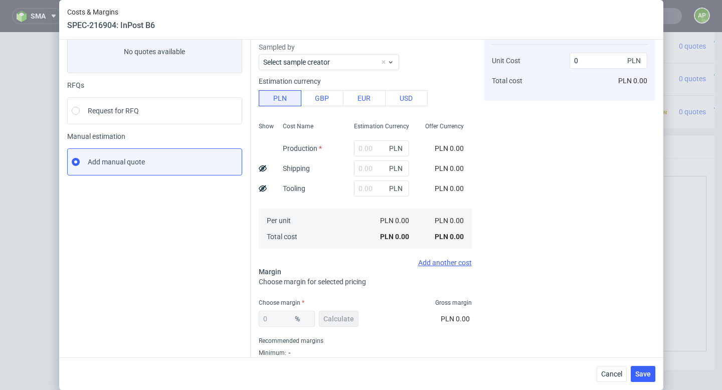
scroll to position [66, 0]
click at [382, 147] on input "text" at bounding box center [381, 148] width 55 height 16
type input "4420"
type input "22.1"
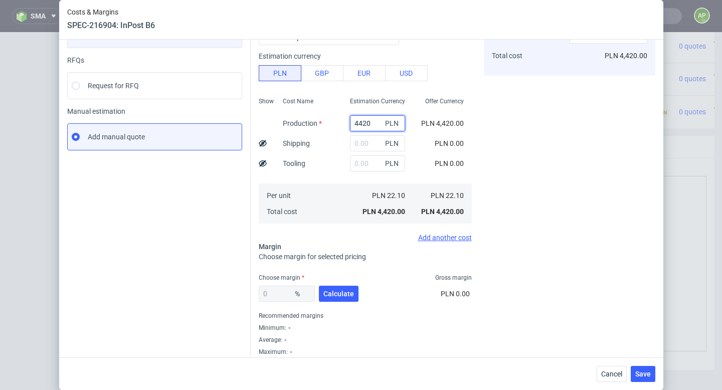
scroll to position [97, 0]
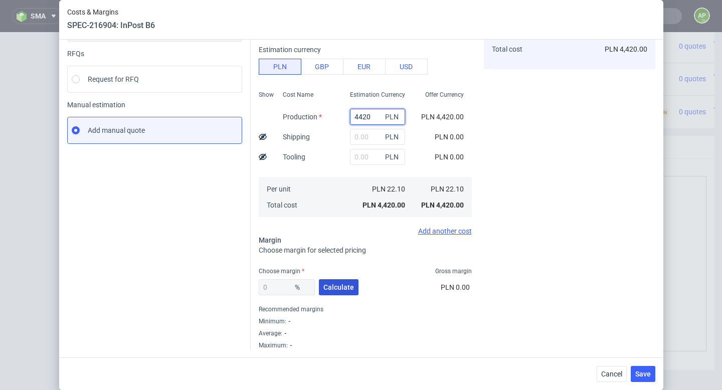
type input "4420"
click at [343, 284] on span "Calculate" at bounding box center [338, 287] width 31 height 7
type input "39.11"
type input "36.29"
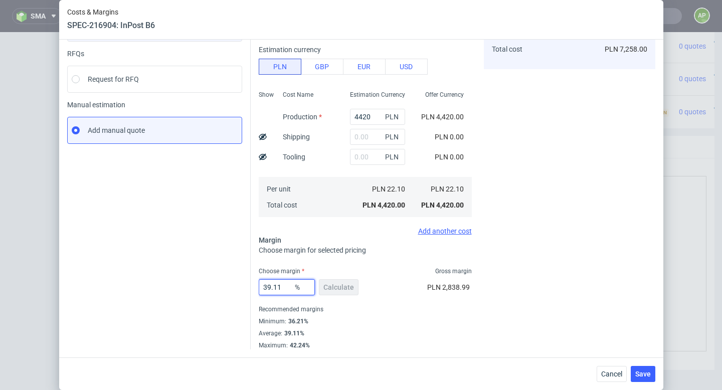
click at [275, 289] on input "39.11" at bounding box center [287, 287] width 56 height 16
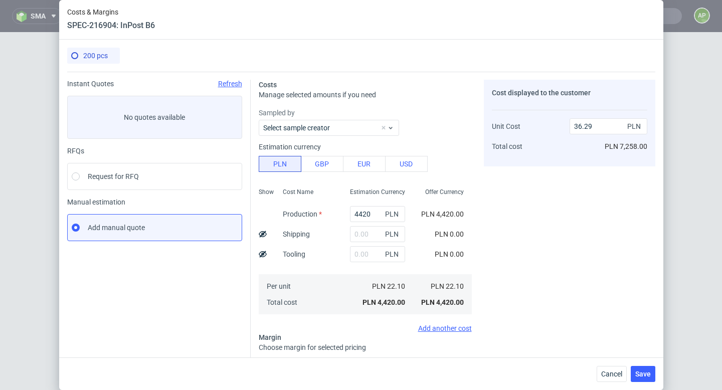
type input "1"
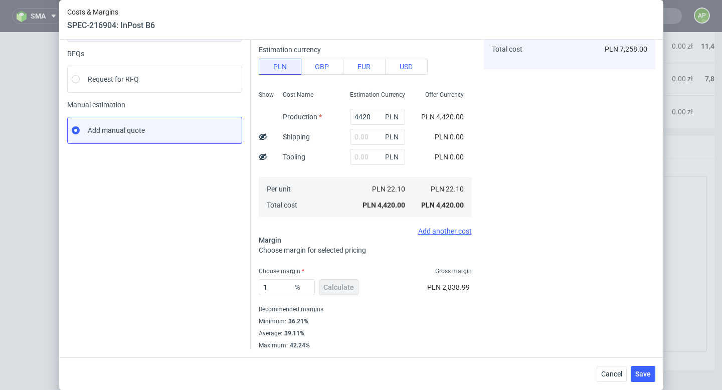
scroll to position [0, 139]
type input "22.32"
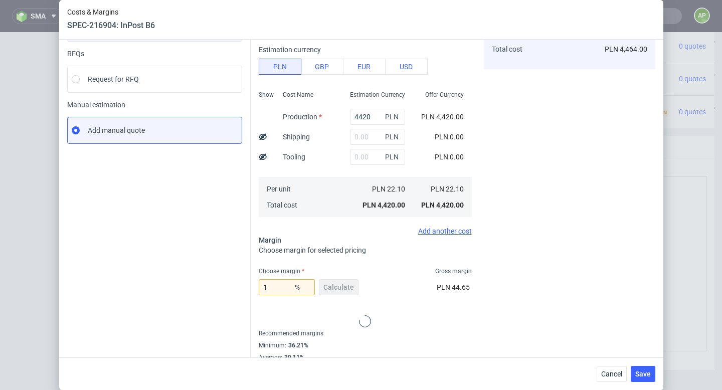
type input "1"
click at [381, 299] on div "1 % Calculate PLN 44.65" at bounding box center [365, 289] width 213 height 28
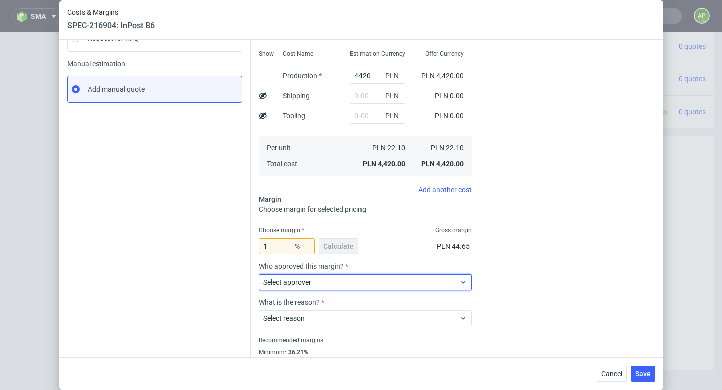
click at [365, 281] on span "Select approver" at bounding box center [361, 282] width 197 height 10
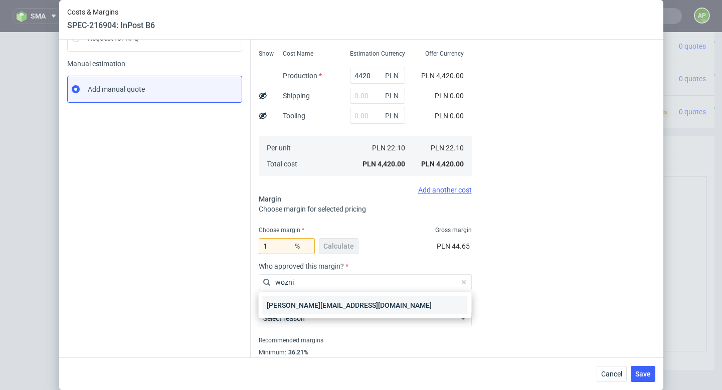
type input "wozni"
click at [339, 301] on div "maciej.wozniczko@packhelp.com" at bounding box center [365, 305] width 205 height 18
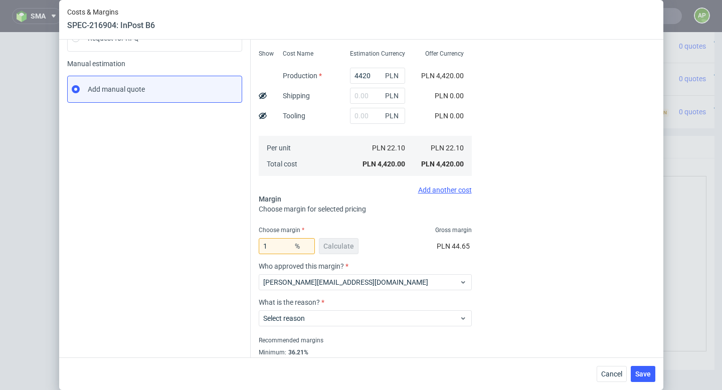
scroll to position [169, 0]
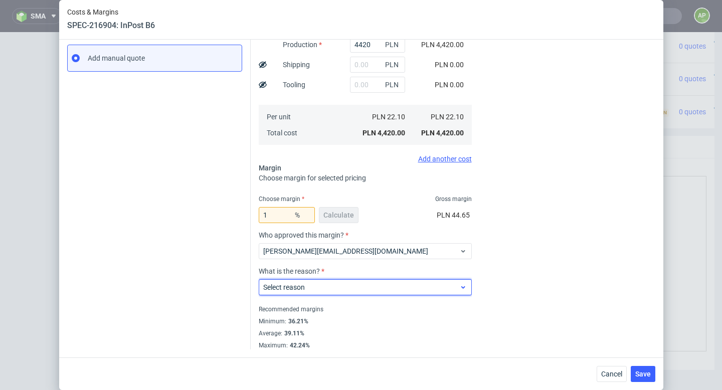
click at [381, 284] on span "Select reason" at bounding box center [361, 287] width 197 height 10
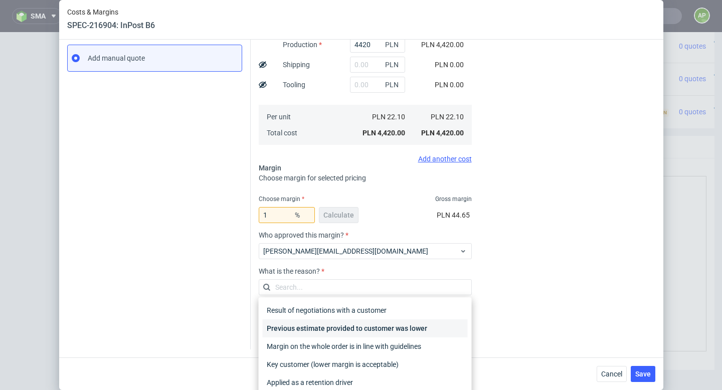
type input "w"
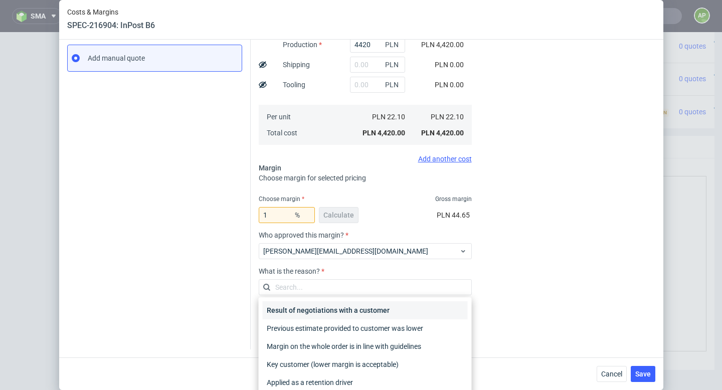
click at [324, 311] on div "Result of negotiations with a customer" at bounding box center [365, 310] width 205 height 18
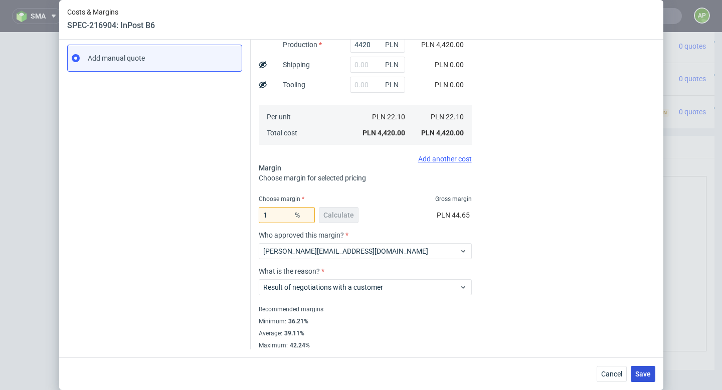
click at [644, 371] on span "Save" at bounding box center [643, 373] width 16 height 7
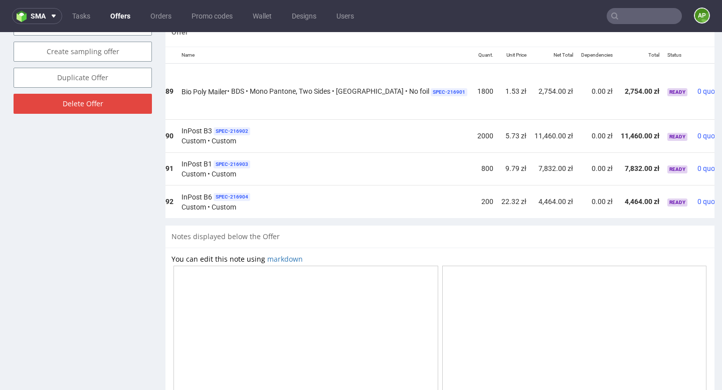
scroll to position [0, 101]
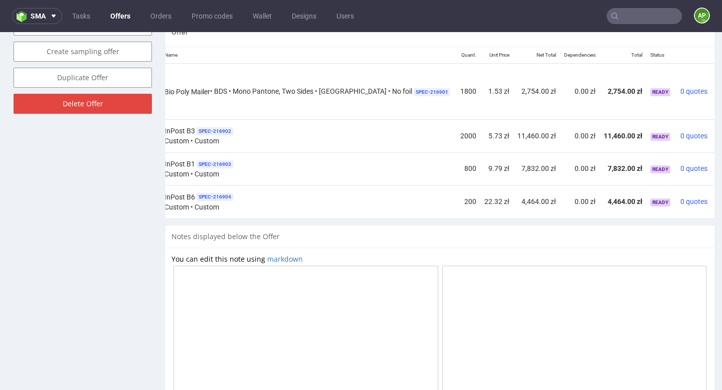
click at [715, 88] on icon at bounding box center [718, 87] width 6 height 7
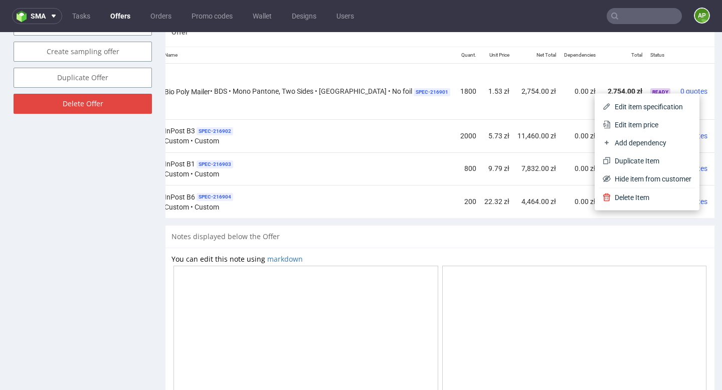
click at [594, 240] on div "Notes displayed below the Offer" at bounding box center [439, 237] width 549 height 22
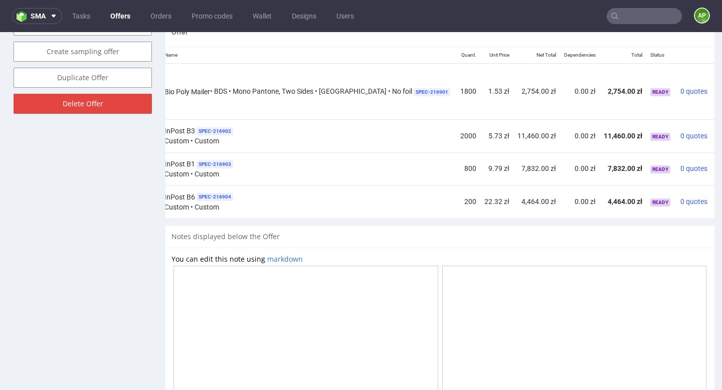
click at [715, 130] on icon at bounding box center [718, 131] width 6 height 7
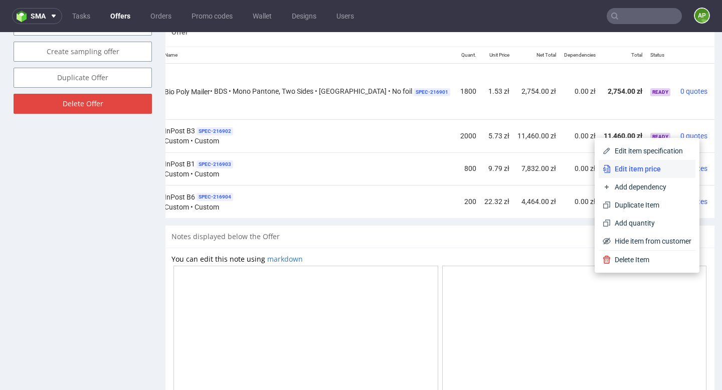
click at [672, 167] on span "Edit item price" at bounding box center [651, 169] width 81 height 10
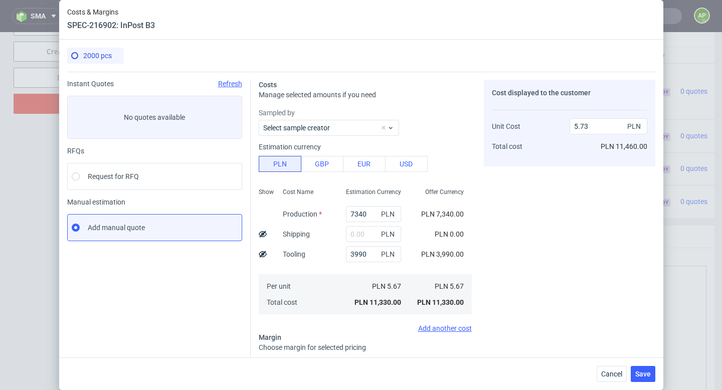
scroll to position [169, 0]
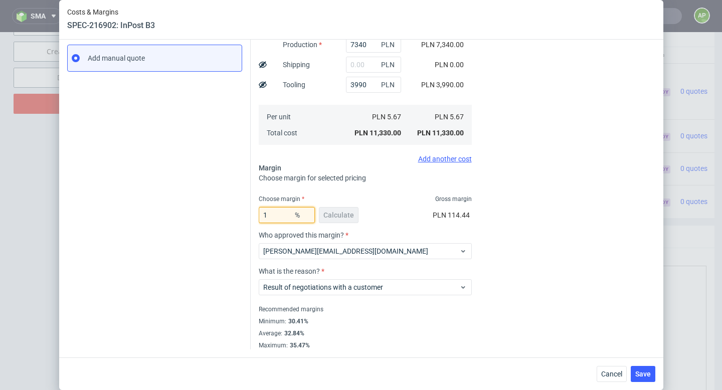
click at [272, 219] on input "1" at bounding box center [287, 215] width 56 height 16
type input "NaN"
type input "5.67"
type input "22.3"
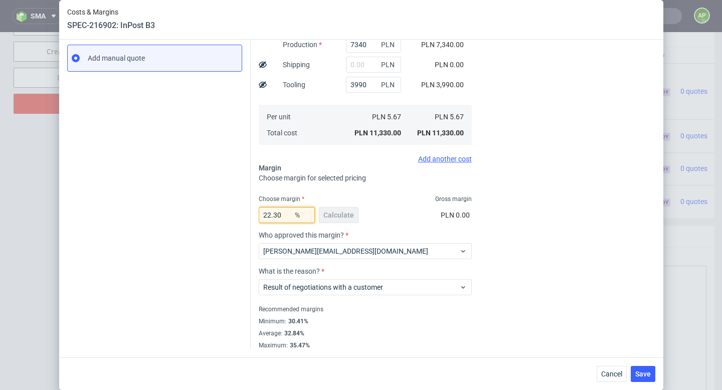
type input "7.3"
type input "22.3"
click at [383, 220] on div "22.3 % Calculate PLN 3,251.72" at bounding box center [365, 217] width 213 height 28
click at [638, 378] on button "Save" at bounding box center [643, 374] width 25 height 16
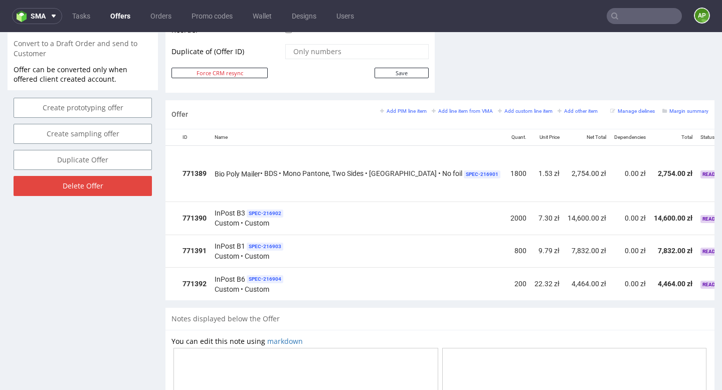
scroll to position [0, 101]
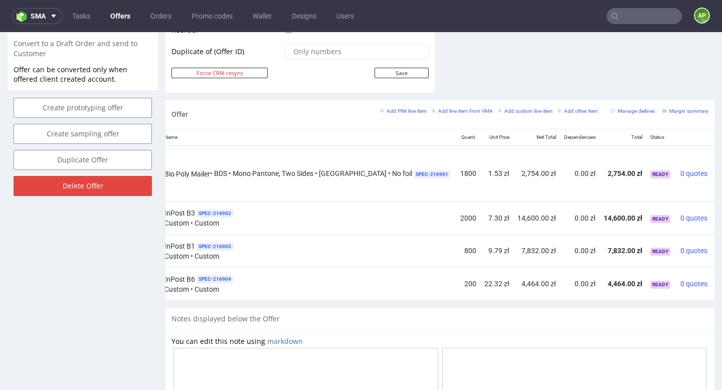
click at [715, 246] on icon at bounding box center [718, 247] width 6 height 7
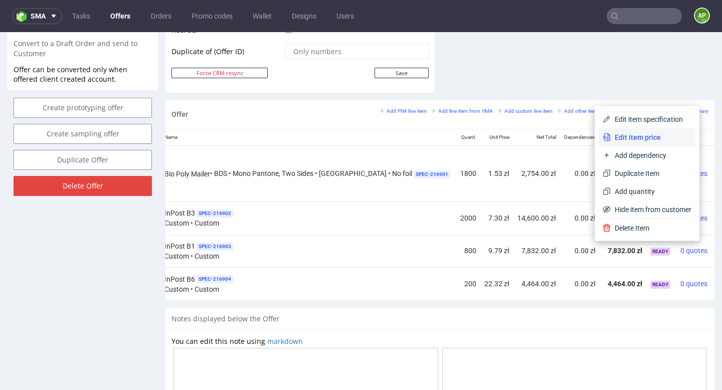
click at [637, 138] on span "Edit item price" at bounding box center [651, 137] width 81 height 10
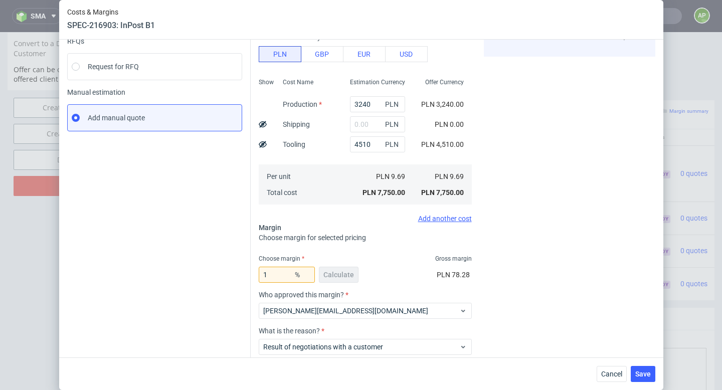
scroll to position [169, 0]
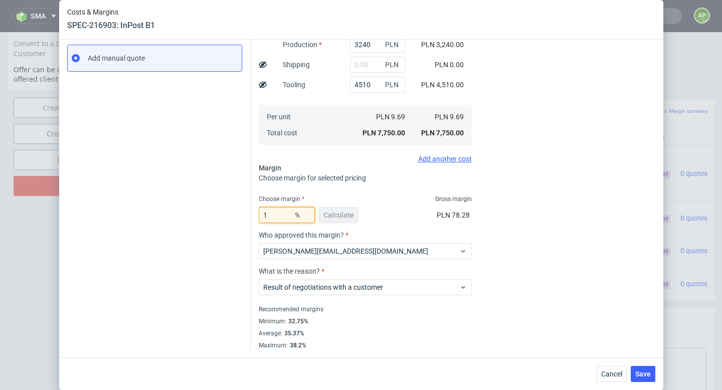
click at [287, 214] on input "1" at bounding box center [287, 215] width 56 height 16
click at [286, 214] on input "1" at bounding box center [287, 215] width 56 height 16
type input "22.3"
type input "12.47"
type input "22.3"
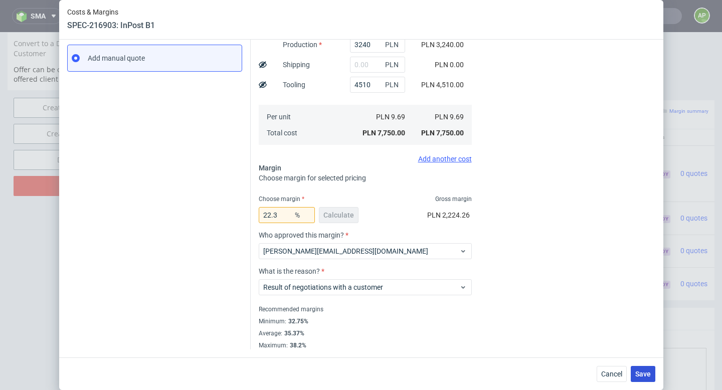
click at [643, 376] on span "Save" at bounding box center [643, 373] width 16 height 7
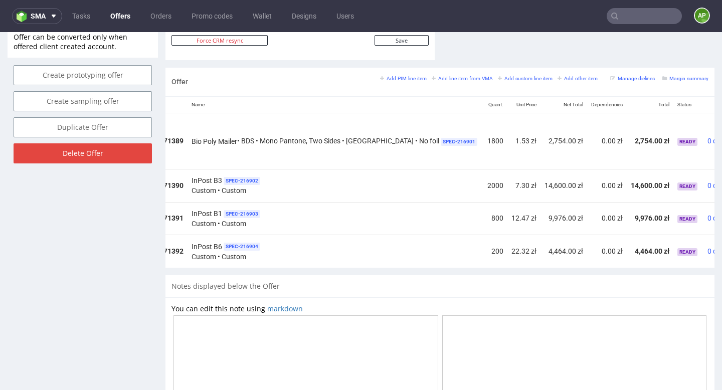
scroll to position [0, 101]
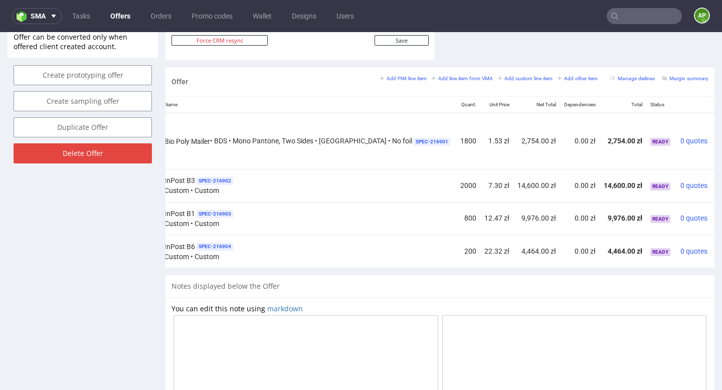
click at [715, 245] on icon at bounding box center [718, 247] width 6 height 7
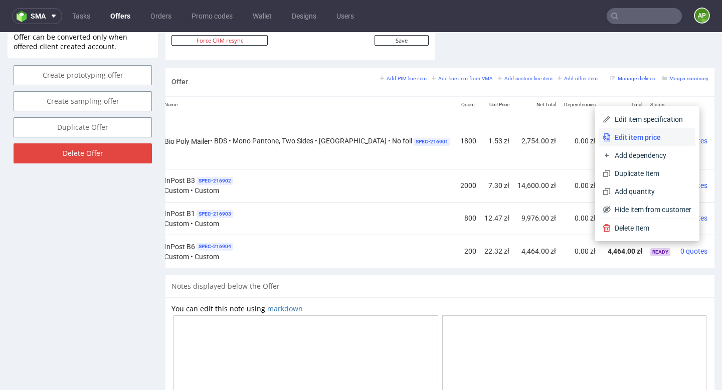
click at [647, 140] on span "Edit item price" at bounding box center [651, 137] width 81 height 10
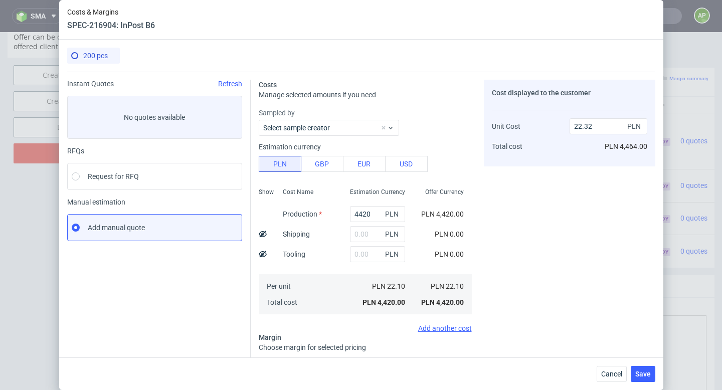
scroll to position [169, 0]
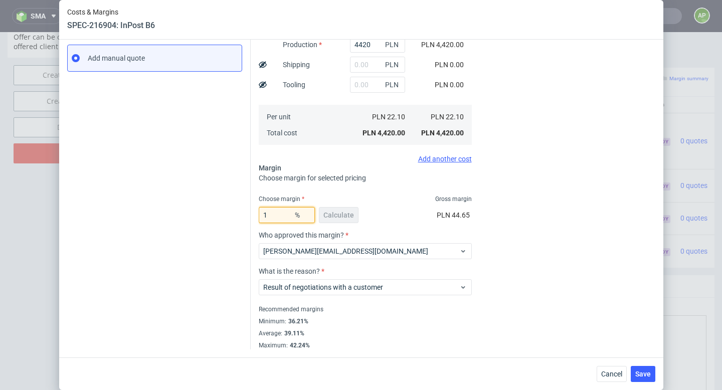
click at [284, 214] on input "1" at bounding box center [287, 215] width 56 height 16
type input "22.3"
type input "28.44"
type input "22.3"
click at [559, 252] on div "Cost displayed to the customer Unit Cost Total cost 28.44 PLN PLN 5,688.00" at bounding box center [569, 129] width 171 height 439
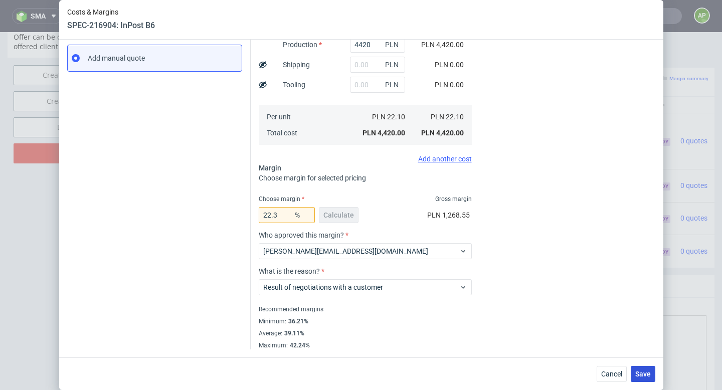
click at [641, 375] on span "Save" at bounding box center [643, 373] width 16 height 7
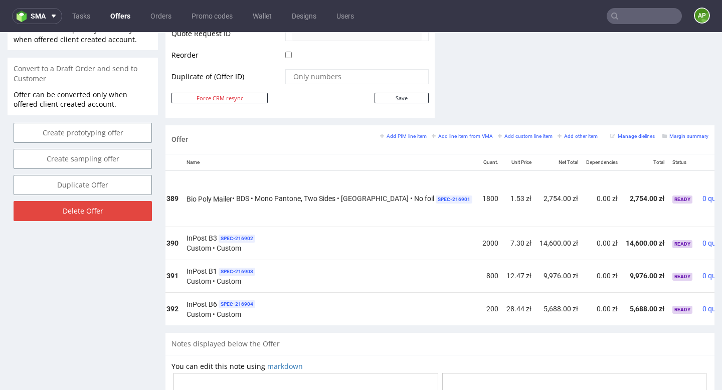
scroll to position [0, 101]
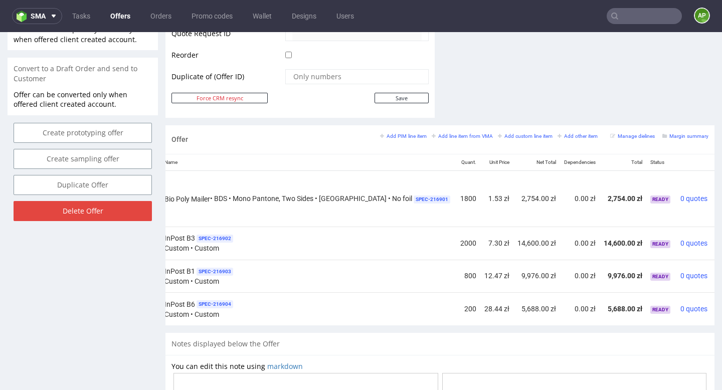
click at [715, 305] on icon at bounding box center [718, 305] width 6 height 7
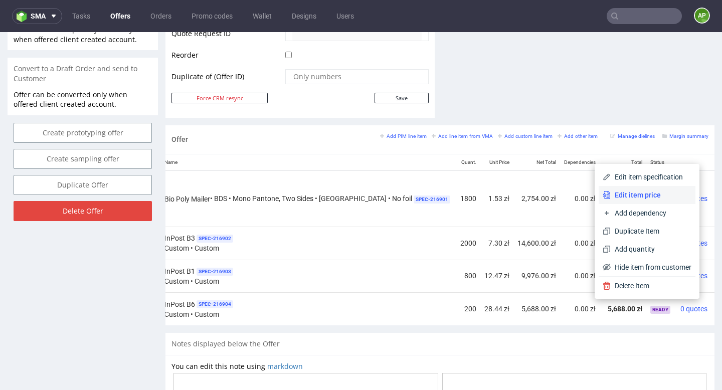
click at [655, 196] on span "Edit item price" at bounding box center [651, 195] width 81 height 10
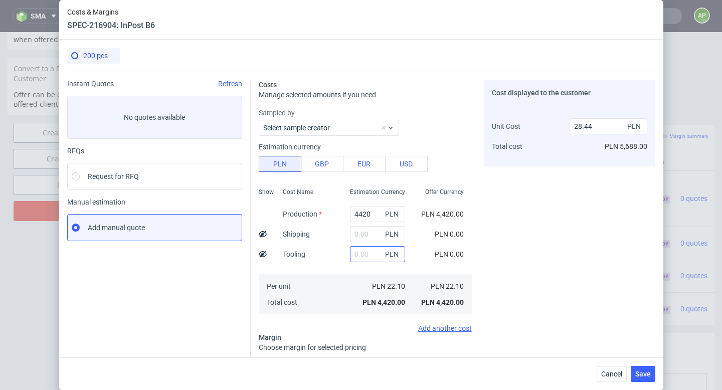
scroll to position [198, 0]
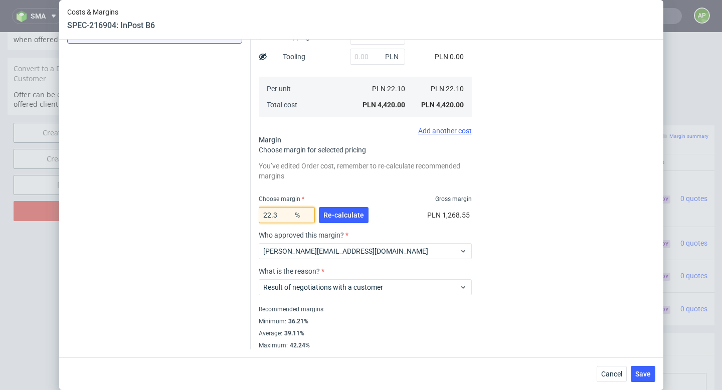
click at [284, 216] on input "22.3" at bounding box center [287, 215] width 56 height 16
type input "22"
type input "28.33"
type input "22"
click at [351, 212] on span "Re-calculate" at bounding box center [343, 215] width 41 height 7
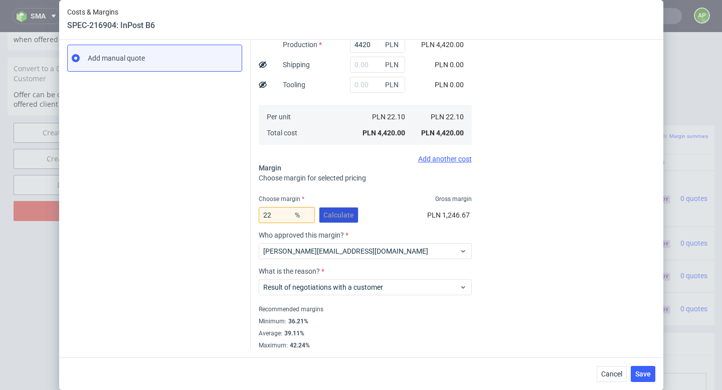
scroll to position [169, 0]
click at [649, 376] on span "Save" at bounding box center [643, 373] width 16 height 7
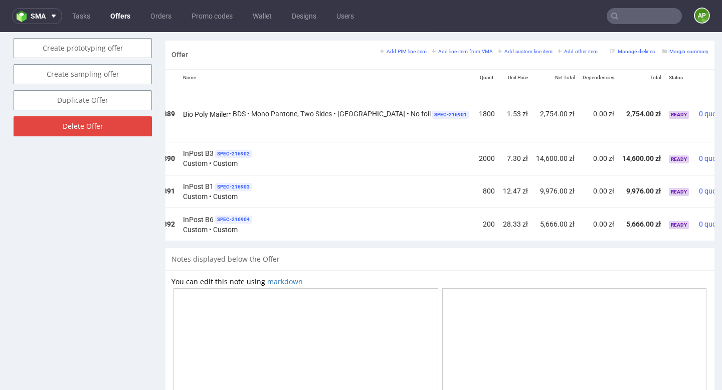
scroll to position [0, 101]
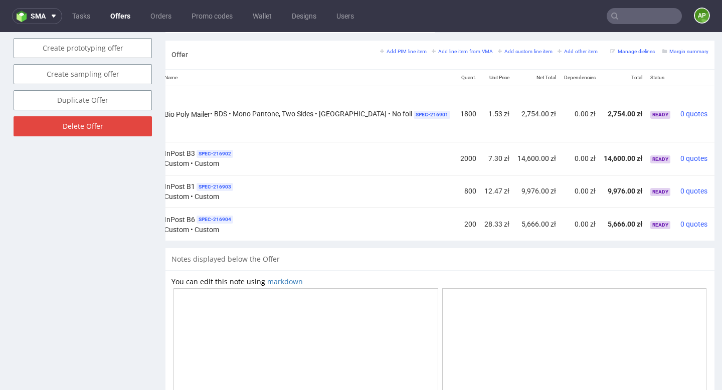
click at [715, 218] on icon at bounding box center [718, 220] width 6 height 7
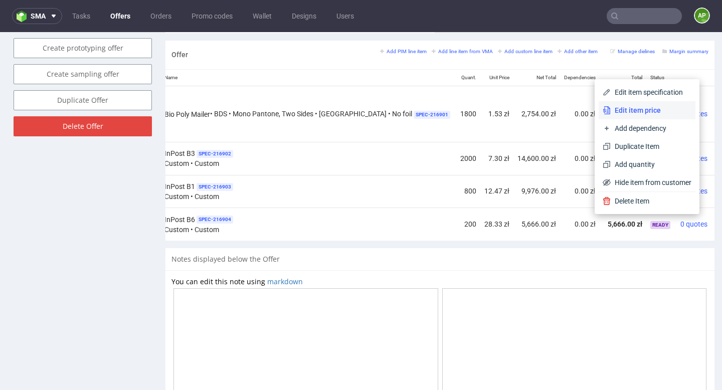
click at [651, 110] on span "Edit item price" at bounding box center [651, 110] width 81 height 10
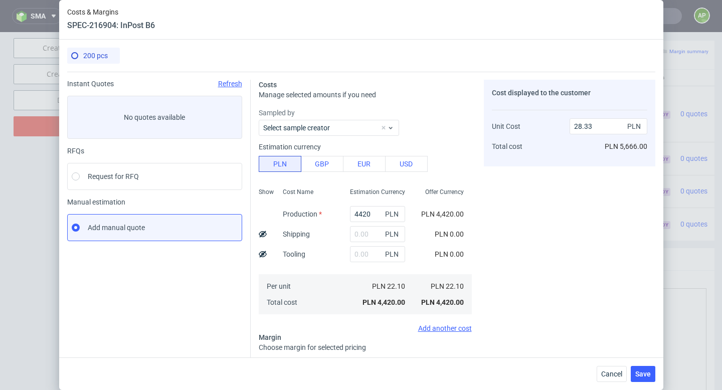
scroll to position [198, 0]
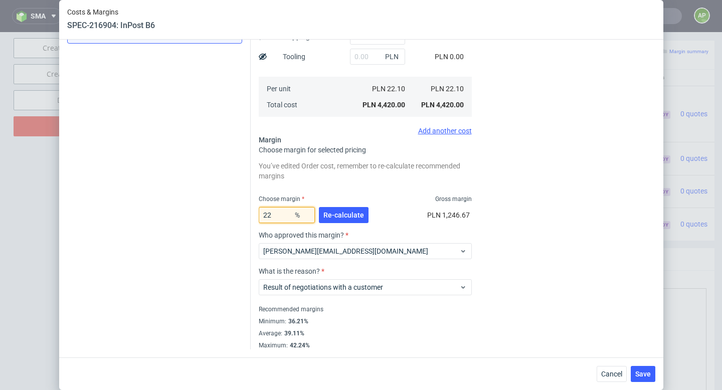
click at [284, 215] on input "22" at bounding box center [287, 215] width 56 height 16
type input "22.1"
type input "28.37"
type input "22.1"
click at [340, 214] on span "Re-calculate" at bounding box center [343, 215] width 41 height 7
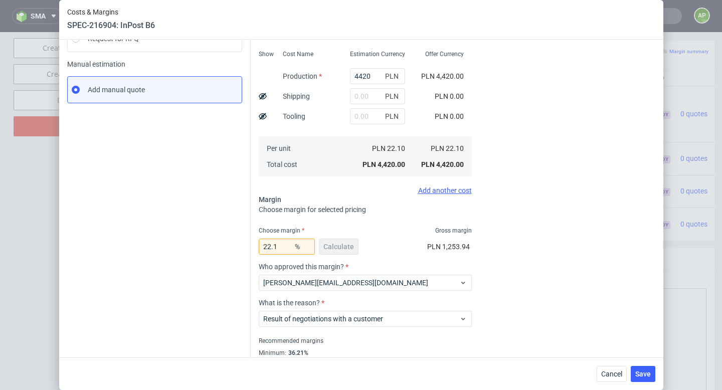
scroll to position [169, 0]
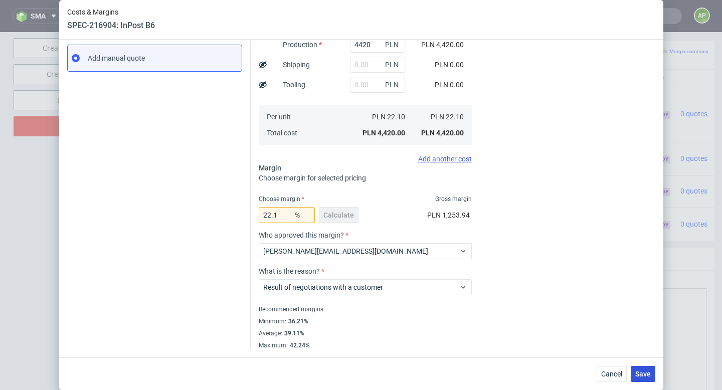
click at [640, 375] on span "Save" at bounding box center [643, 373] width 16 height 7
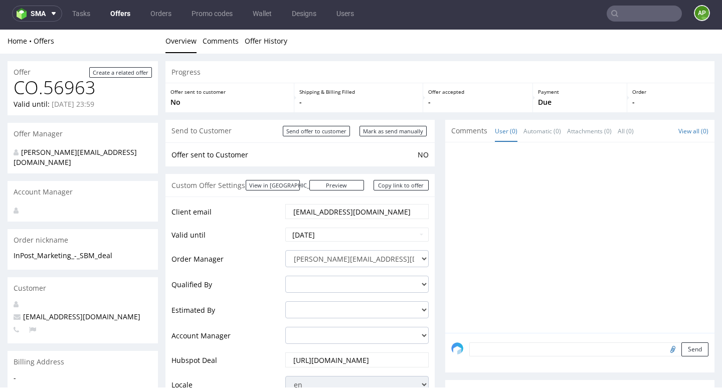
scroll to position [0, 0]
click at [390, 132] on input "Mark as send manually" at bounding box center [392, 132] width 67 height 11
type input "In progress..."
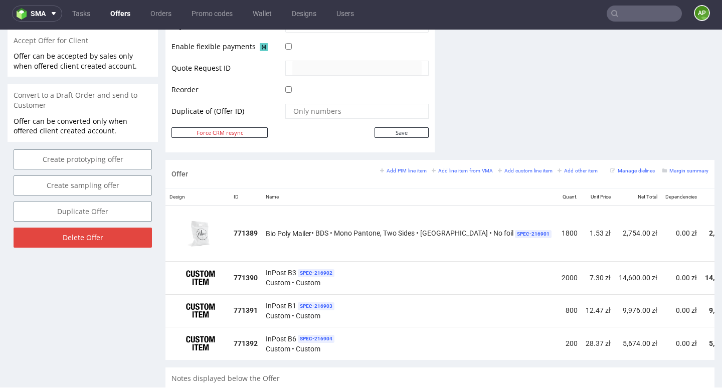
scroll to position [713, 0]
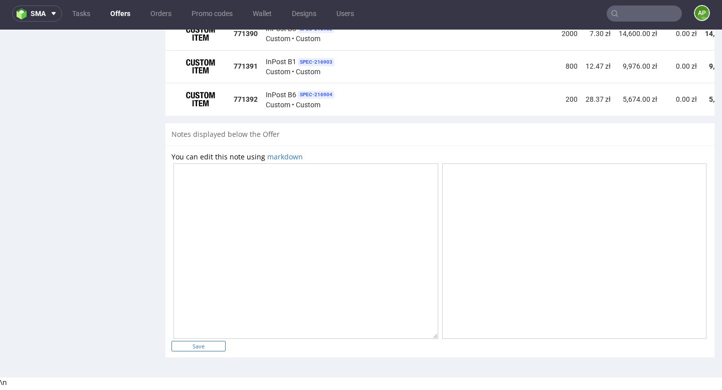
click at [195, 343] on input "Save" at bounding box center [198, 346] width 54 height 11
type input "In progress..."
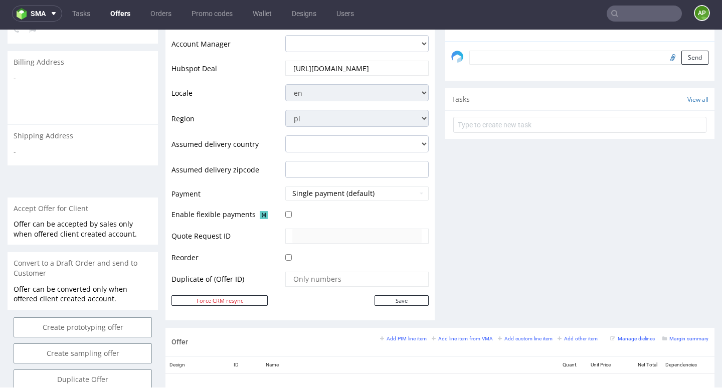
scroll to position [0, 0]
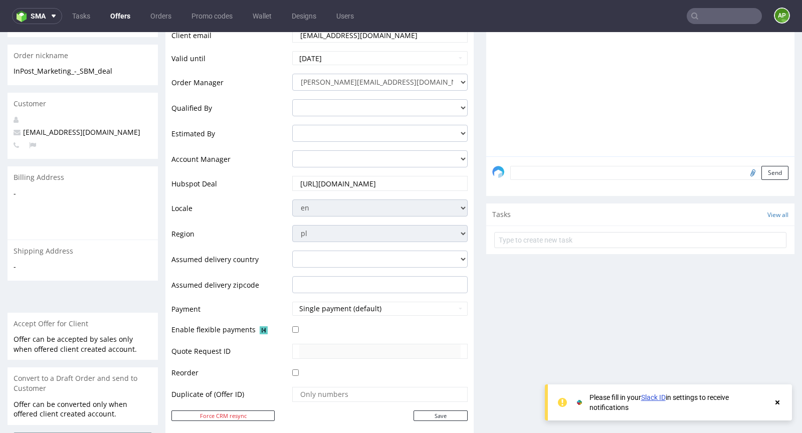
scroll to position [130, 0]
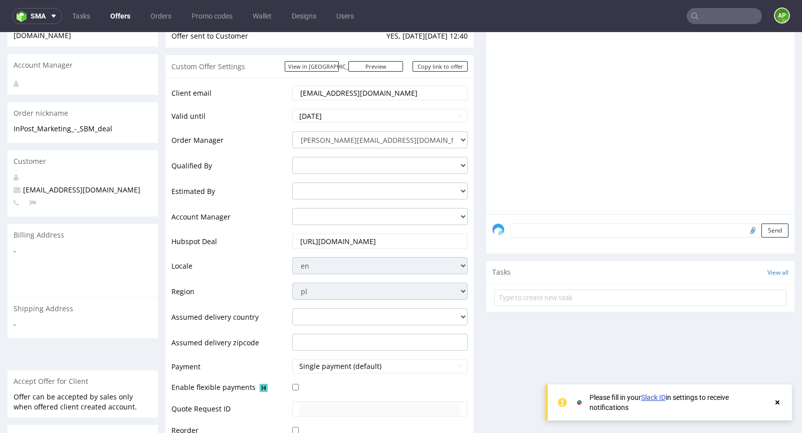
click at [377, 87] on input "[EMAIL_ADDRESS][DOMAIN_NAME]" at bounding box center [379, 93] width 161 height 14
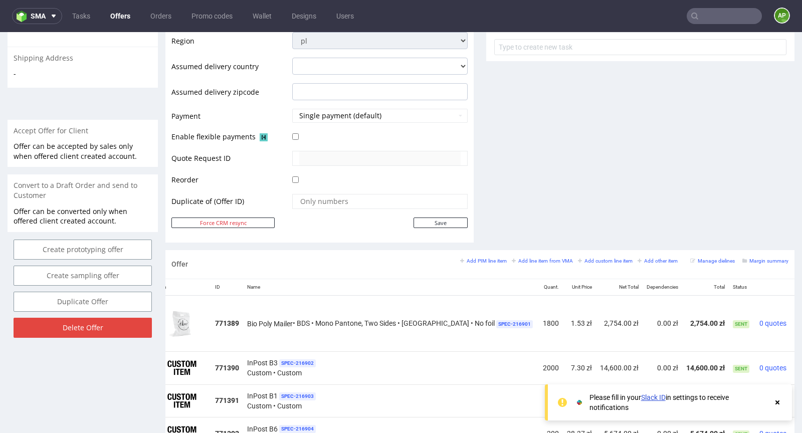
scroll to position [0, 0]
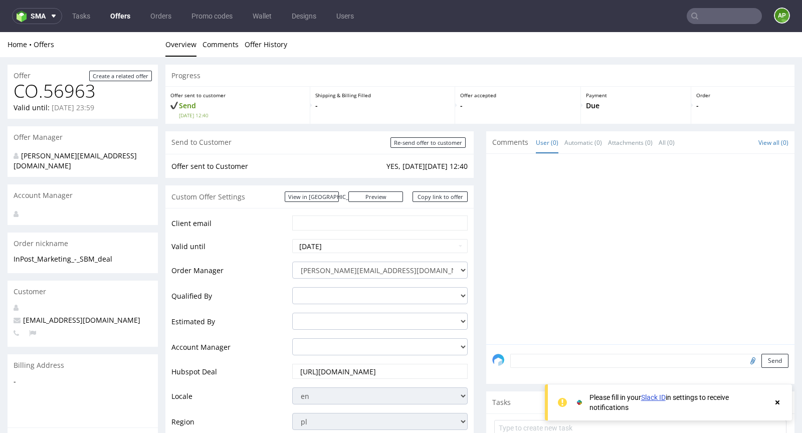
click at [339, 231] on td at bounding box center [379, 227] width 178 height 24
click at [339, 222] on input "text" at bounding box center [379, 223] width 161 height 14
type input "kturchan@inpost.pl"
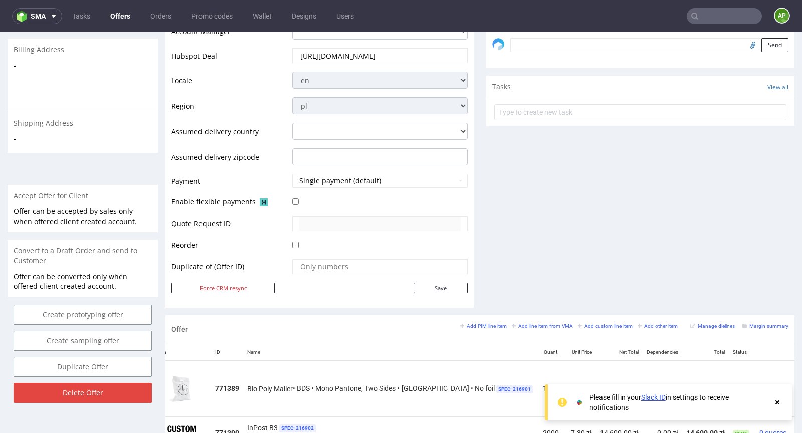
scroll to position [321, 0]
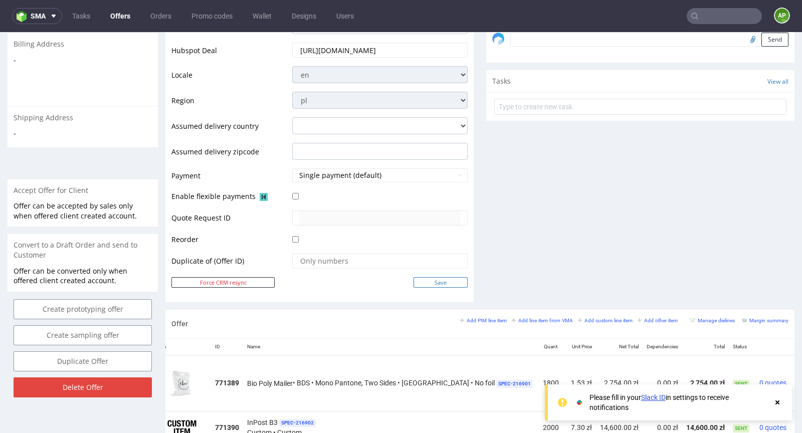
click at [416, 278] on input "Save" at bounding box center [441, 282] width 54 height 11
type input "In progress..."
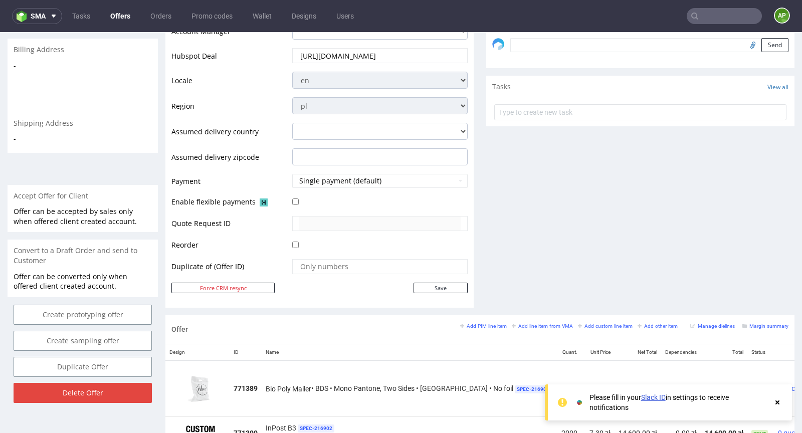
scroll to position [0, 0]
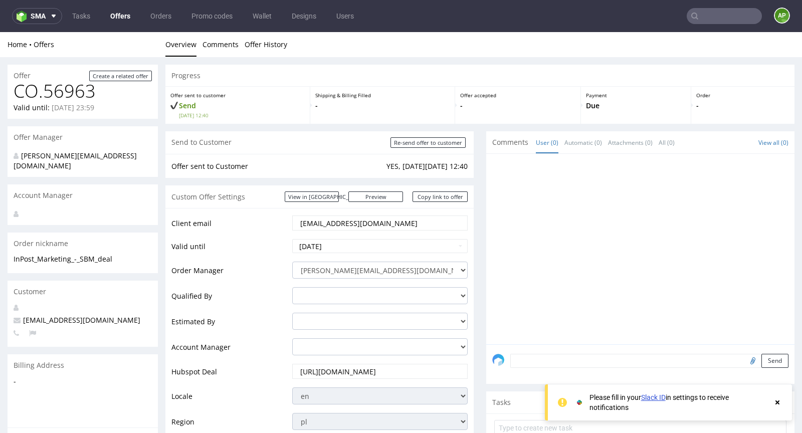
click at [320, 228] on input "kturchan@inpost.pl" at bounding box center [379, 223] width 161 height 14
paste input "mpijanowska"
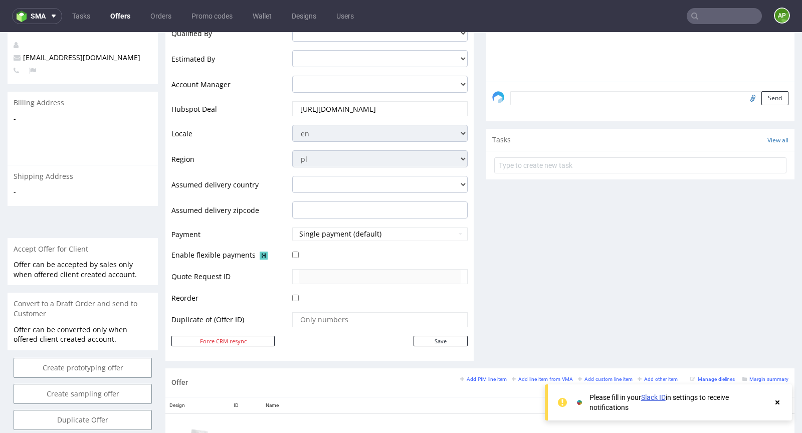
scroll to position [276, 0]
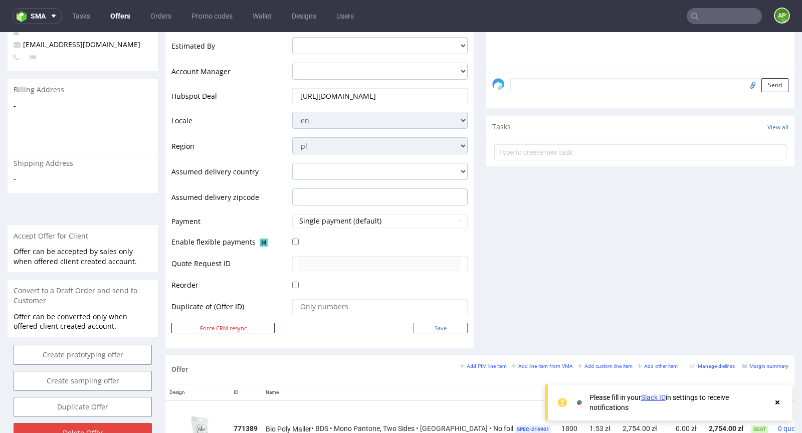
type input "[EMAIL_ADDRESS][DOMAIN_NAME]"
click at [425, 325] on input "Save" at bounding box center [441, 328] width 54 height 11
type input "In progress..."
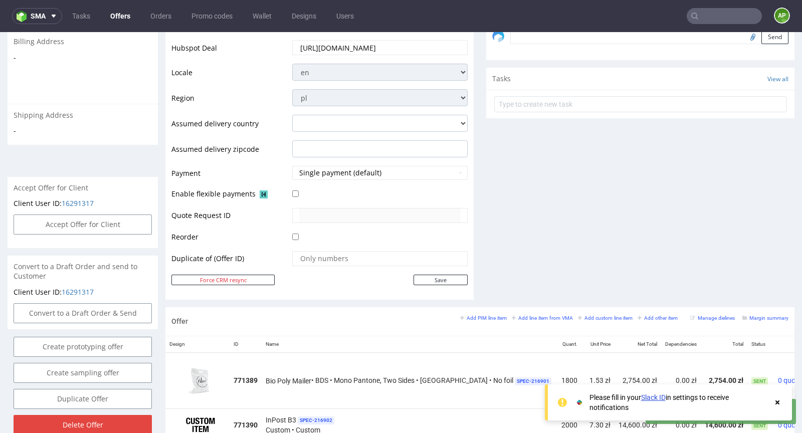
scroll to position [326, 0]
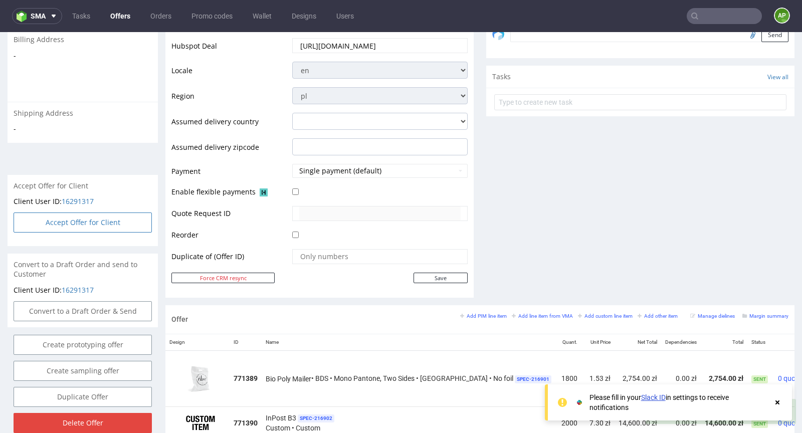
click at [107, 213] on button "Accept Offer for Client" at bounding box center [83, 223] width 138 height 20
select select "179"
select select "2526"
select select "b2b"
select select "179"
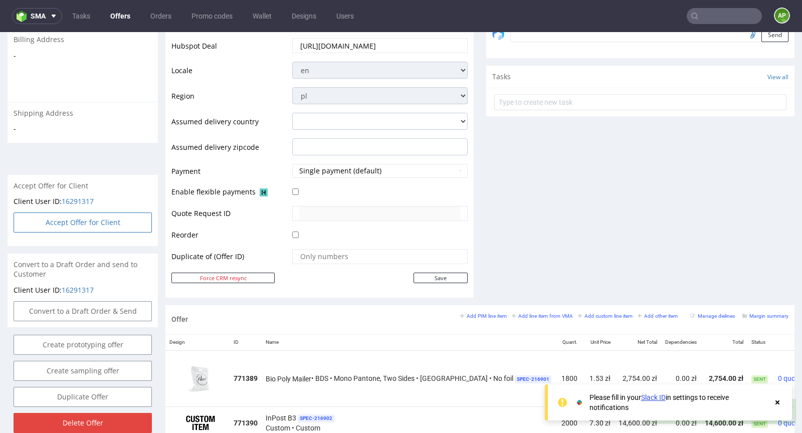
select select "2524"
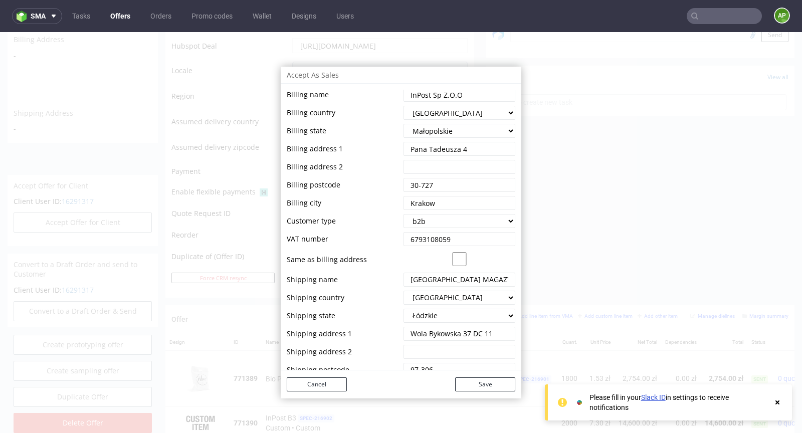
scroll to position [108, 0]
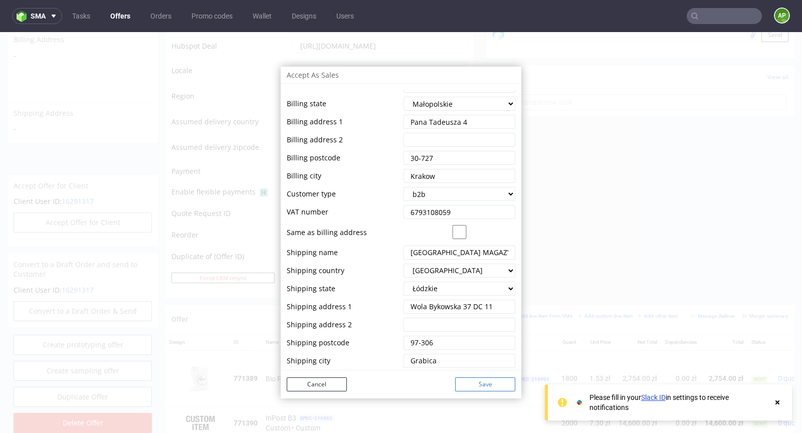
click at [478, 384] on button "Save" at bounding box center [485, 385] width 60 height 14
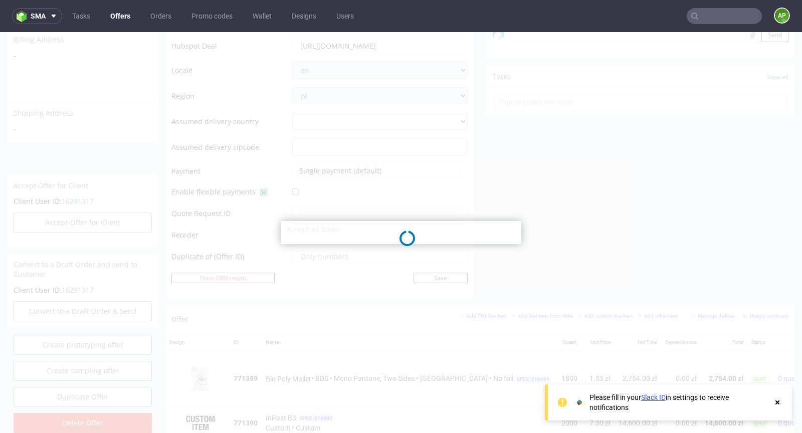
select select "179"
select select "2526"
select select "b2b"
select select "179"
select select "2524"
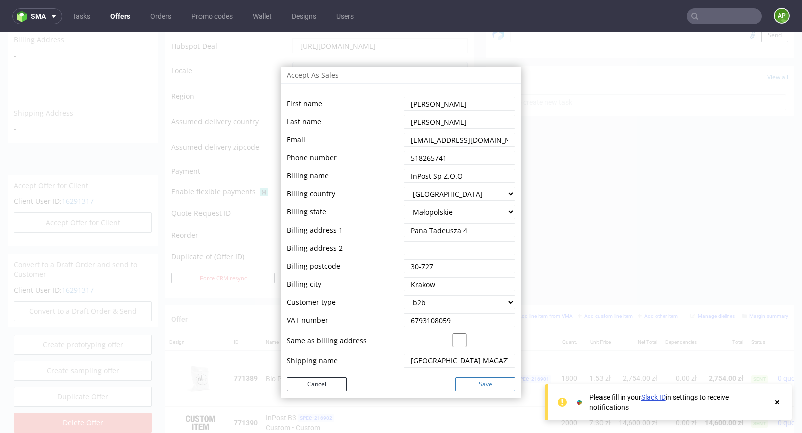
click at [473, 386] on button "Save" at bounding box center [485, 385] width 60 height 14
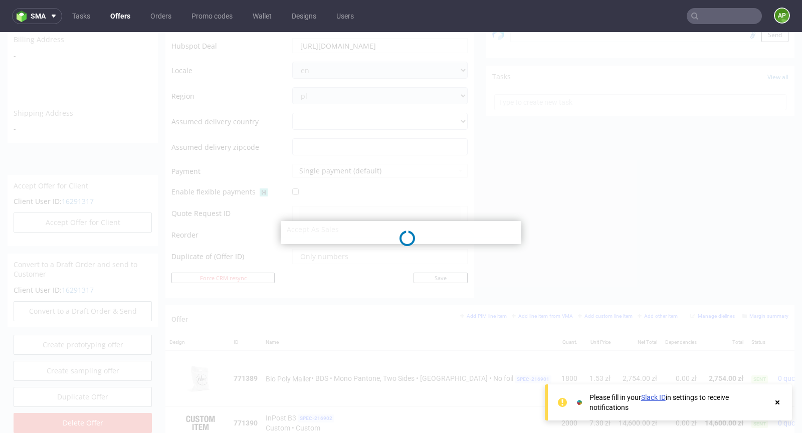
select select "179"
select select "2526"
select select "b2b"
select select "179"
select select "2524"
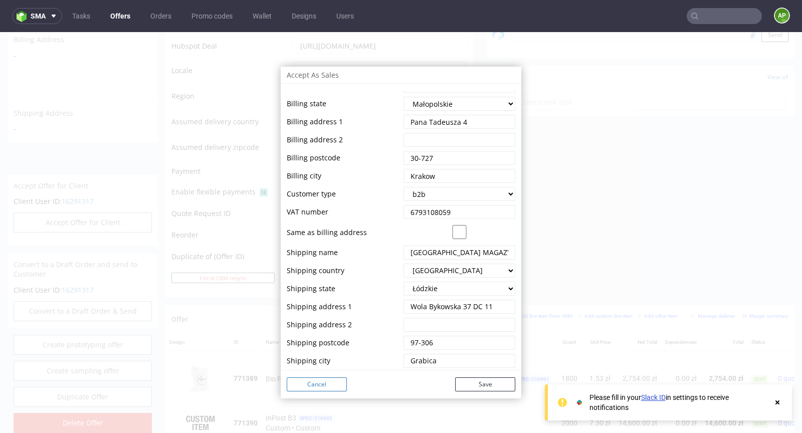
click at [321, 386] on button "Cancel" at bounding box center [317, 385] width 60 height 14
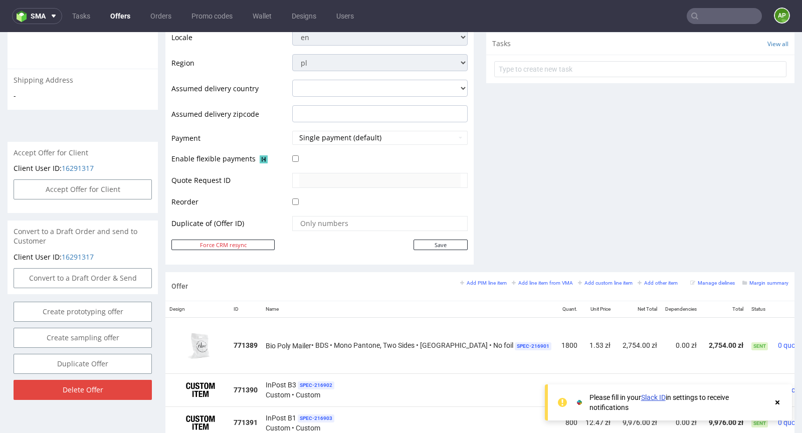
scroll to position [346, 0]
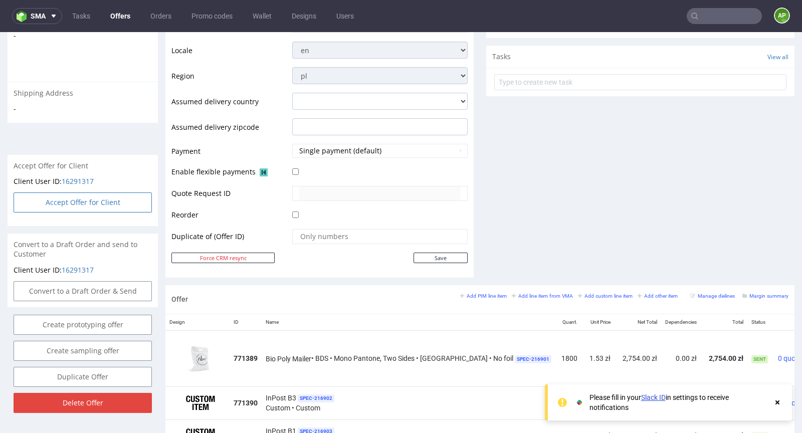
click at [106, 193] on button "Accept Offer for Client" at bounding box center [83, 203] width 138 height 20
select select "179"
select select "2526"
select select "b2b"
select select "179"
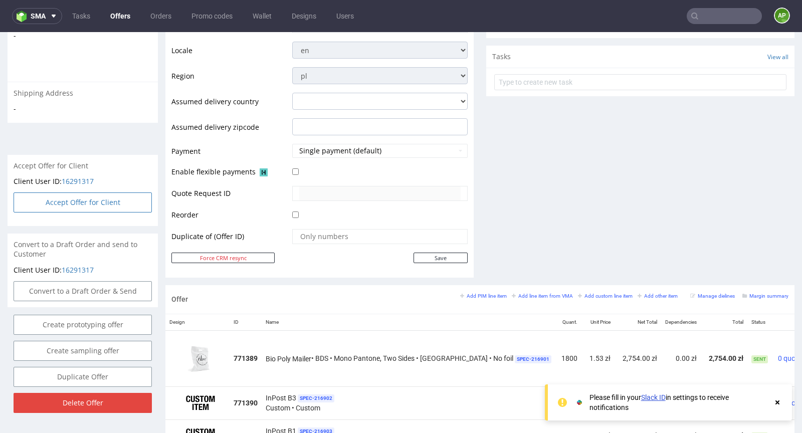
select select "2524"
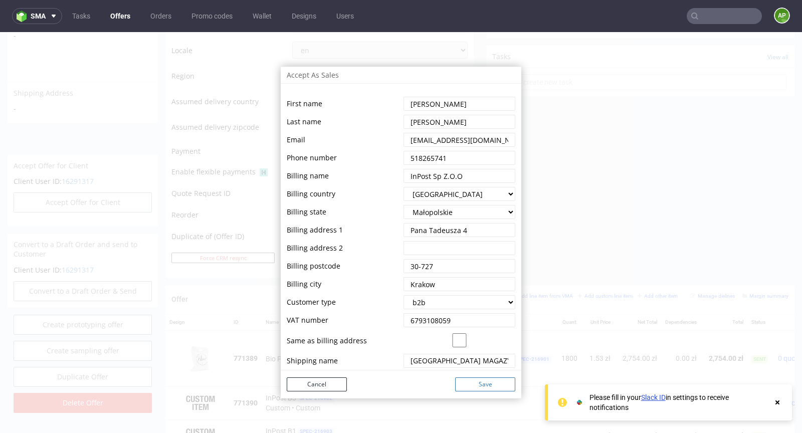
click at [465, 384] on button "Save" at bounding box center [485, 385] width 60 height 14
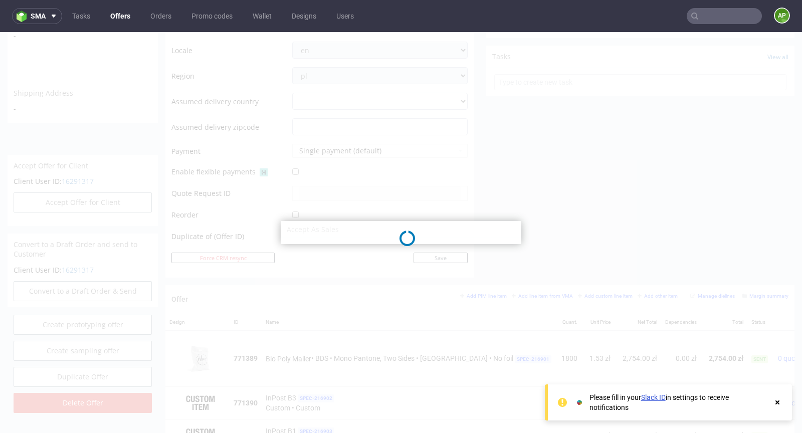
select select "179"
select select "2526"
select select "b2b"
select select "179"
select select "2524"
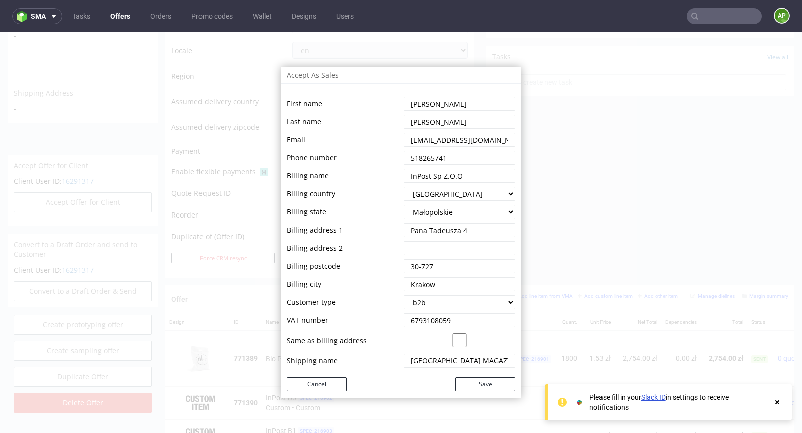
click at [583, 85] on div "Accept As Sales First name Last name Email Phone number Billing name Billing co…" at bounding box center [401, 232] width 802 height 401
click at [333, 383] on button "Cancel" at bounding box center [317, 385] width 60 height 14
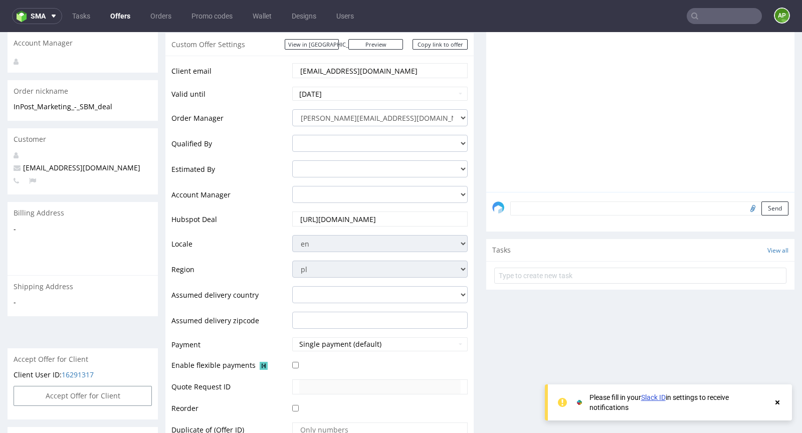
scroll to position [0, 0]
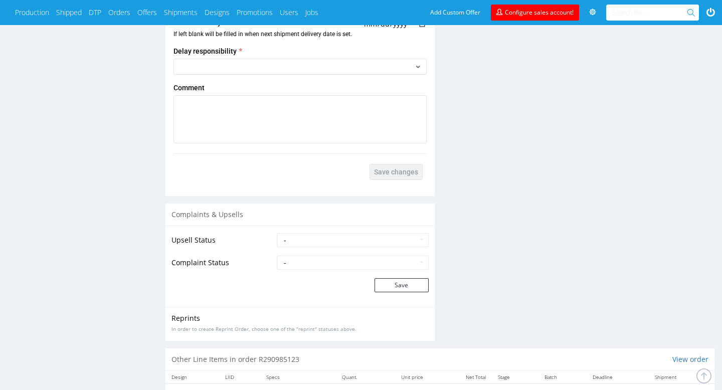
scroll to position [1335, 0]
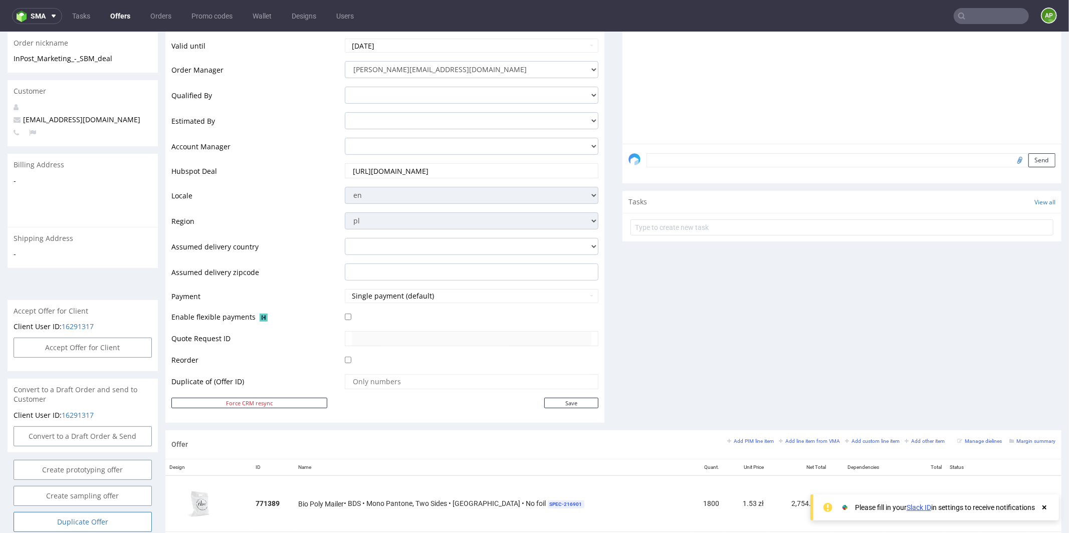
scroll to position [193, 0]
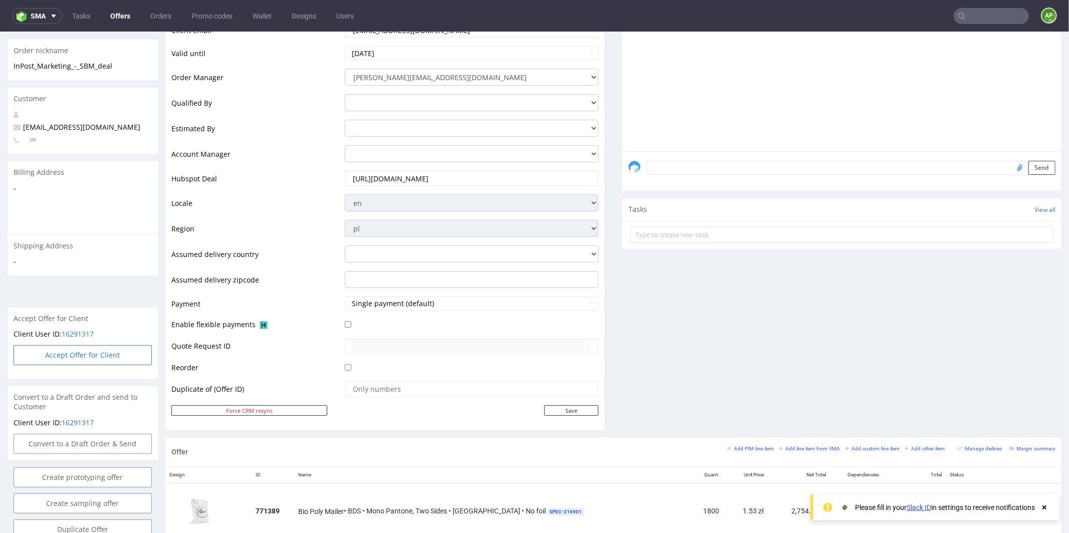
click at [86, 347] on button "Accept Offer for Client" at bounding box center [83, 355] width 138 height 20
select select "179"
select select "2526"
select select "b2b"
select select "179"
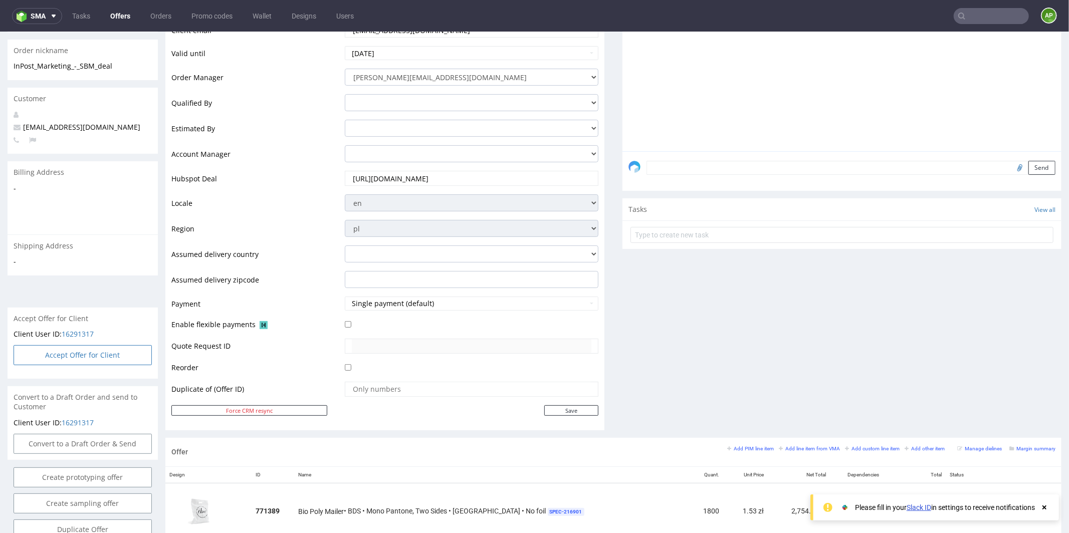
select select "2524"
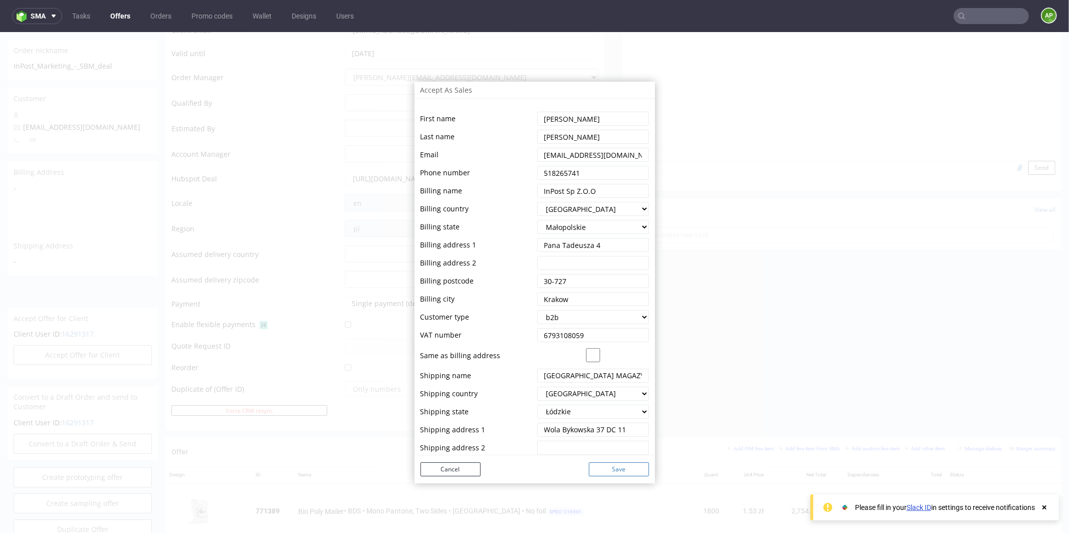
click at [625, 473] on button "Save" at bounding box center [619, 469] width 60 height 14
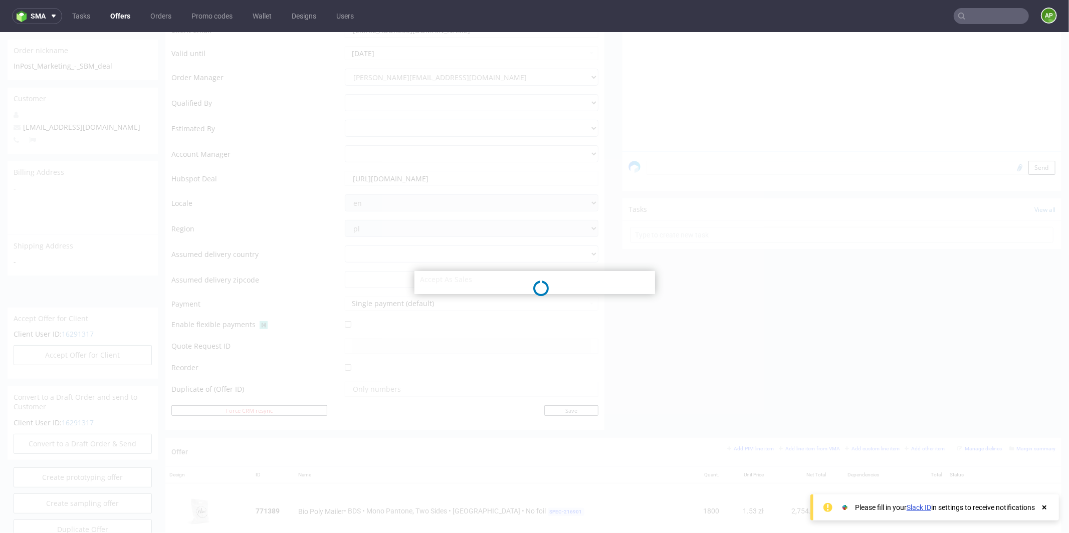
select select "179"
select select "2526"
select select "b2b"
select select "179"
select select "2524"
